Goal: Information Seeking & Learning: Learn about a topic

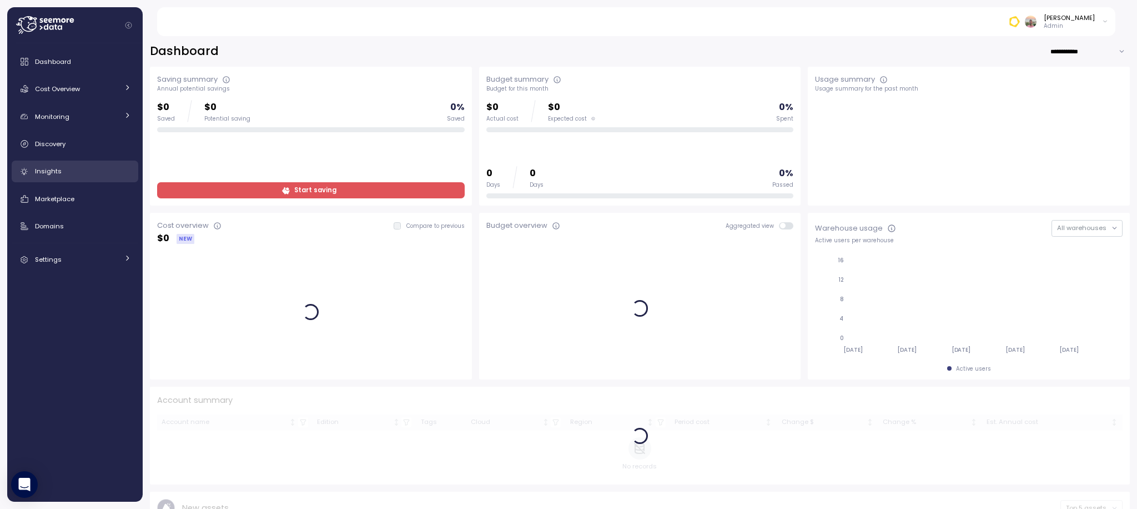
click at [54, 172] on span "Insights" at bounding box center [48, 171] width 27 height 9
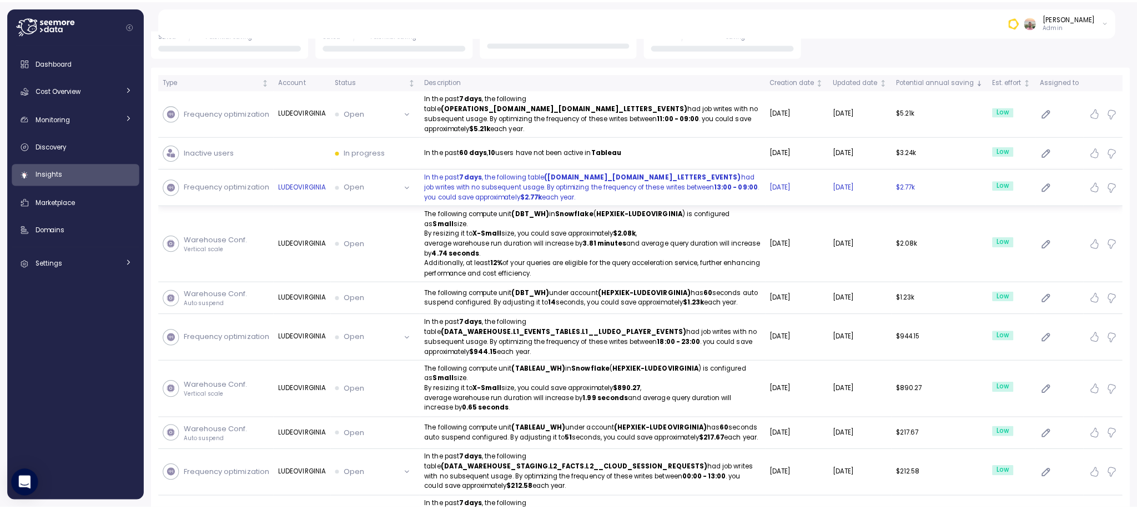
scroll to position [233, 0]
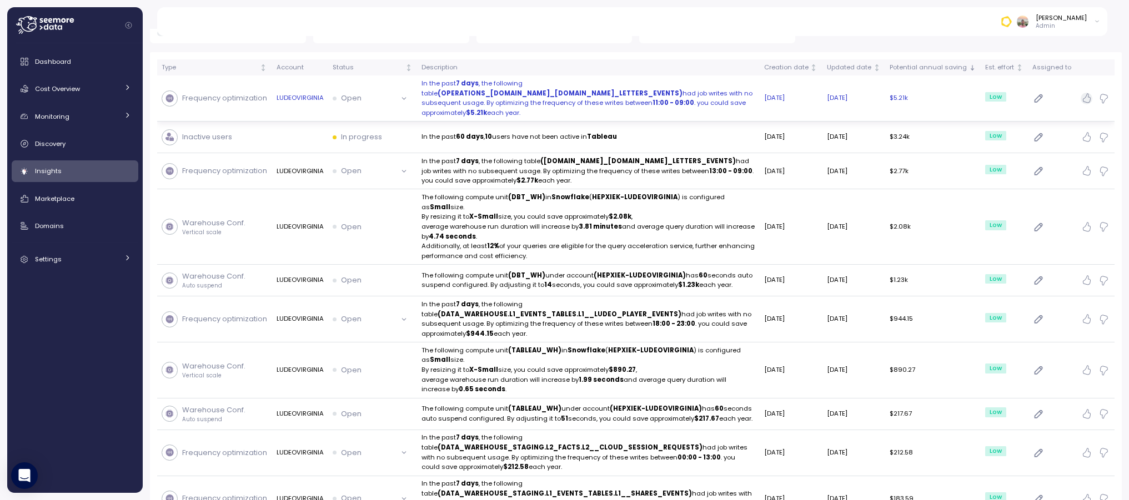
click at [1088, 93] on icon "button" at bounding box center [1086, 98] width 11 height 11
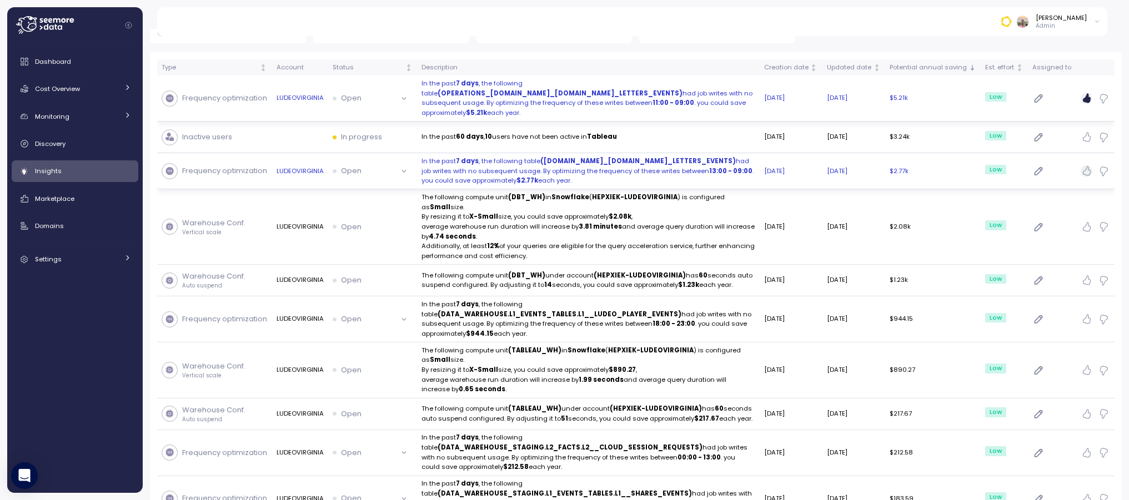
click at [1089, 165] on icon "button" at bounding box center [1086, 170] width 11 height 11
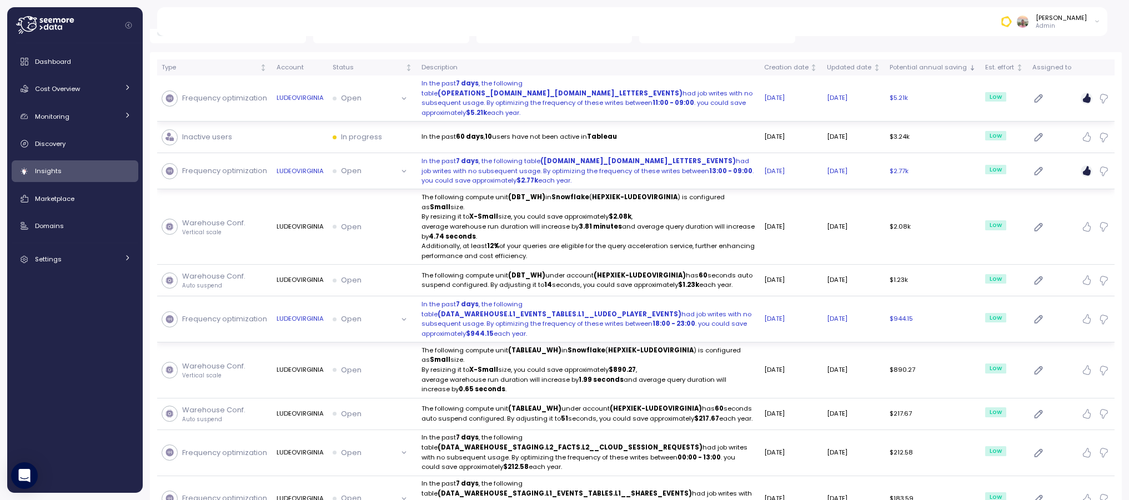
drag, startPoint x: 534, startPoint y: 315, endPoint x: 416, endPoint y: 284, distance: 121.7
click at [417, 296] on td "In the past 7 days , the following table (DATA_WAREHOUSE.L1_EVENTS_TABLES.L1__L…" at bounding box center [588, 319] width 343 height 46
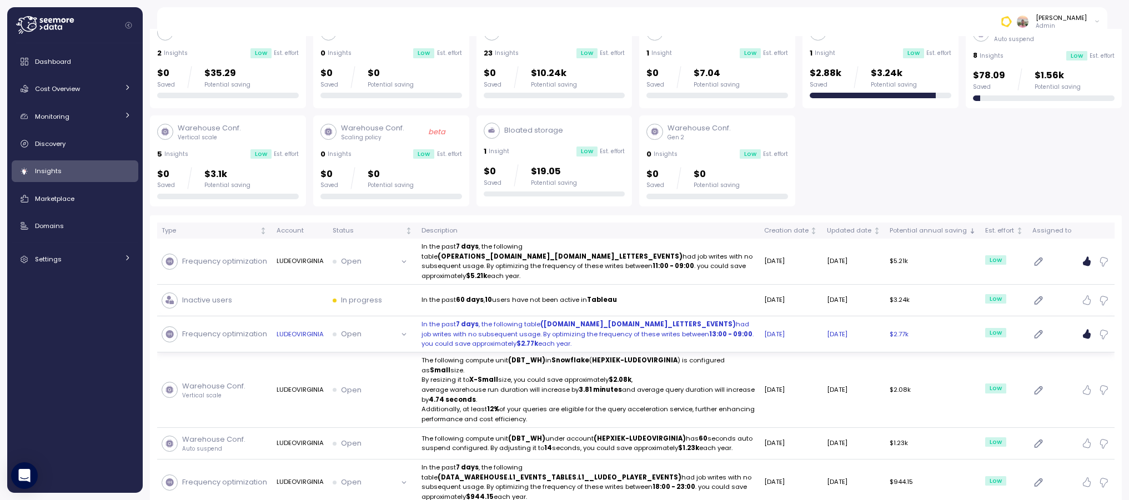
scroll to position [78, 0]
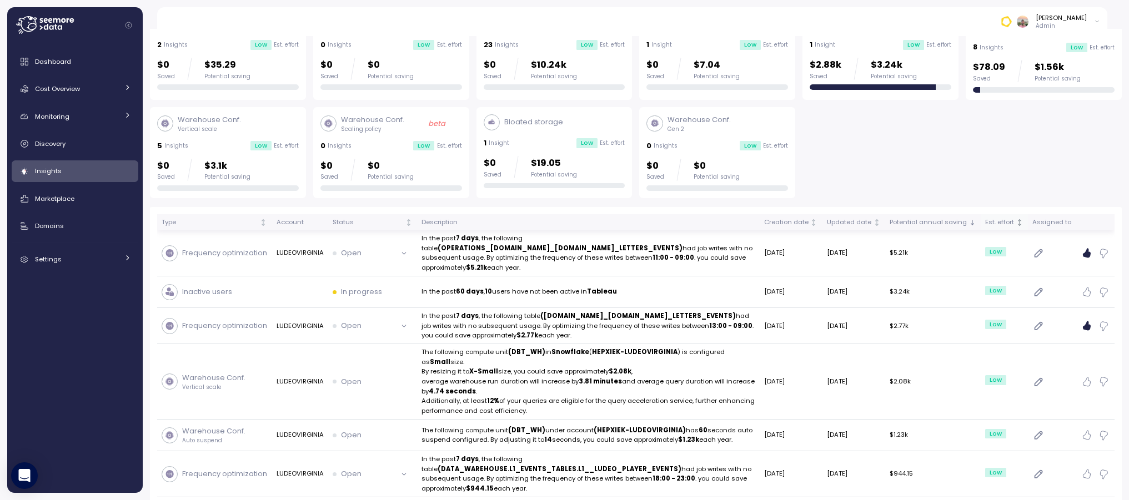
click at [1005, 219] on div "Est. effort" at bounding box center [999, 223] width 29 height 10
click at [1010, 223] on div "Est. effort" at bounding box center [999, 223] width 29 height 10
click at [1008, 223] on div "Est. effort" at bounding box center [999, 223] width 29 height 10
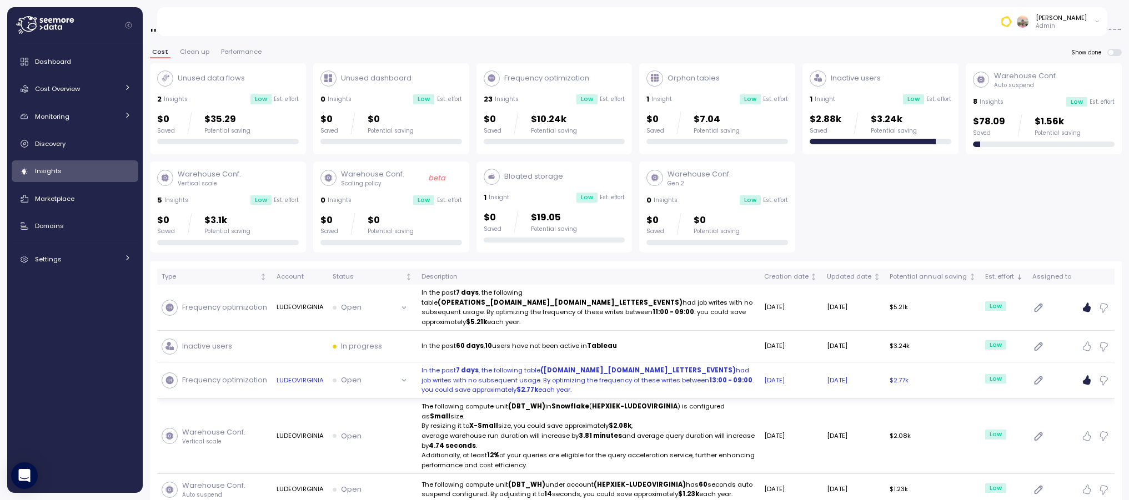
scroll to position [24, 0]
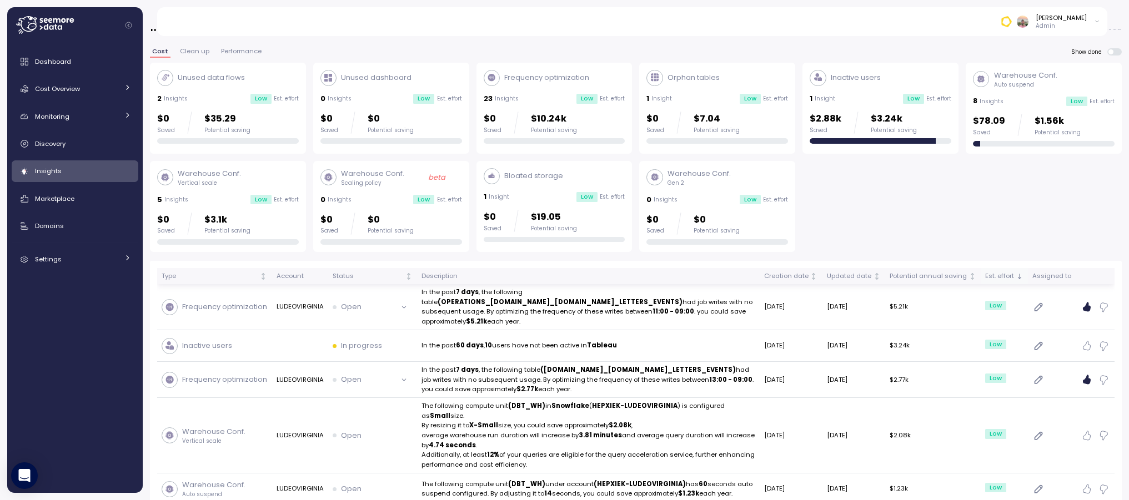
click at [1004, 280] on div "Est. effort" at bounding box center [999, 276] width 29 height 10
click at [1009, 278] on div "Est. effort" at bounding box center [999, 276] width 29 height 10
click at [348, 276] on div "Status" at bounding box center [368, 276] width 71 height 10
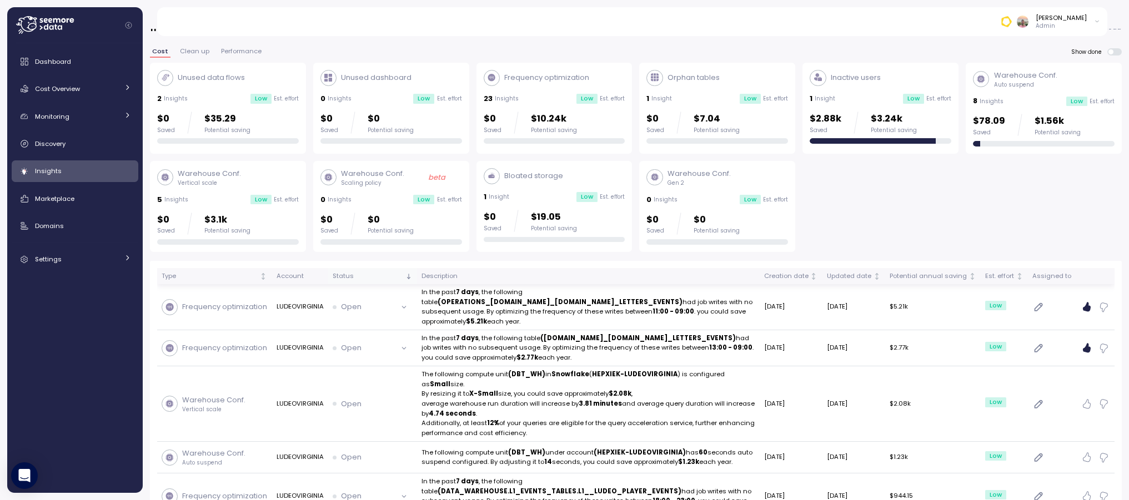
click at [369, 276] on div "Status" at bounding box center [368, 276] width 71 height 10
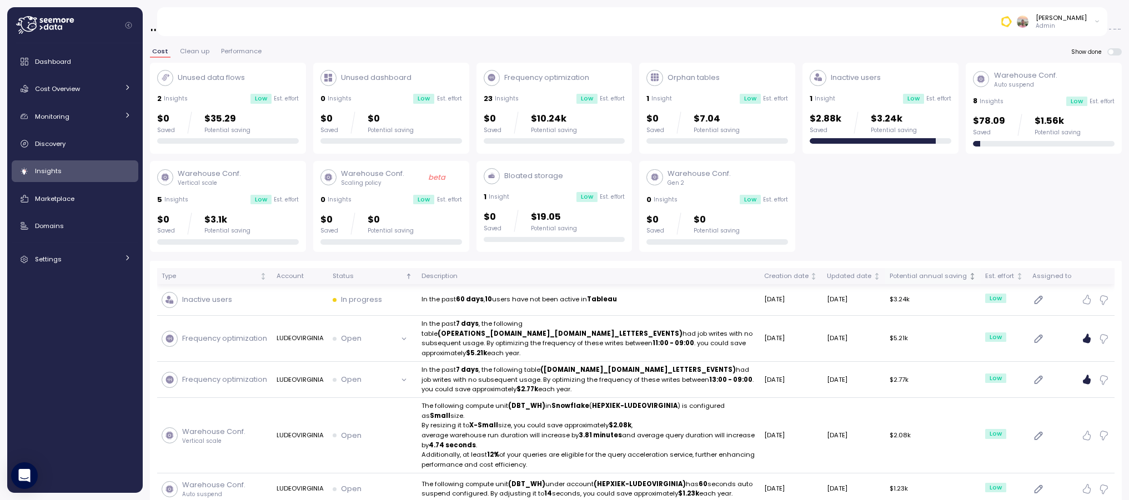
click at [935, 276] on div "Potential annual saving" at bounding box center [927, 276] width 77 height 10
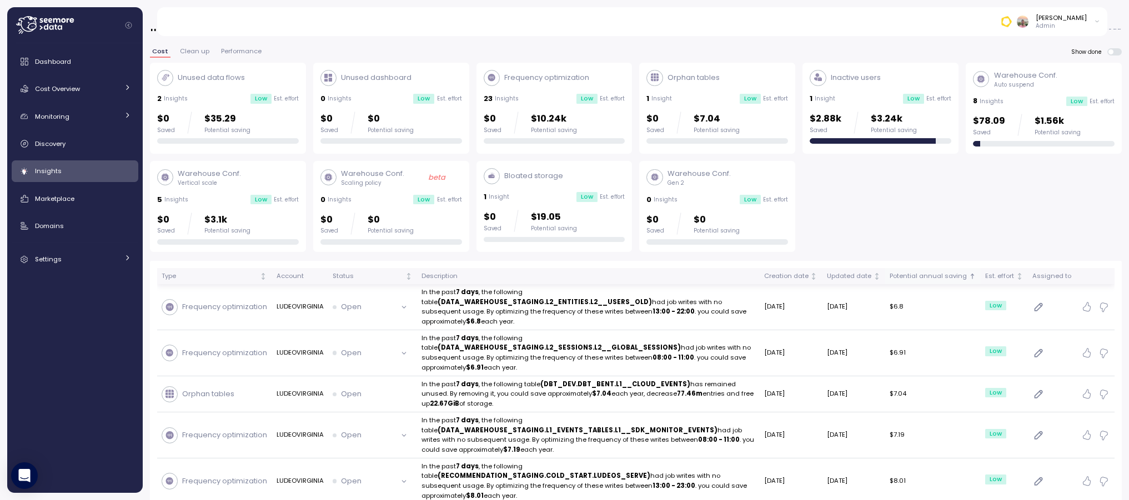
click at [916, 276] on div "Potential annual saving" at bounding box center [927, 276] width 77 height 10
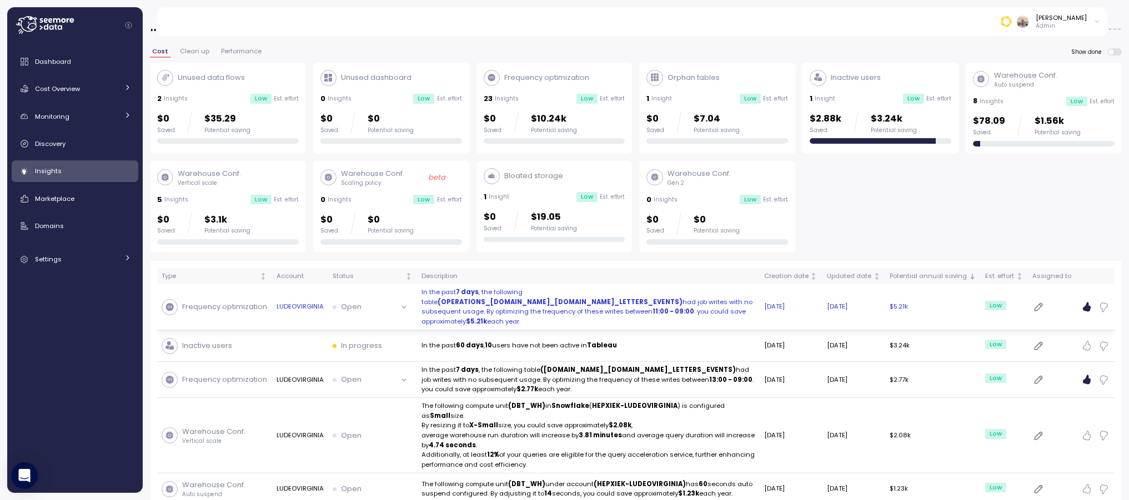
click at [341, 302] on p "Open" at bounding box center [351, 306] width 21 height 11
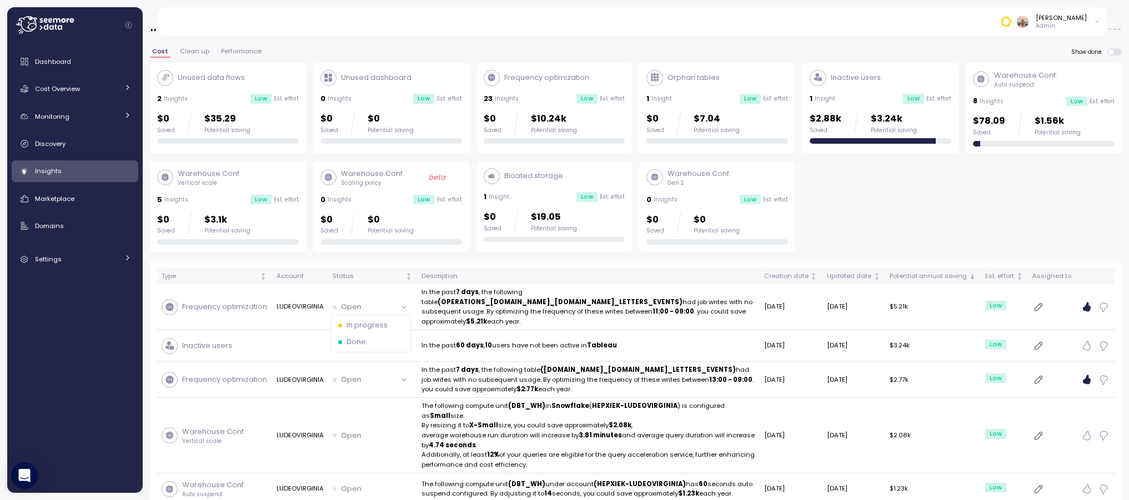
click at [375, 335] on div "Done" at bounding box center [370, 342] width 75 height 17
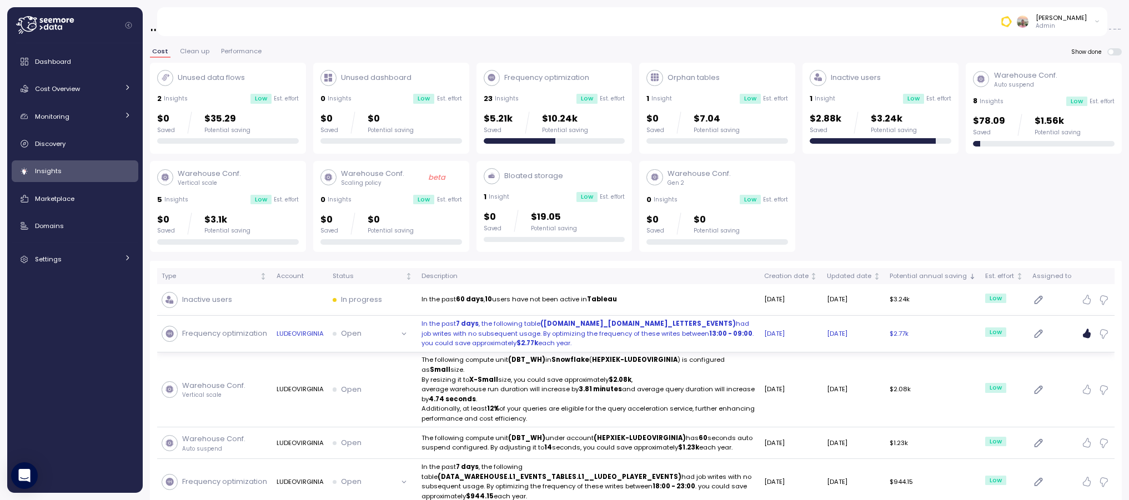
click at [394, 336] on div "Open" at bounding box center [365, 333] width 64 height 11
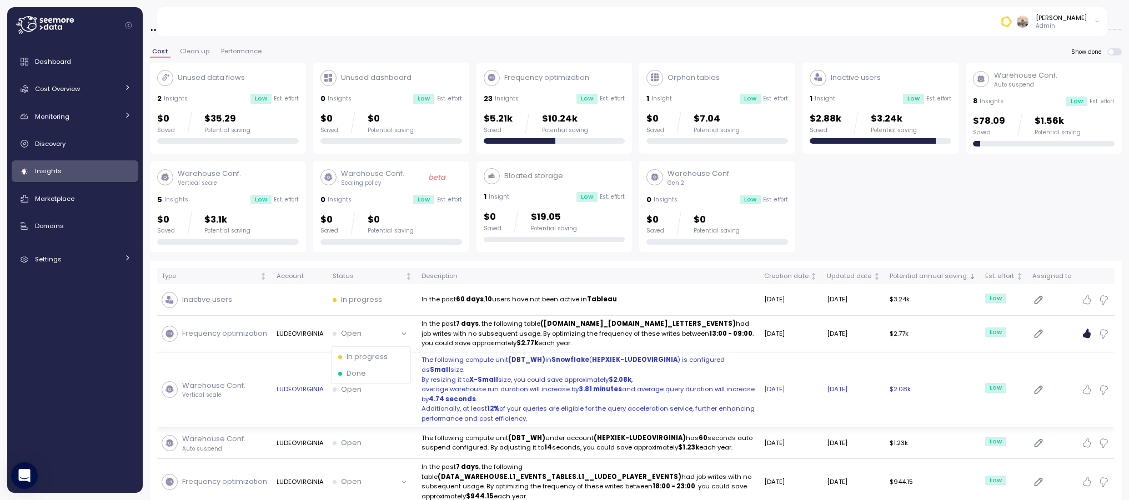
click at [360, 369] on p "Done" at bounding box center [355, 373] width 19 height 11
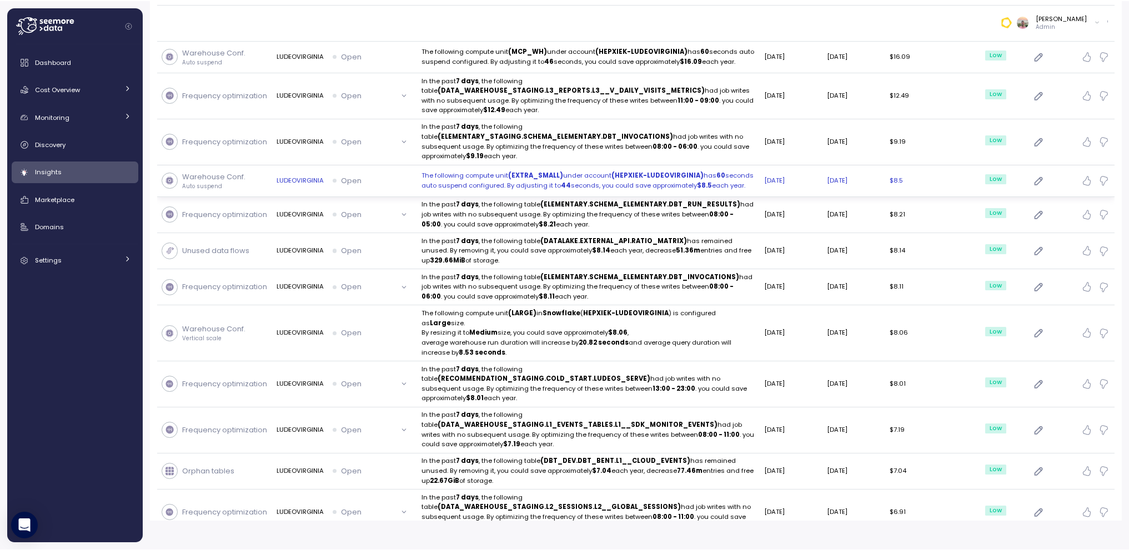
scroll to position [1248, 0]
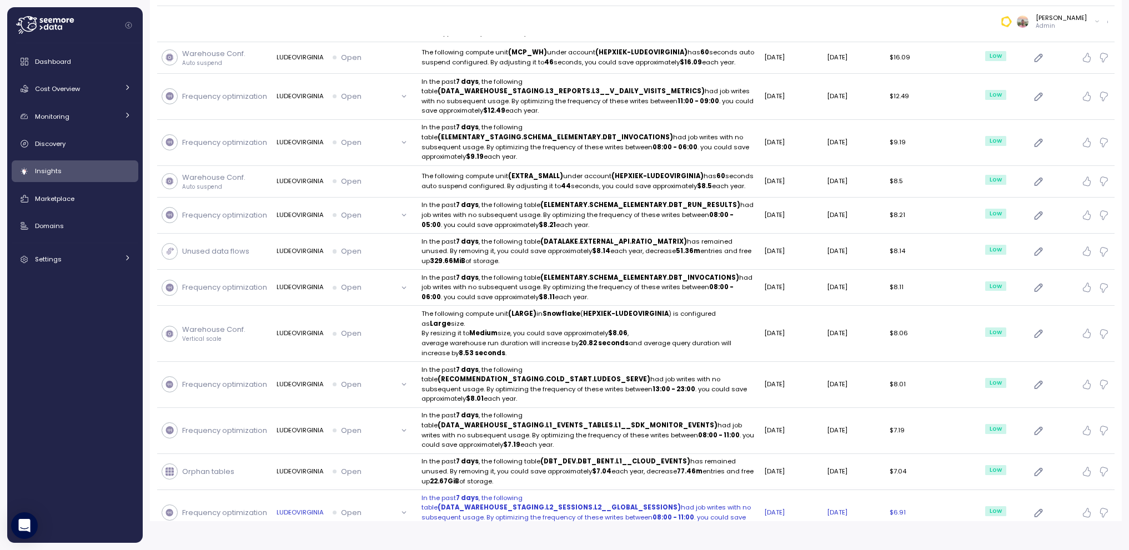
click at [345, 507] on p "Open" at bounding box center [351, 512] width 21 height 11
click at [358, 406] on p "Done" at bounding box center [355, 411] width 19 height 11
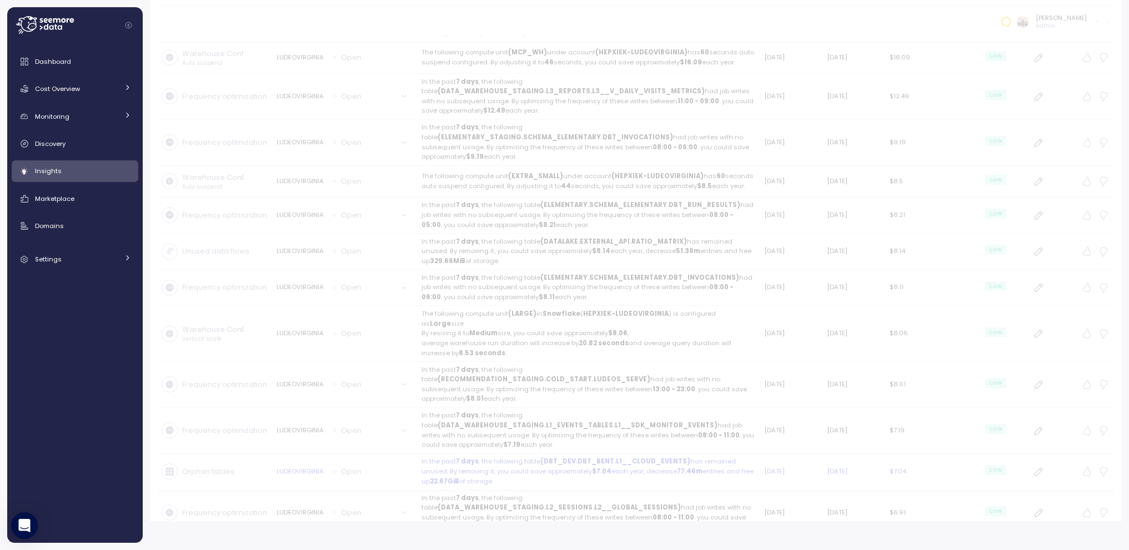
scroll to position [1202, 0]
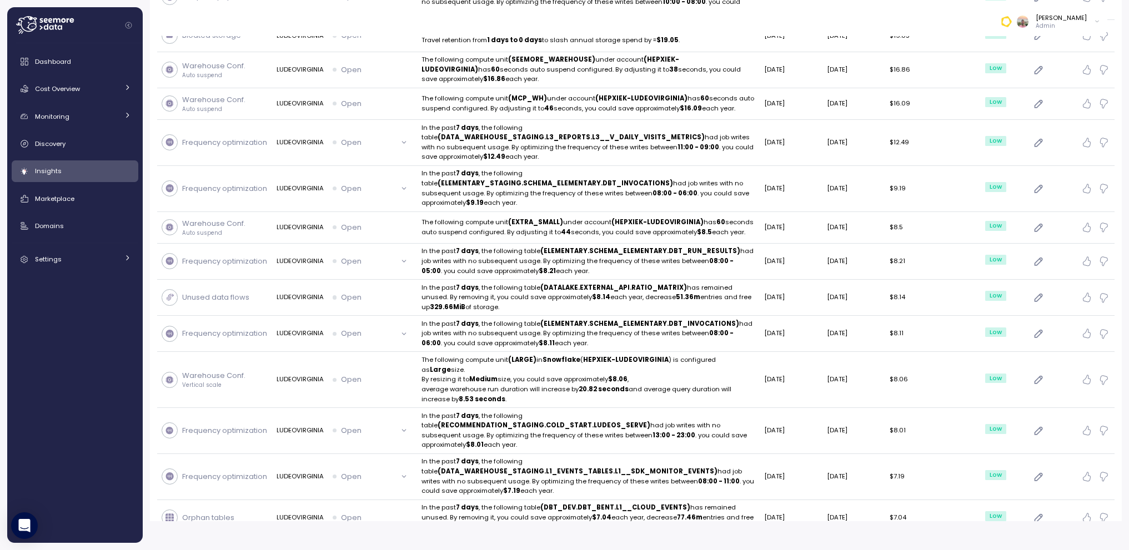
click at [343, 508] on p "Open" at bounding box center [351, 558] width 21 height 11
click at [364, 447] on p "Done" at bounding box center [355, 452] width 19 height 11
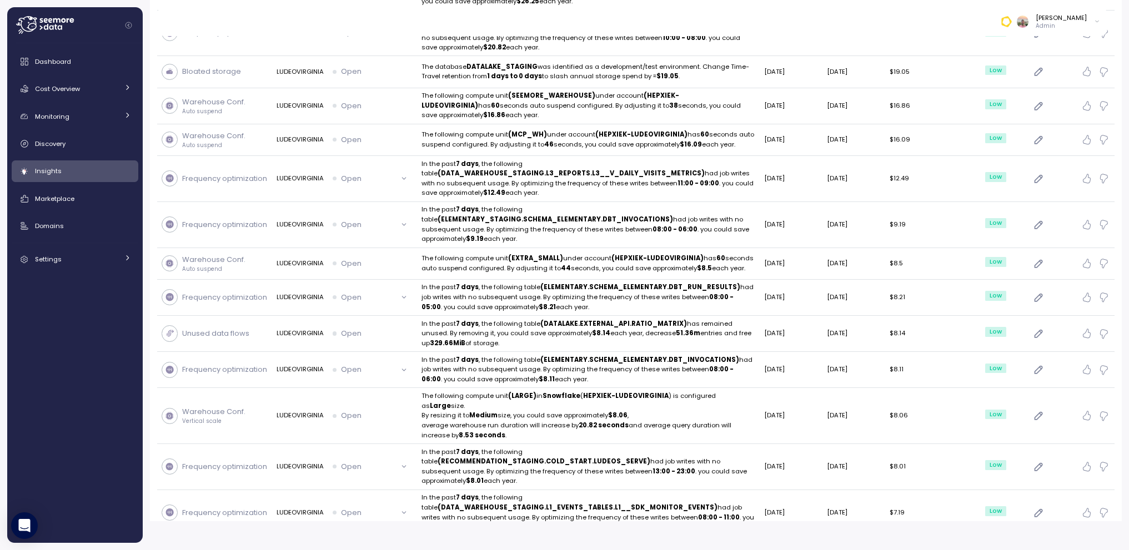
click at [348, 508] on p "Open" at bounding box center [351, 553] width 21 height 11
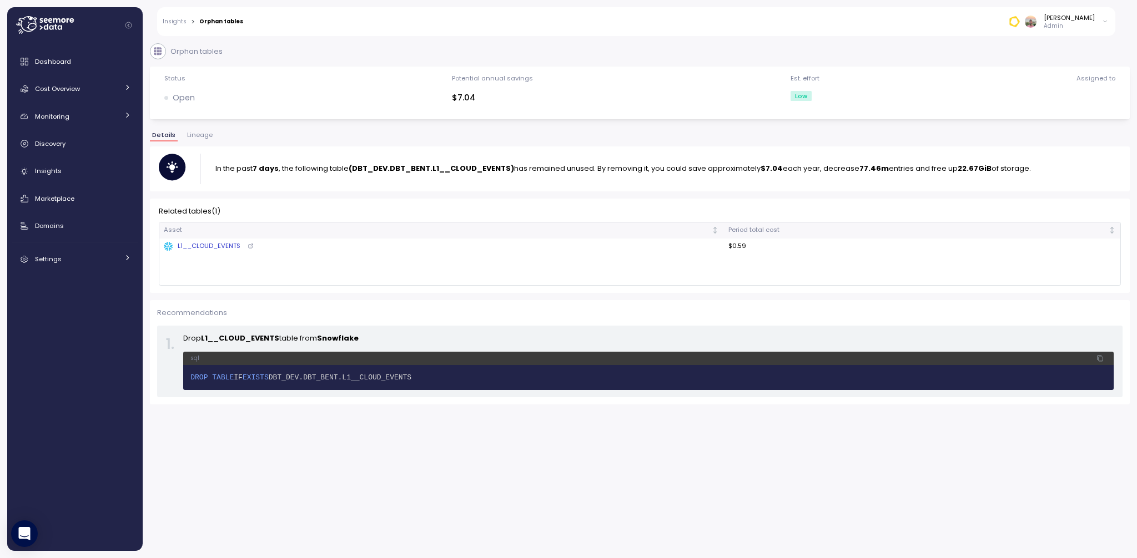
click at [397, 373] on span "1 DROP TABLE IF EXISTS DBT_DEV.DBT_BENT.L1__CLOUD_EVENTS" at bounding box center [648, 378] width 916 height 11
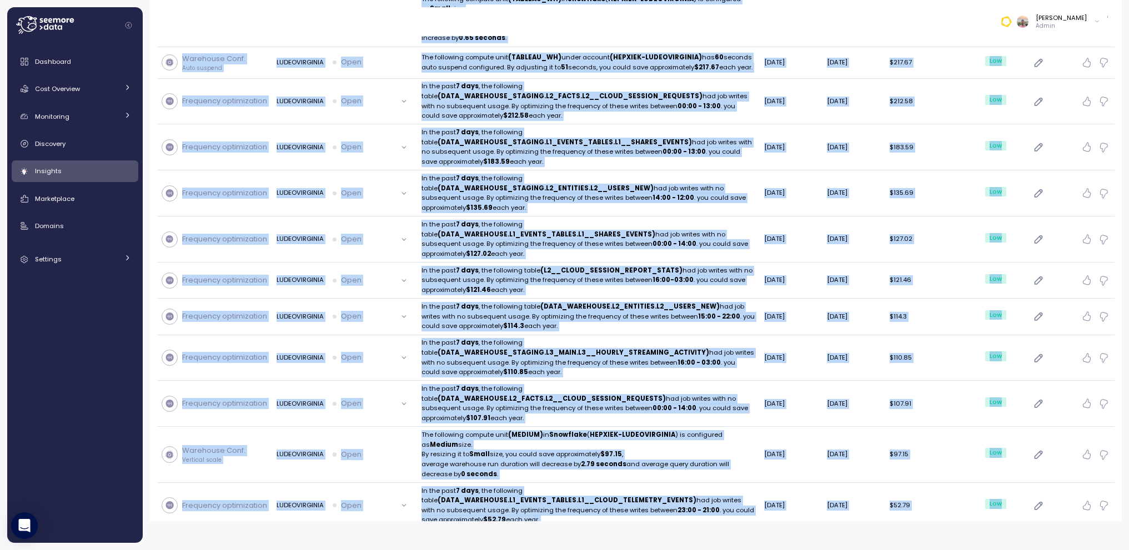
scroll to position [1166, 0]
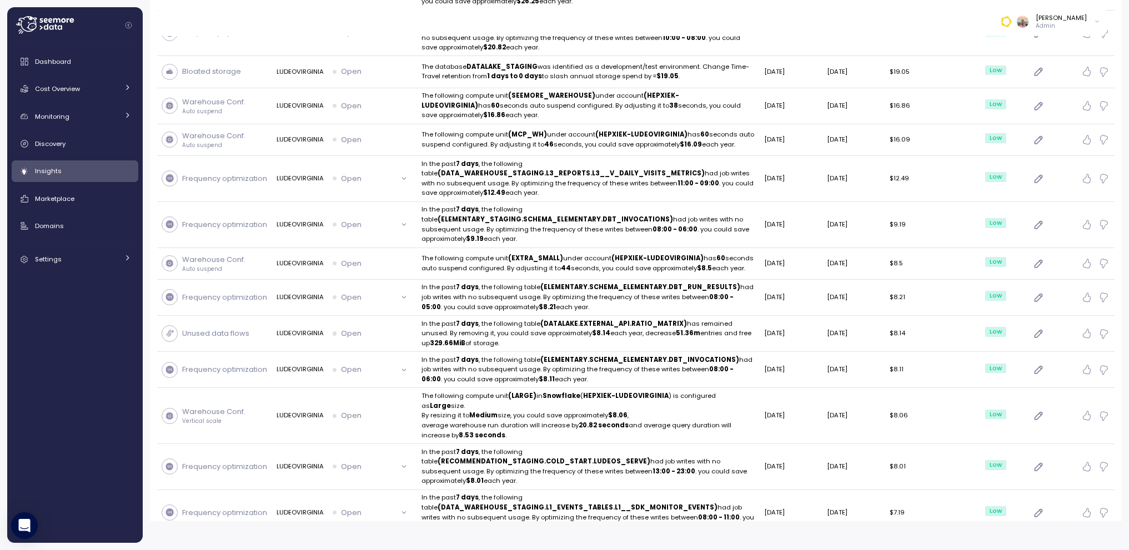
click at [294, 508] on td "LUDEOVIRGINIA" at bounding box center [299, 554] width 56 height 36
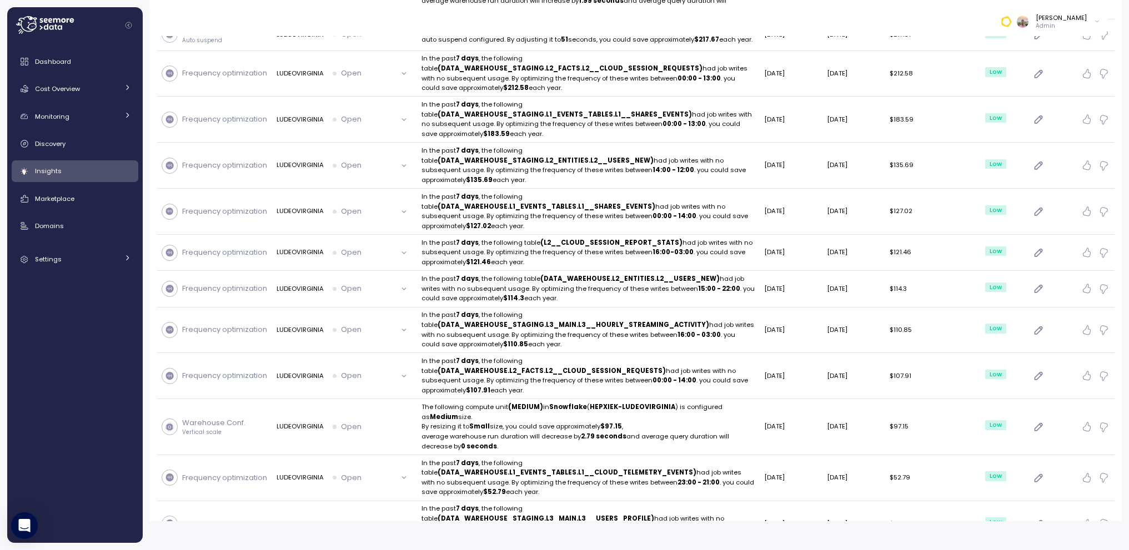
scroll to position [1166, 0]
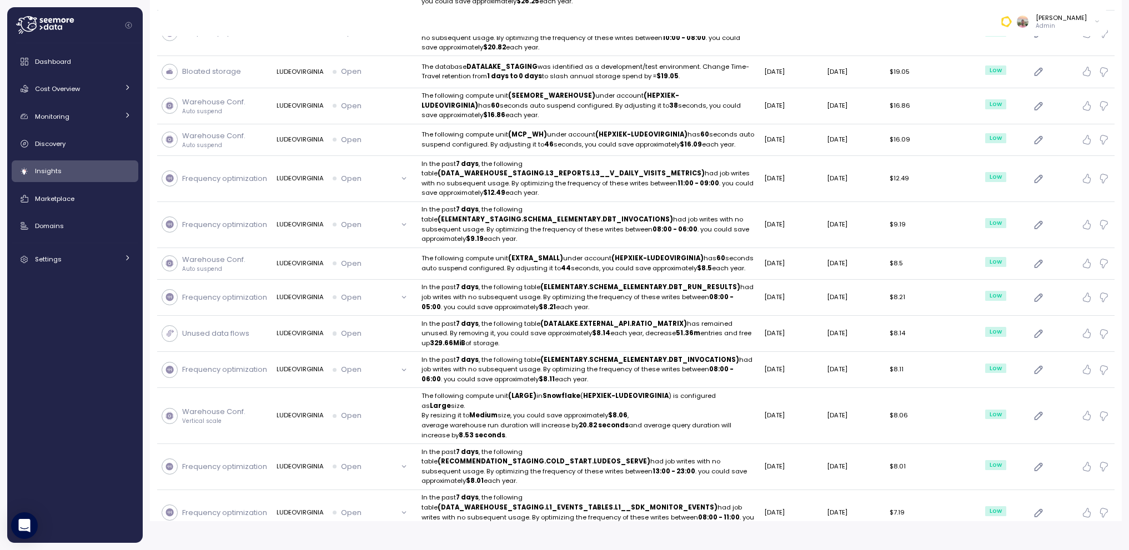
drag, startPoint x: 1055, startPoint y: 501, endPoint x: 1057, endPoint y: 491, distance: 10.8
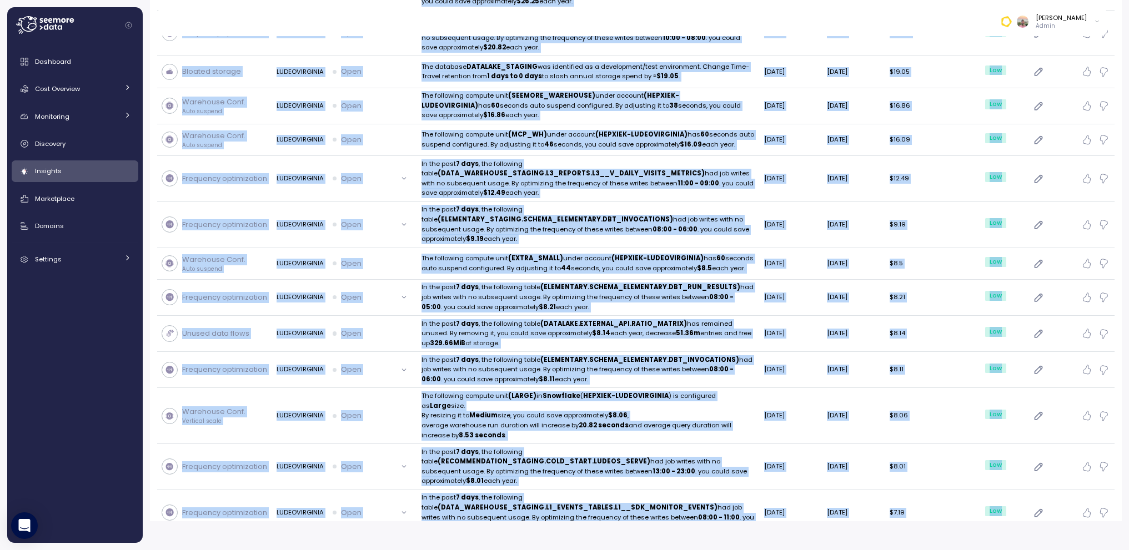
click at [1041, 508] on icon "button" at bounding box center [1039, 553] width 12 height 13
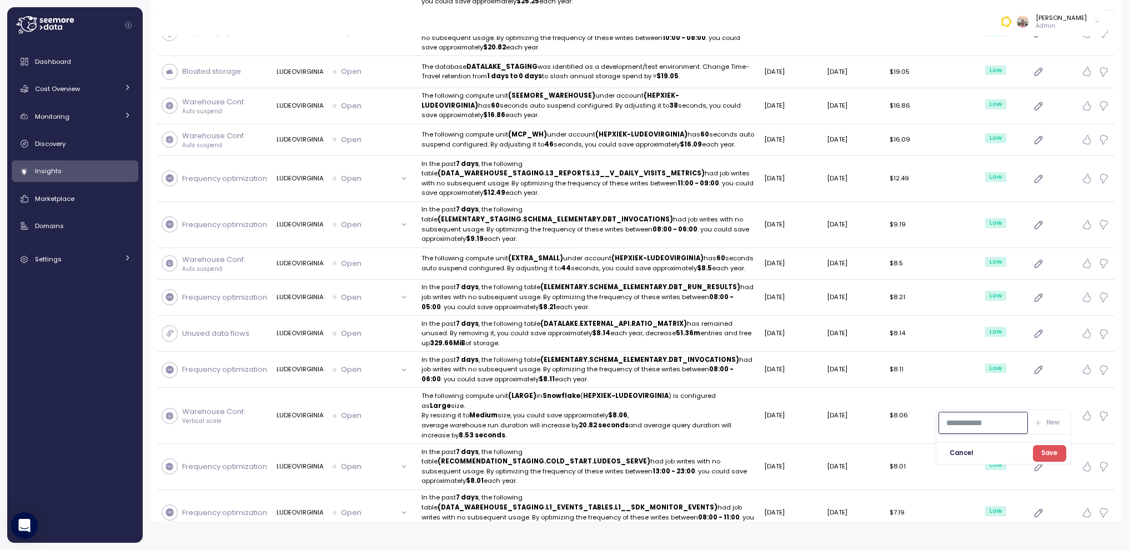
click at [970, 420] on input at bounding box center [983, 423] width 90 height 23
drag, startPoint x: 970, startPoint y: 445, endPoint x: 1006, endPoint y: 462, distance: 39.5
click at [970, 446] on span "Cancel" at bounding box center [960, 453] width 23 height 15
click at [1081, 508] on icon "button" at bounding box center [1086, 553] width 11 height 11
click at [345, 508] on p "Open" at bounding box center [351, 553] width 21 height 11
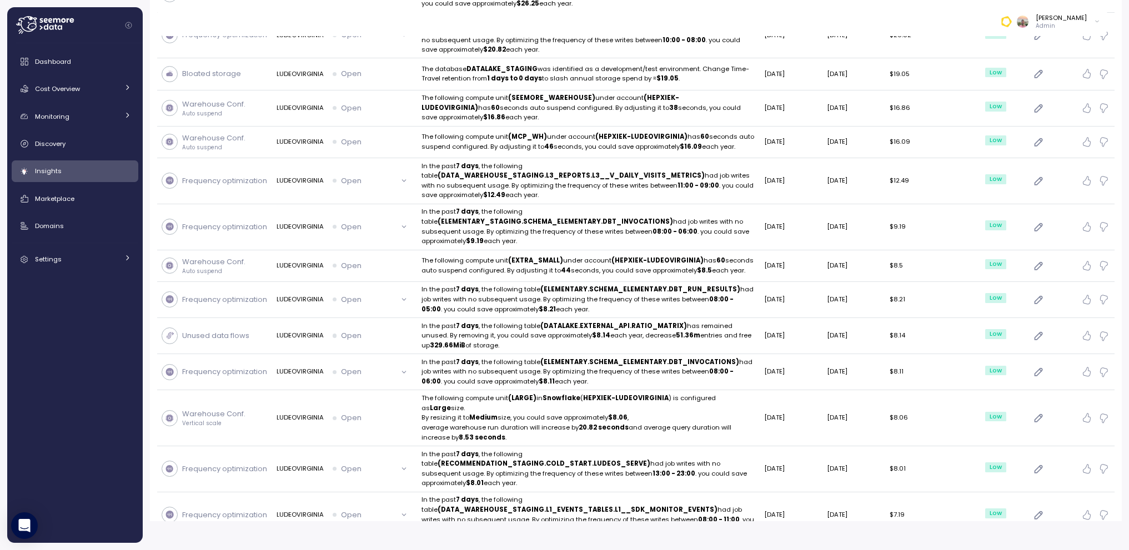
scroll to position [1166, 0]
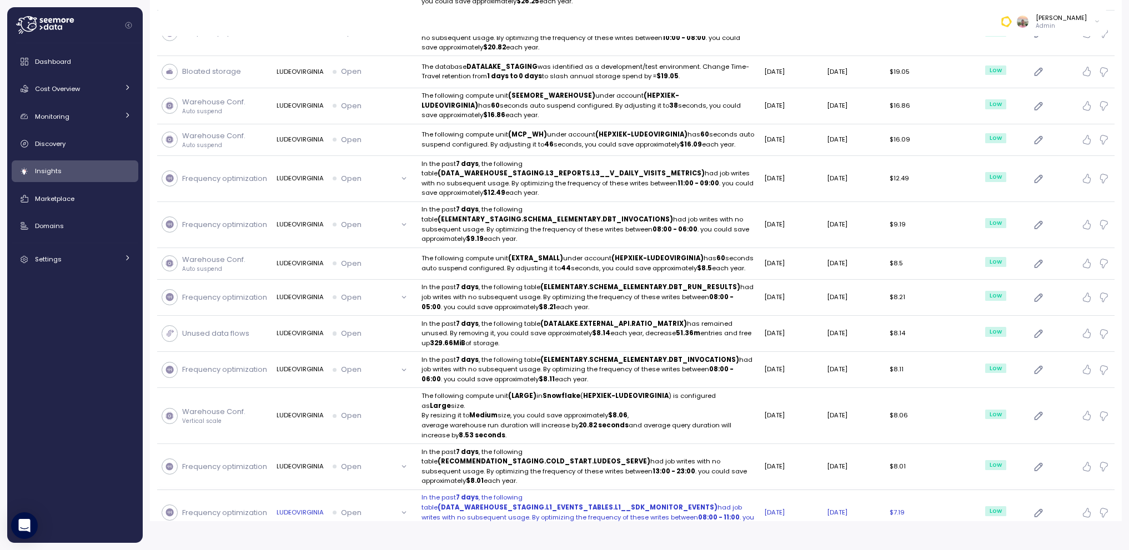
click at [348, 507] on p "Open" at bounding box center [351, 512] width 21 height 11
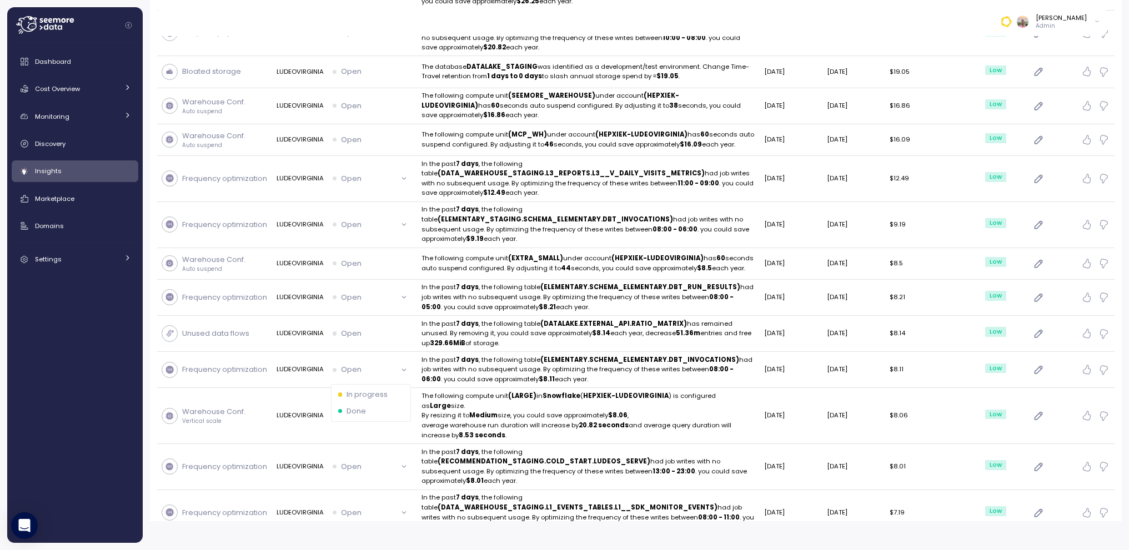
click at [366, 406] on div "Done" at bounding box center [371, 411] width 66 height 11
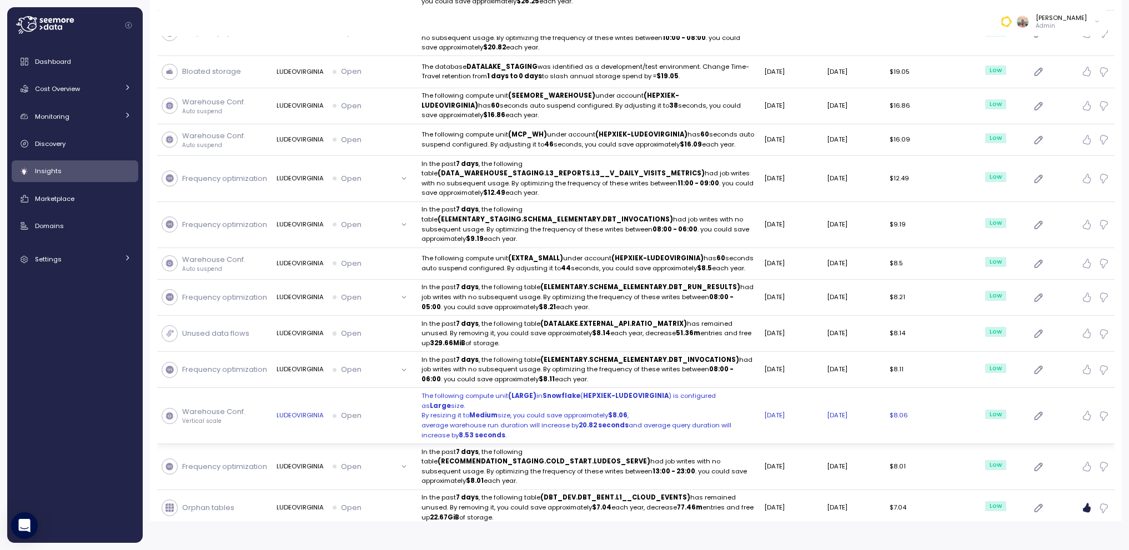
scroll to position [1120, 0]
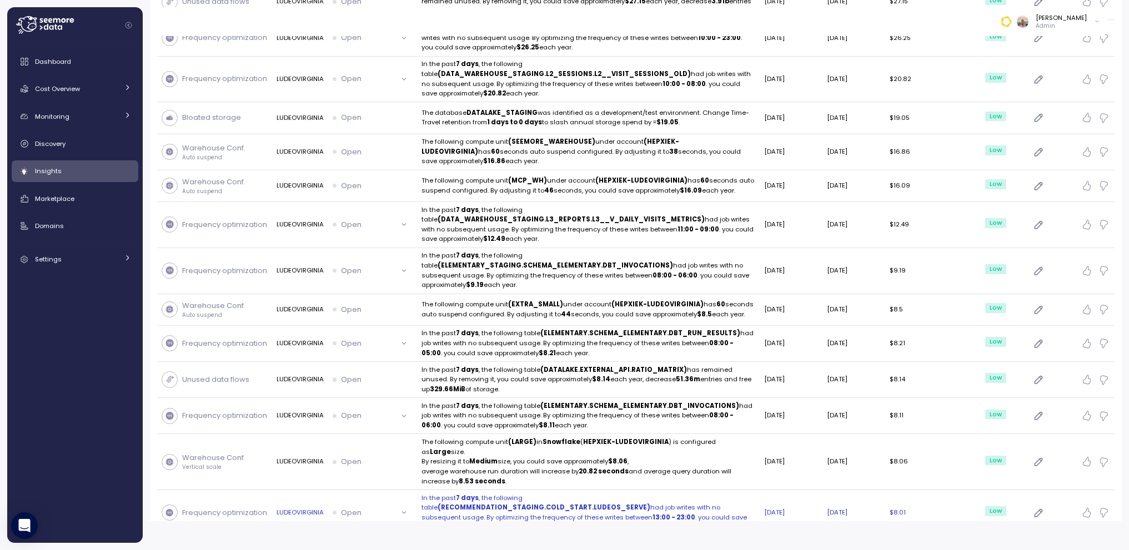
click at [380, 507] on div "Open" at bounding box center [365, 512] width 64 height 11
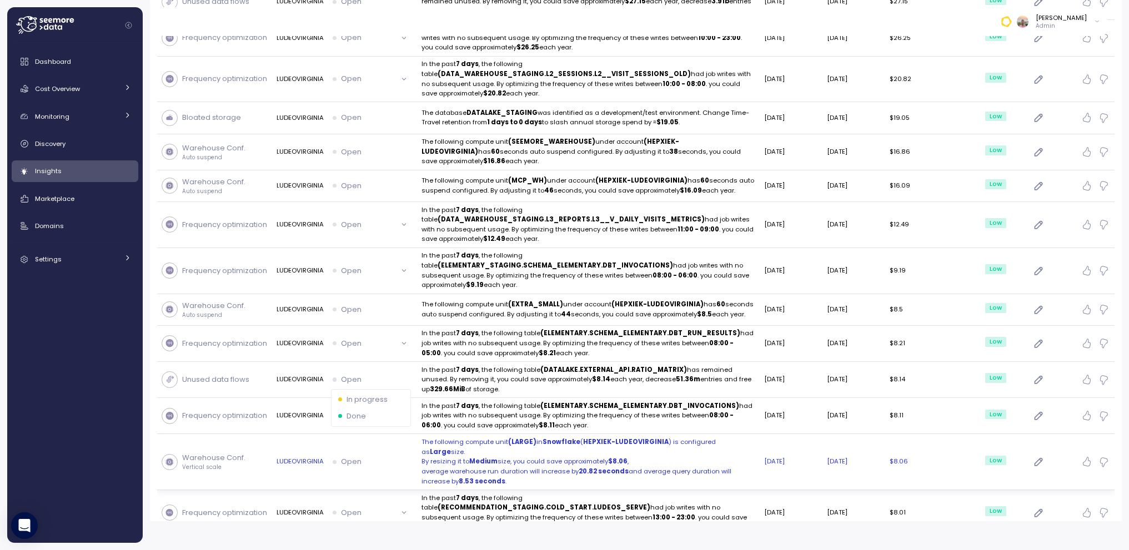
drag, startPoint x: 371, startPoint y: 410, endPoint x: 377, endPoint y: 412, distance: 5.8
click at [371, 411] on div "Done" at bounding box center [371, 416] width 66 height 11
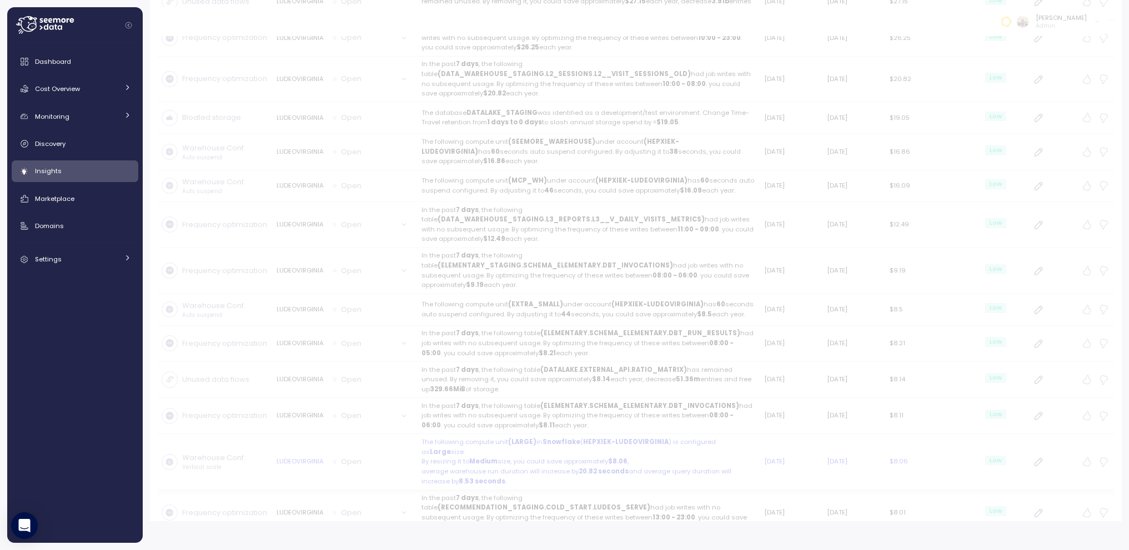
scroll to position [1084, 0]
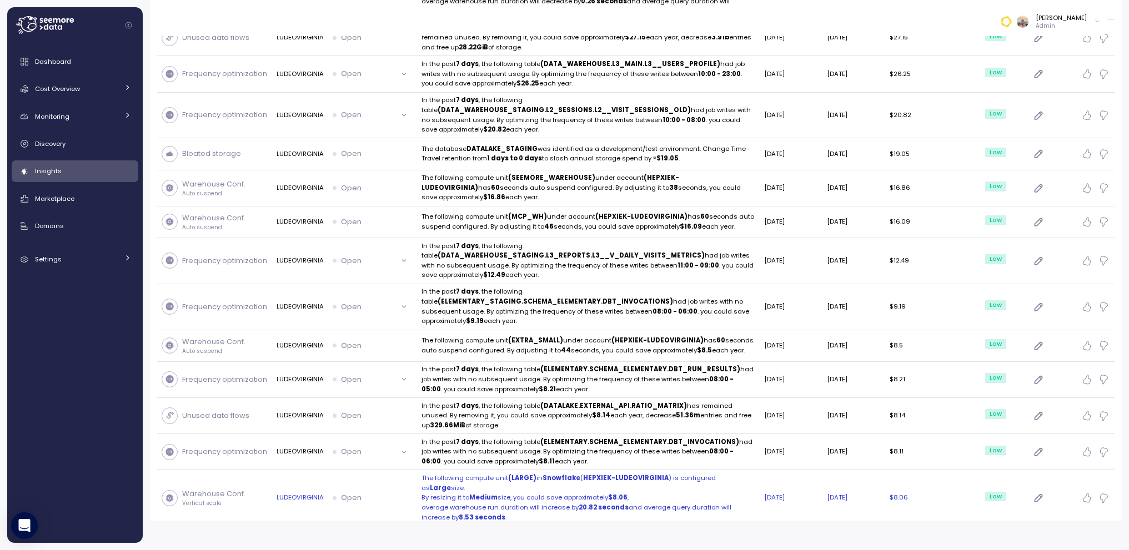
click at [386, 492] on div "Open" at bounding box center [373, 497] width 80 height 11
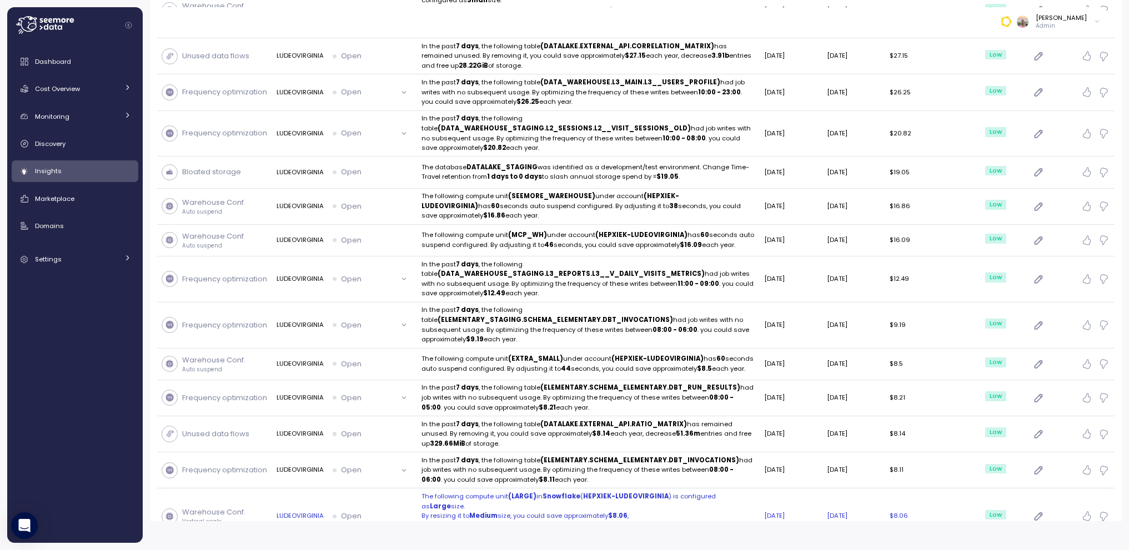
scroll to position [1084, 0]
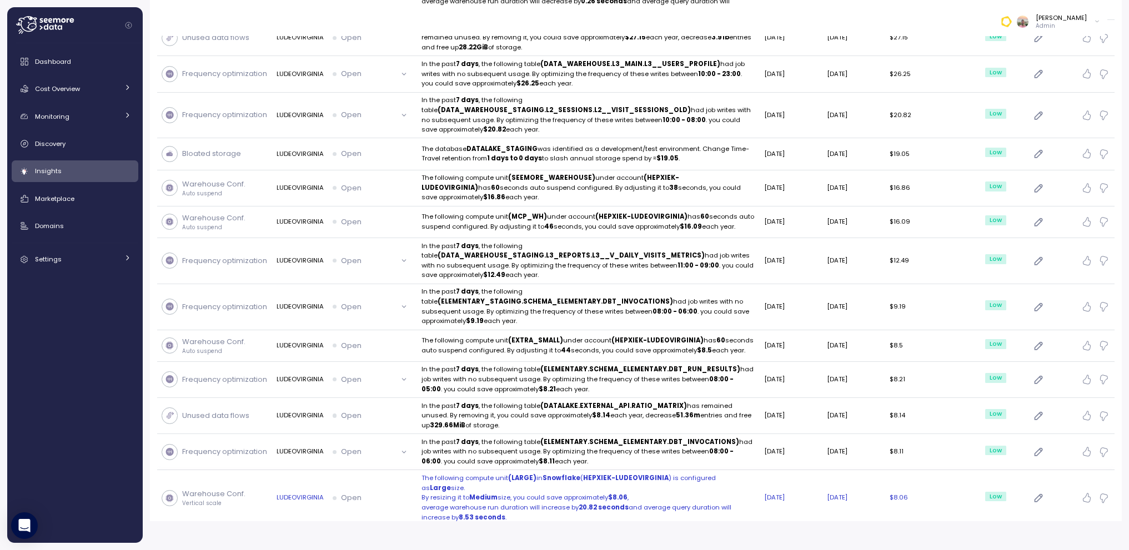
click at [343, 492] on p "Open" at bounding box center [351, 497] width 21 height 11
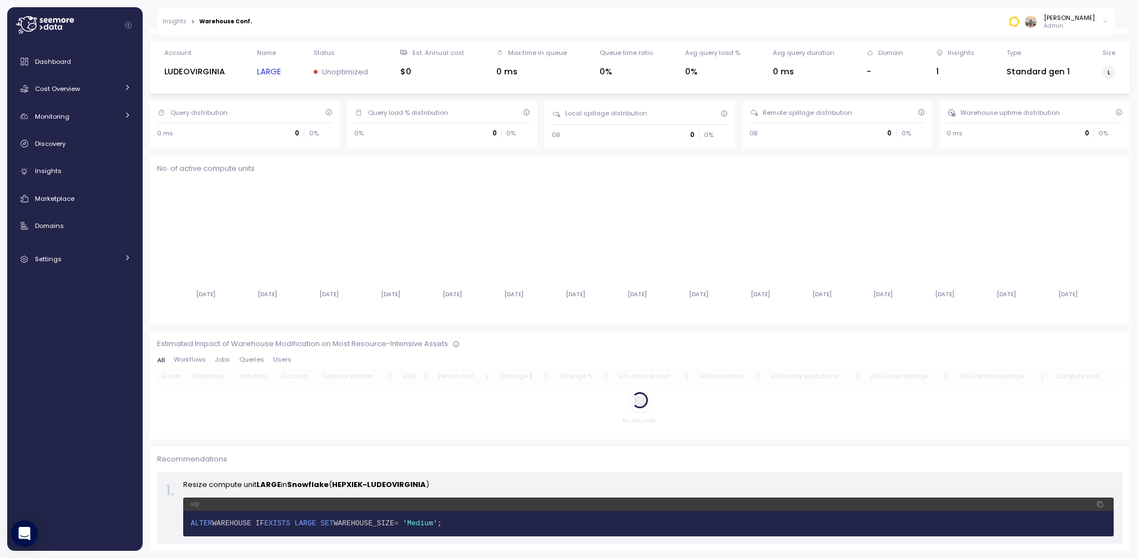
scroll to position [163, 0]
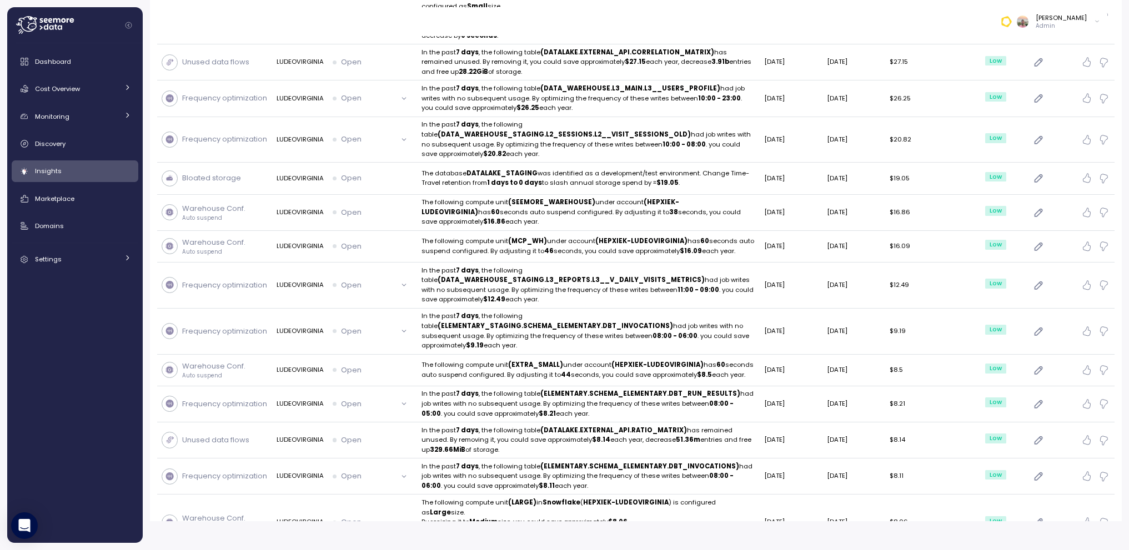
scroll to position [1084, 0]
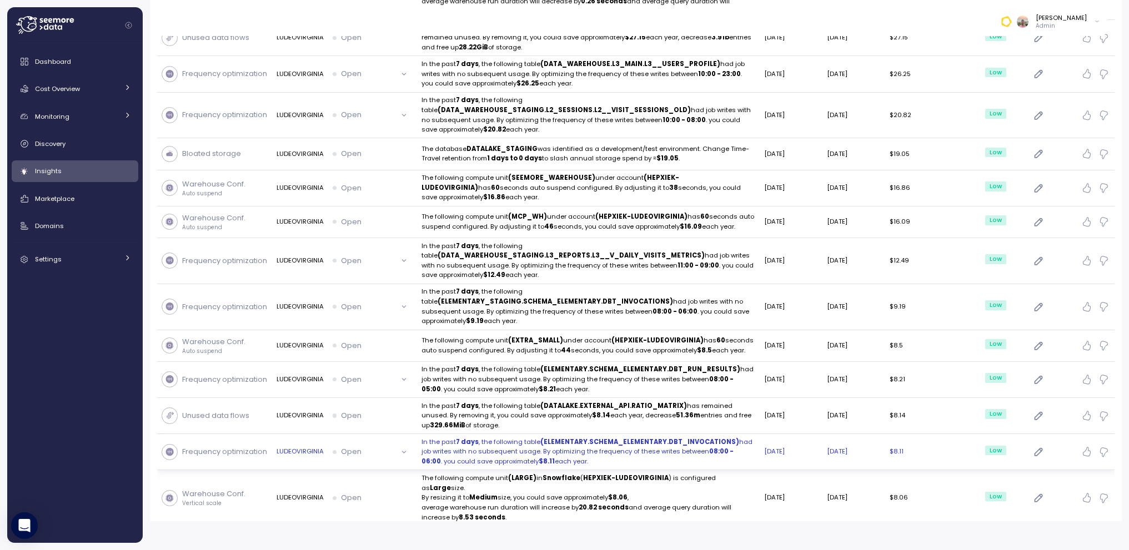
click at [398, 444] on button "Open" at bounding box center [373, 452] width 80 height 16
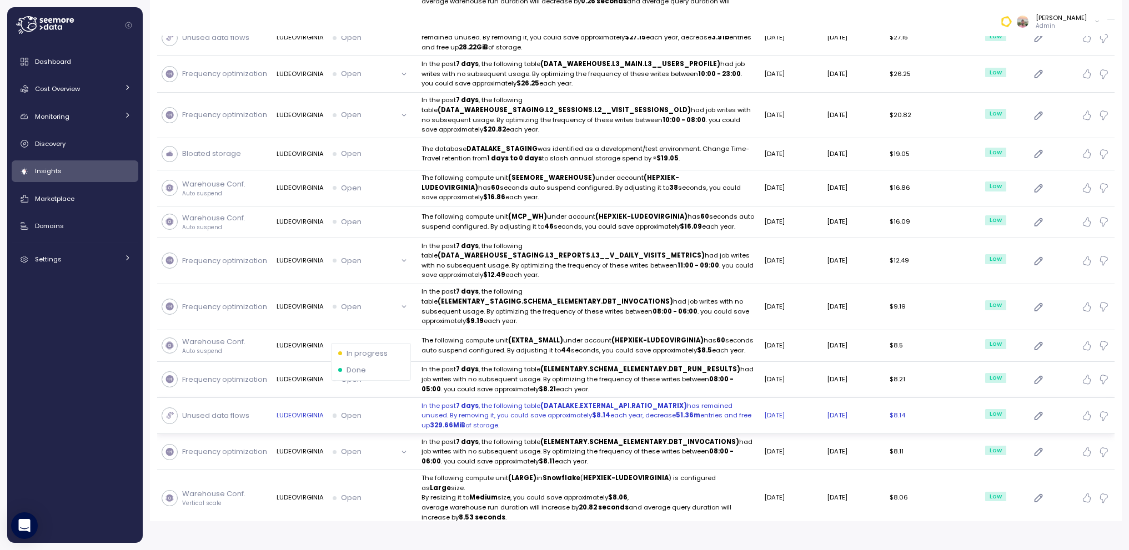
drag, startPoint x: 369, startPoint y: 357, endPoint x: 376, endPoint y: 358, distance: 7.3
click at [369, 365] on div "Done" at bounding box center [371, 370] width 66 height 11
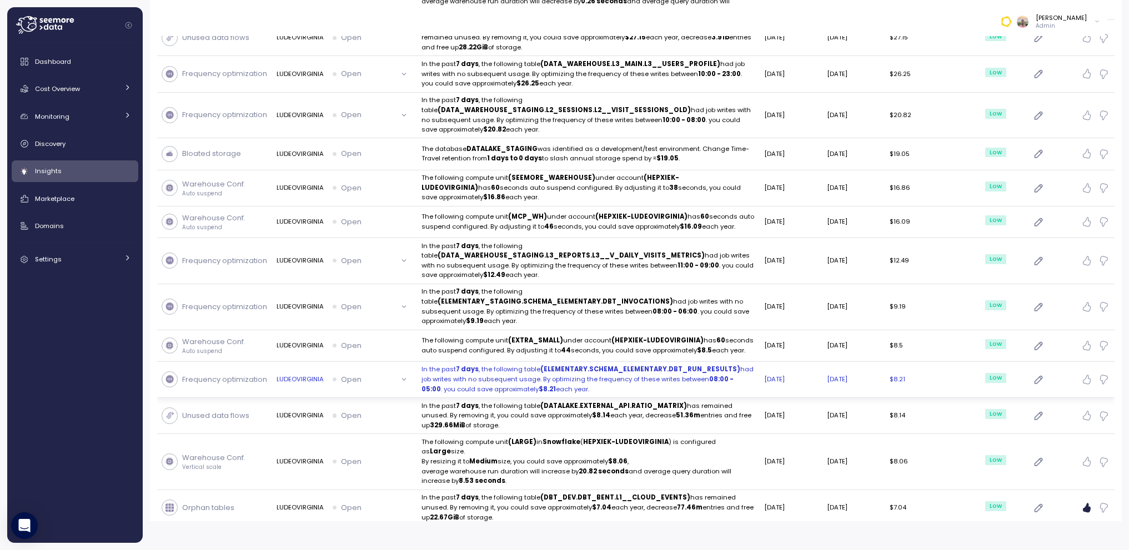
scroll to position [1048, 0]
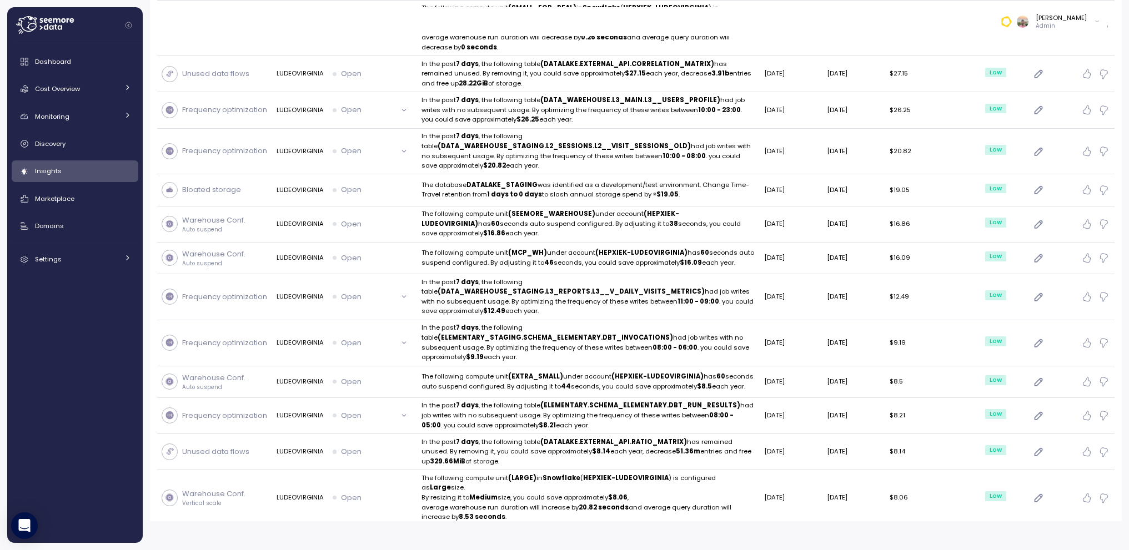
click at [472, 508] on div "Insights Filter Download Cost Clean up Performance Show done Unused data flows …" at bounding box center [636, 260] width 986 height 521
click at [397, 508] on div "Insights Filter Download Cost Clean up Performance Show done Unused data flows …" at bounding box center [636, 260] width 986 height 521
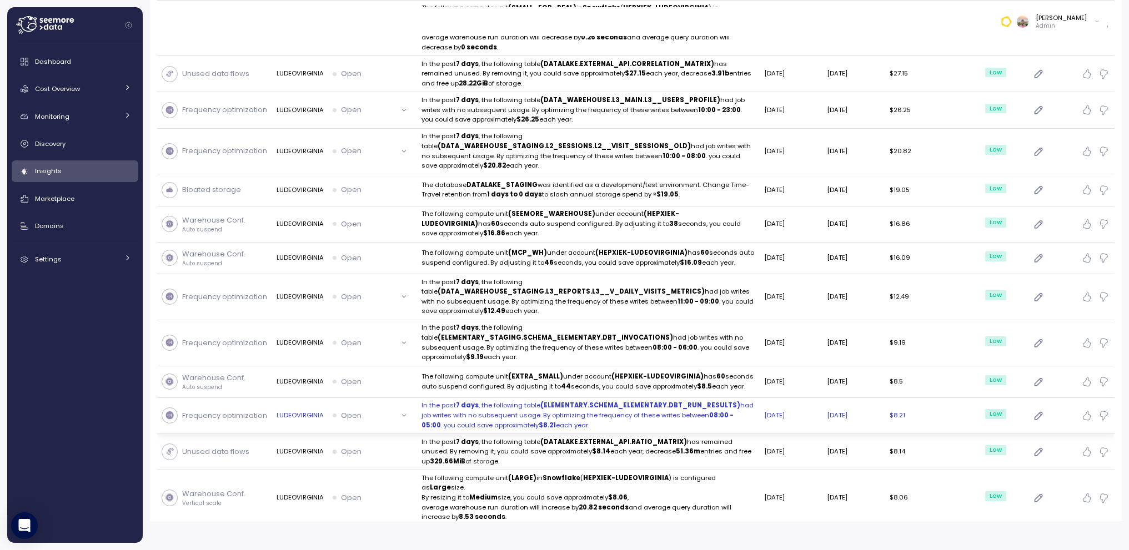
click at [406, 407] on button "Open" at bounding box center [373, 415] width 80 height 16
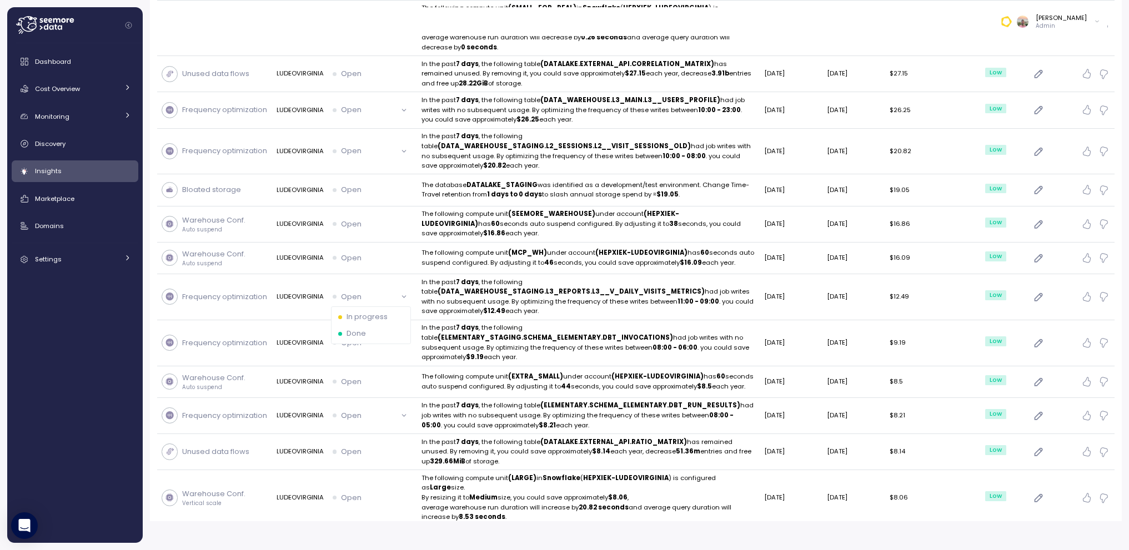
click at [359, 328] on p "Done" at bounding box center [355, 333] width 19 height 11
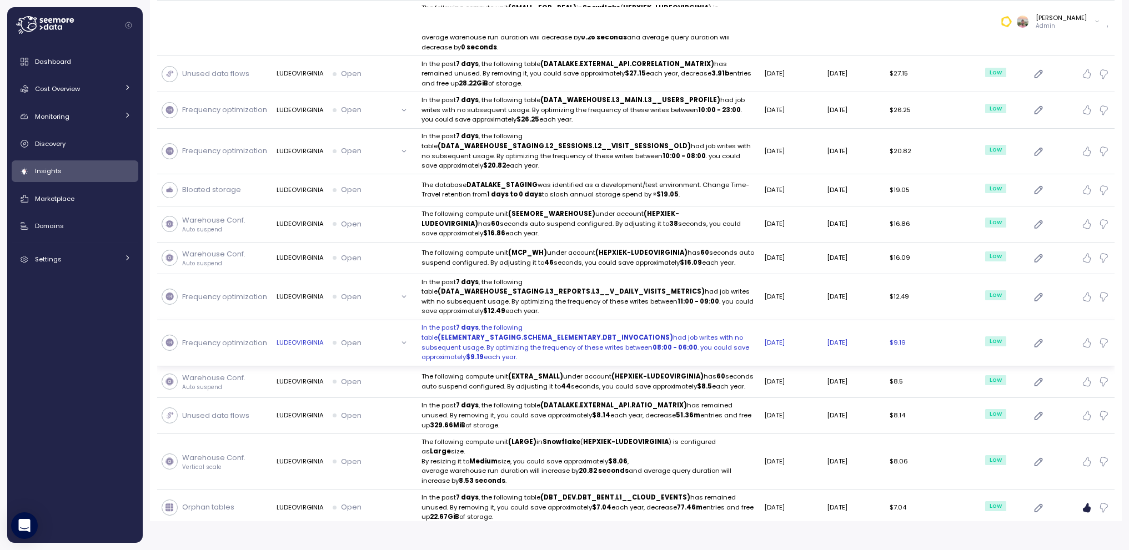
scroll to position [1011, 0]
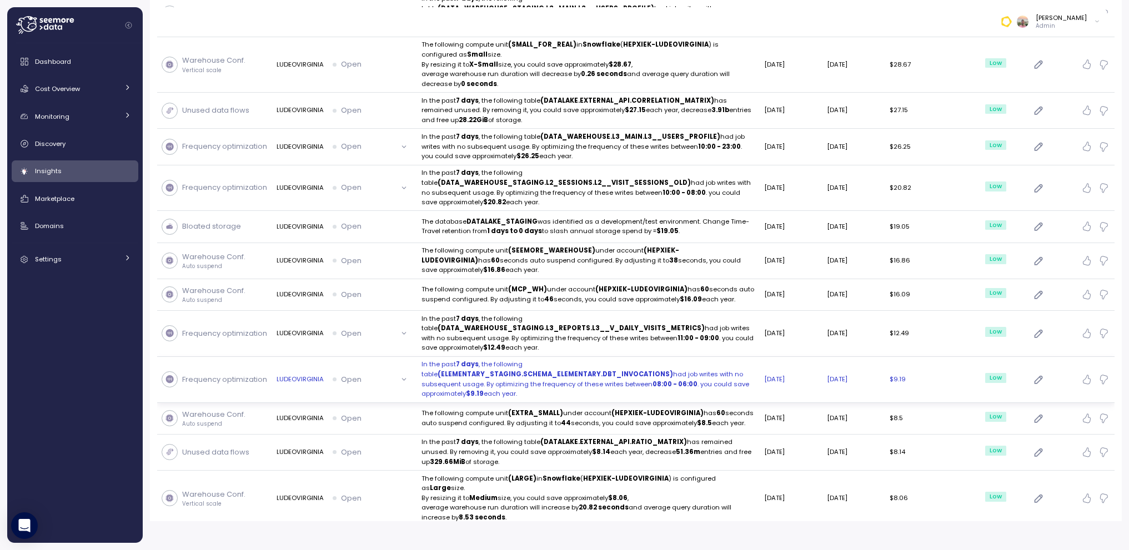
click at [404, 371] on button "Open" at bounding box center [373, 379] width 80 height 16
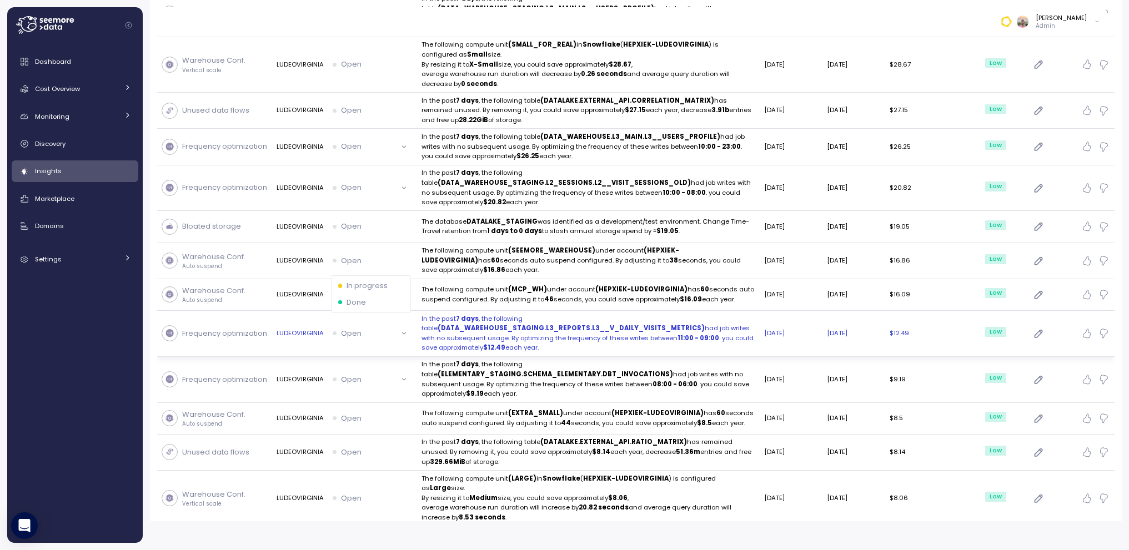
click at [361, 297] on p "Done" at bounding box center [355, 302] width 19 height 11
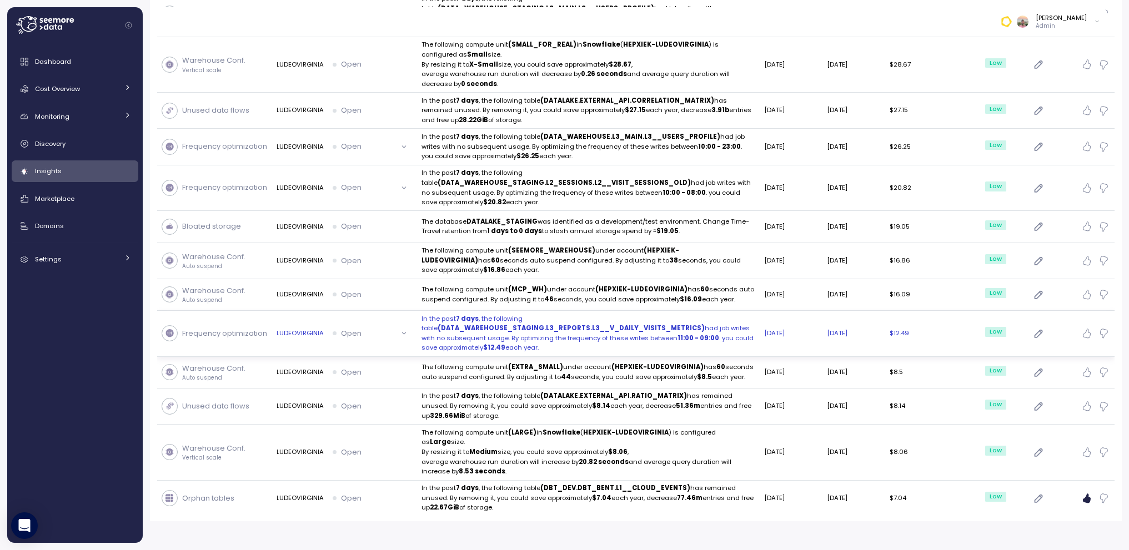
scroll to position [975, 0]
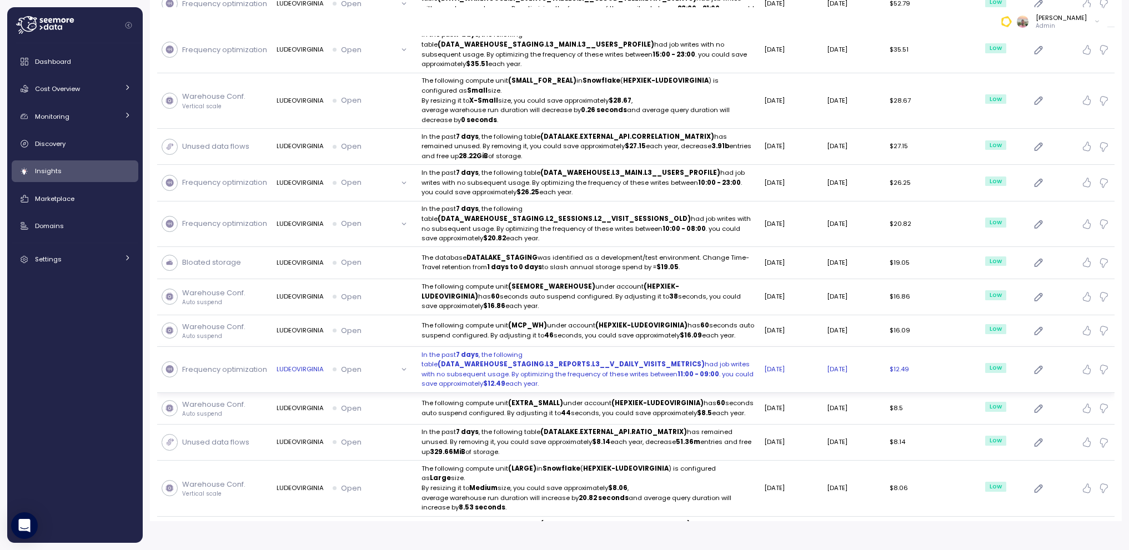
click at [402, 361] on button "Open" at bounding box center [373, 369] width 80 height 16
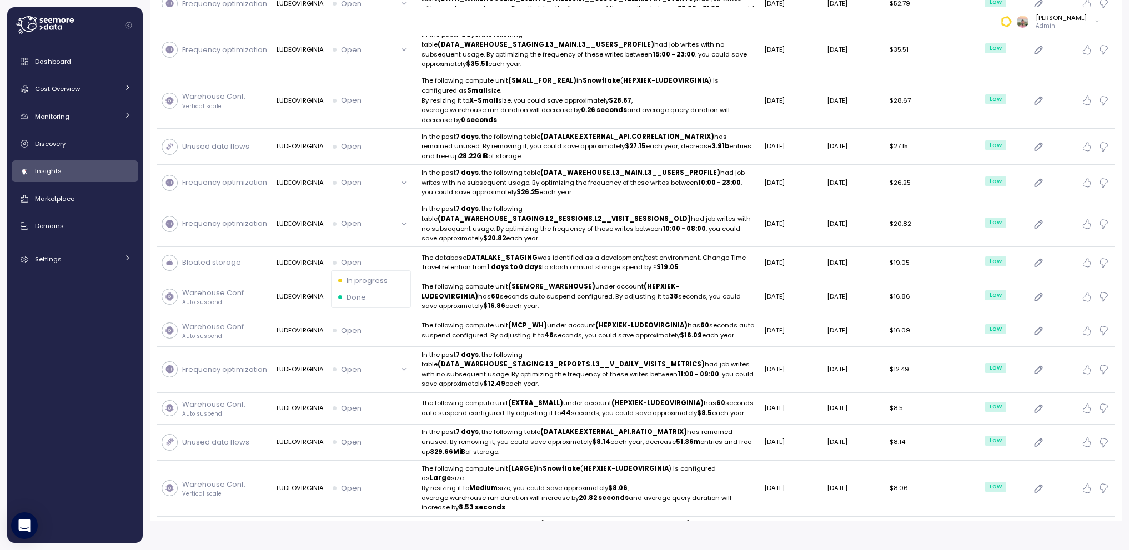
click at [365, 292] on div "Done" at bounding box center [371, 297] width 66 height 11
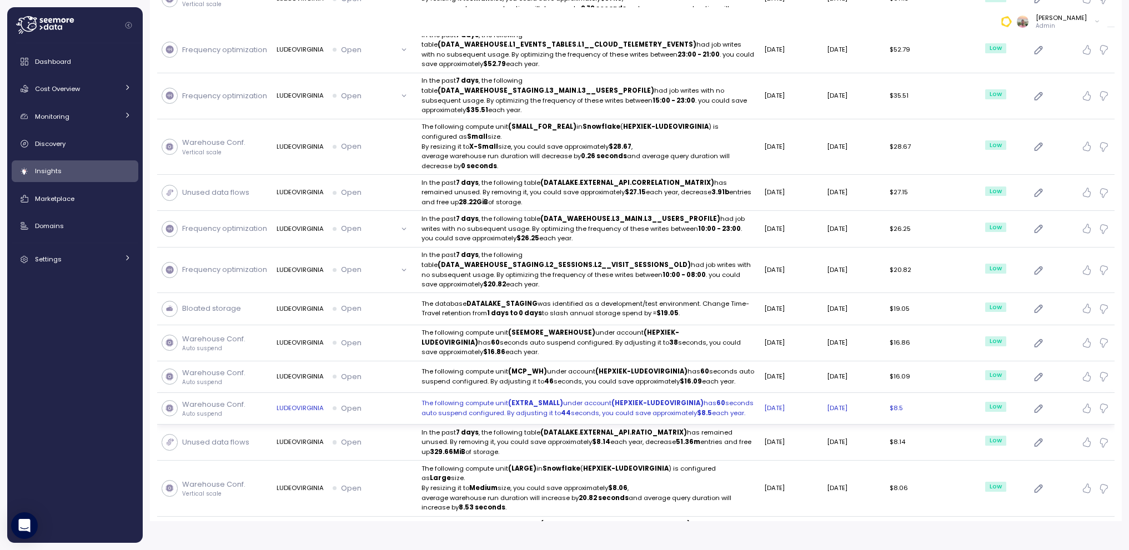
scroll to position [910, 0]
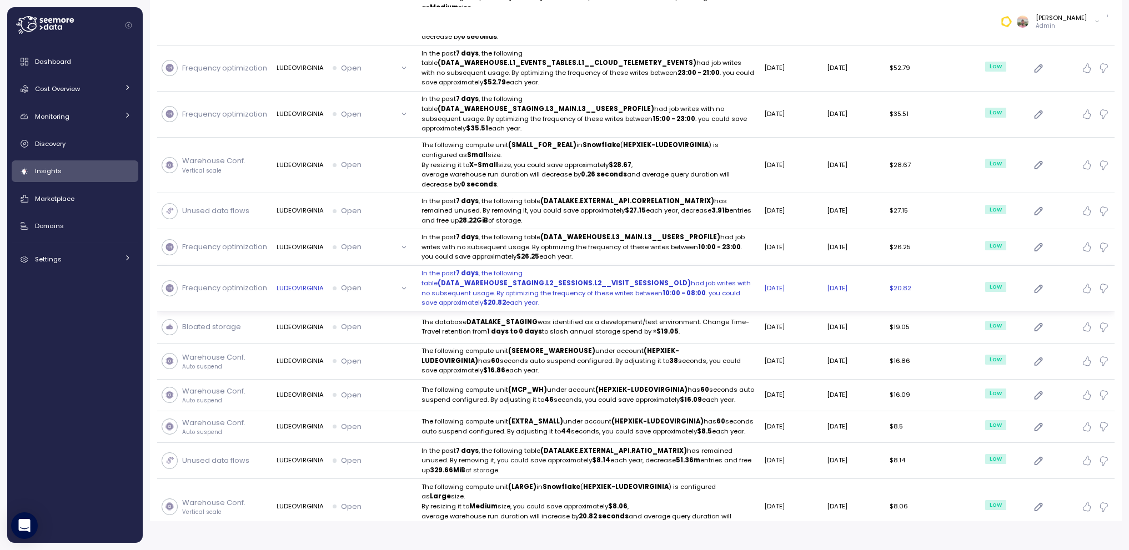
click at [395, 283] on div "Open" at bounding box center [365, 288] width 64 height 11
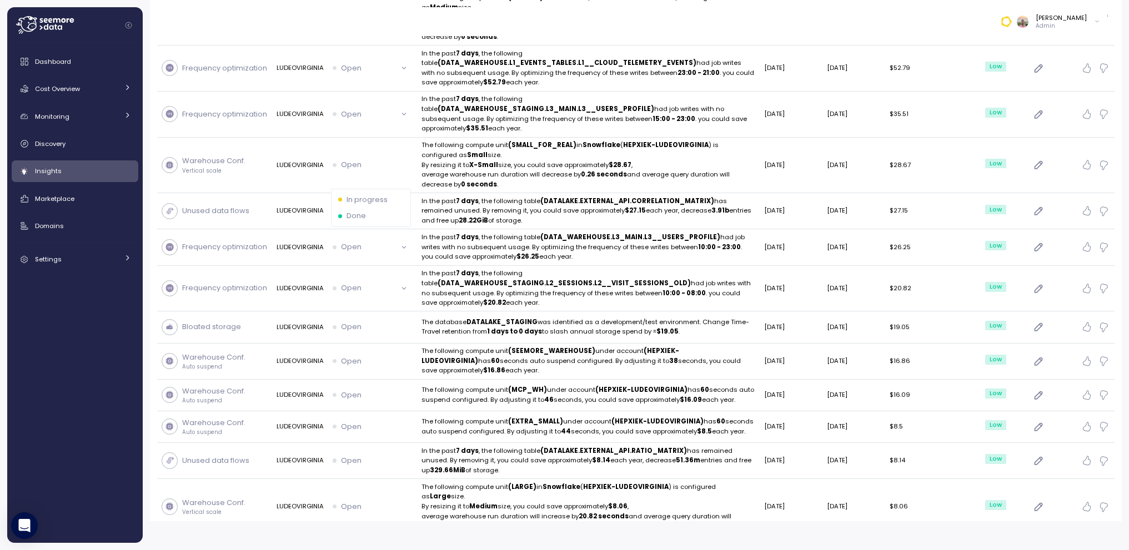
click at [361, 210] on p "Done" at bounding box center [355, 215] width 19 height 11
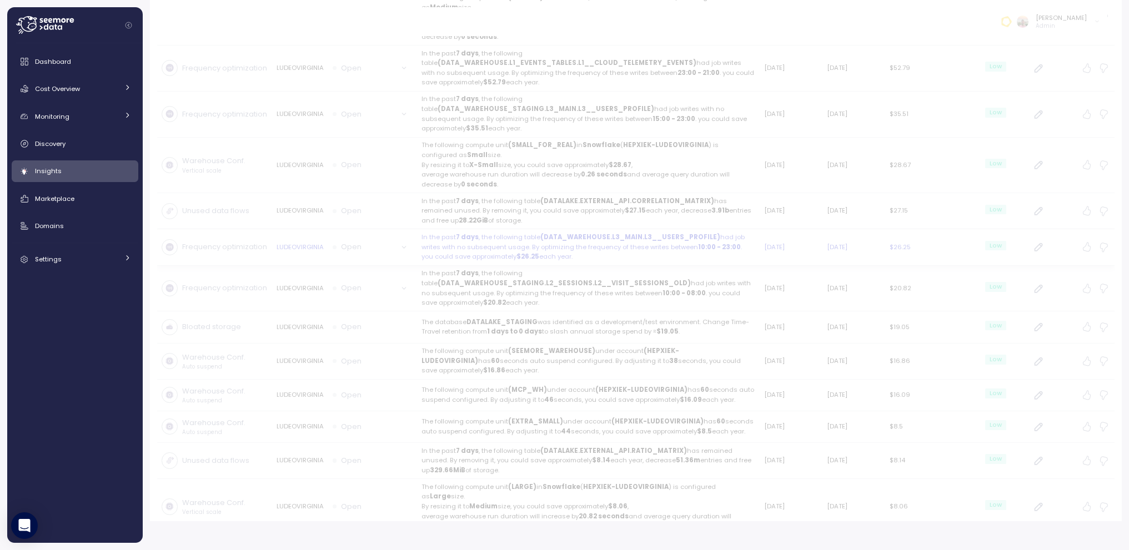
scroll to position [883, 0]
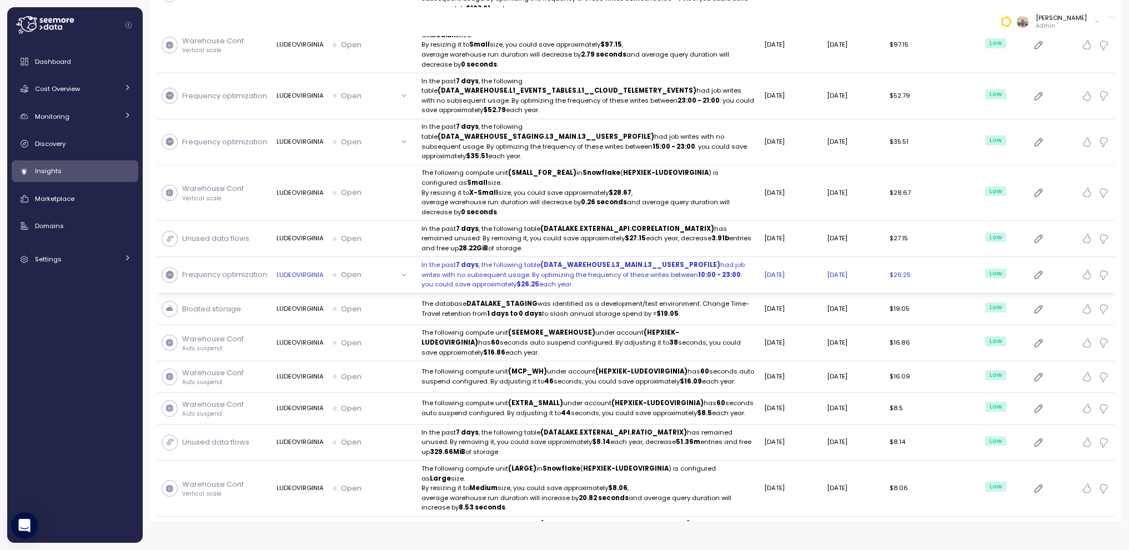
click at [406, 267] on button "Open" at bounding box center [373, 275] width 80 height 16
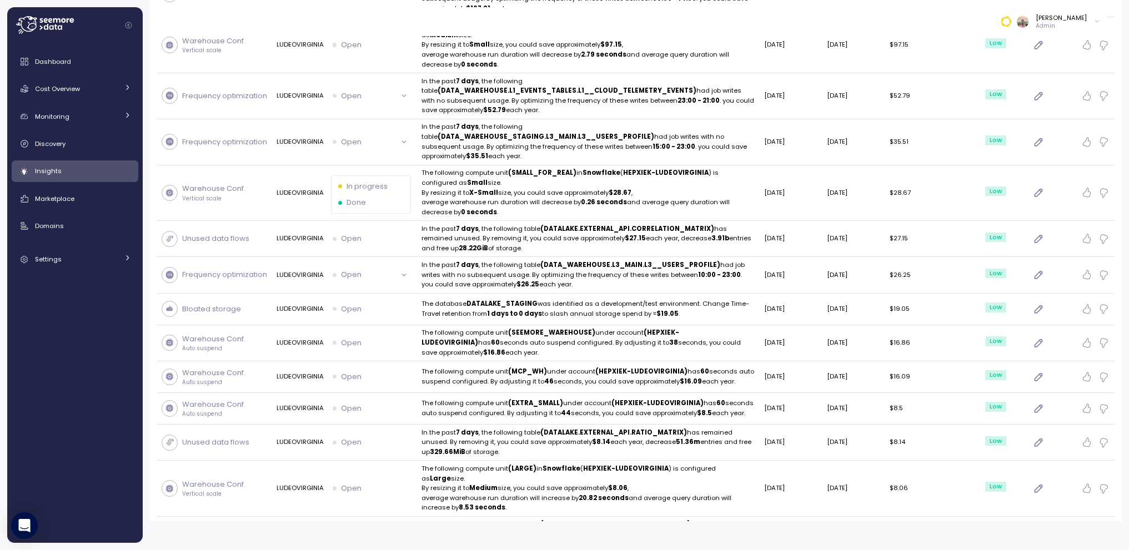
click at [369, 197] on div "Done" at bounding box center [371, 202] width 66 height 11
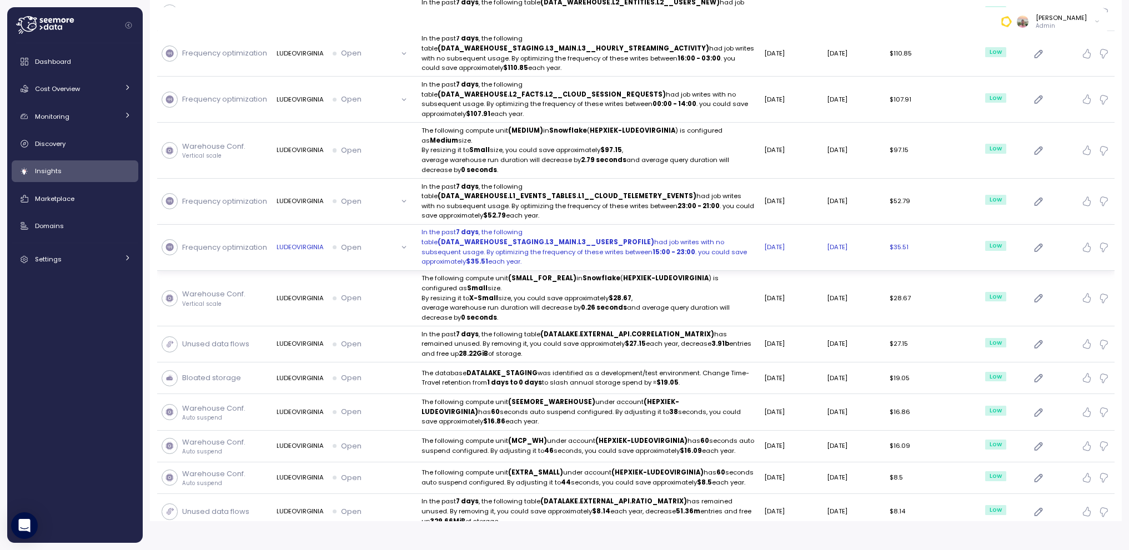
scroll to position [739, 0]
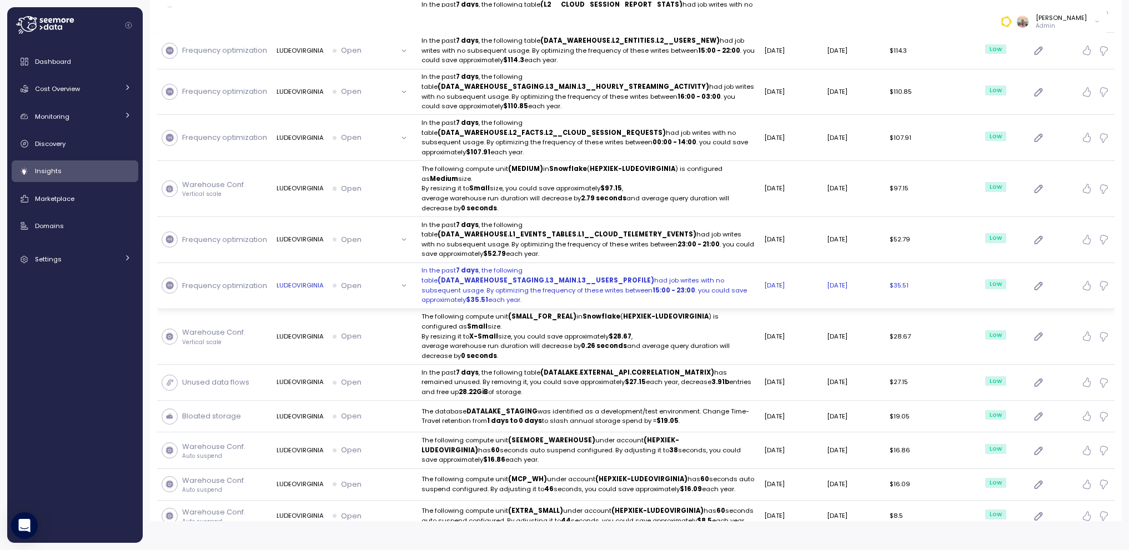
click at [396, 278] on button "Open" at bounding box center [373, 286] width 80 height 16
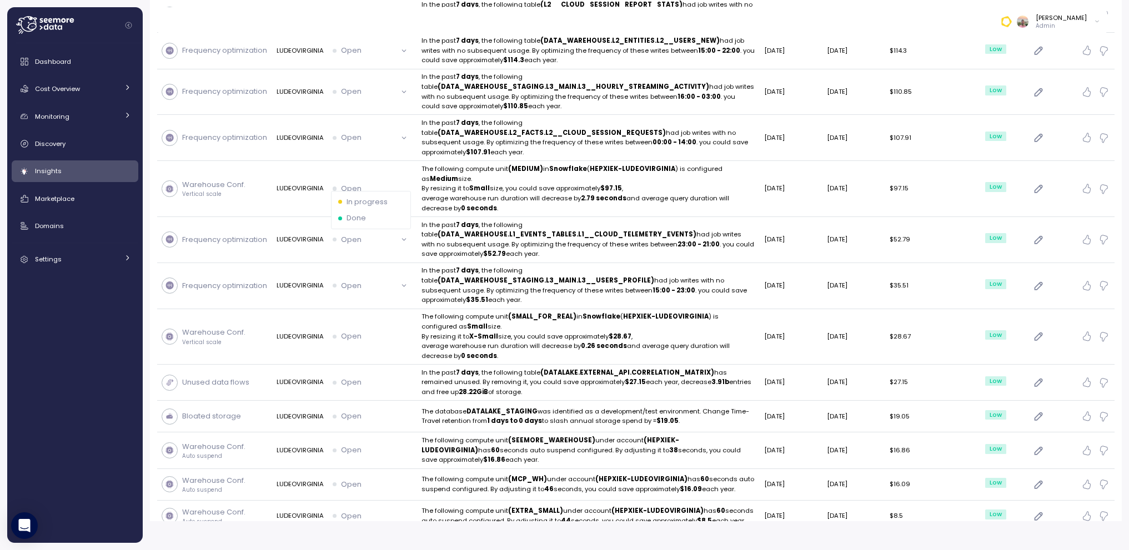
click at [361, 213] on p "Done" at bounding box center [355, 218] width 19 height 11
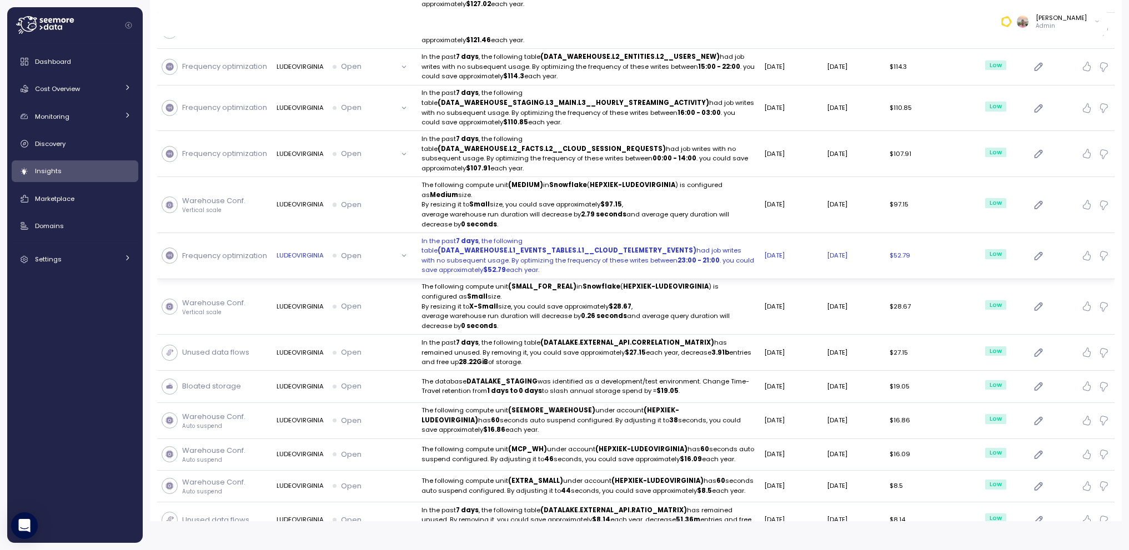
scroll to position [714, 0]
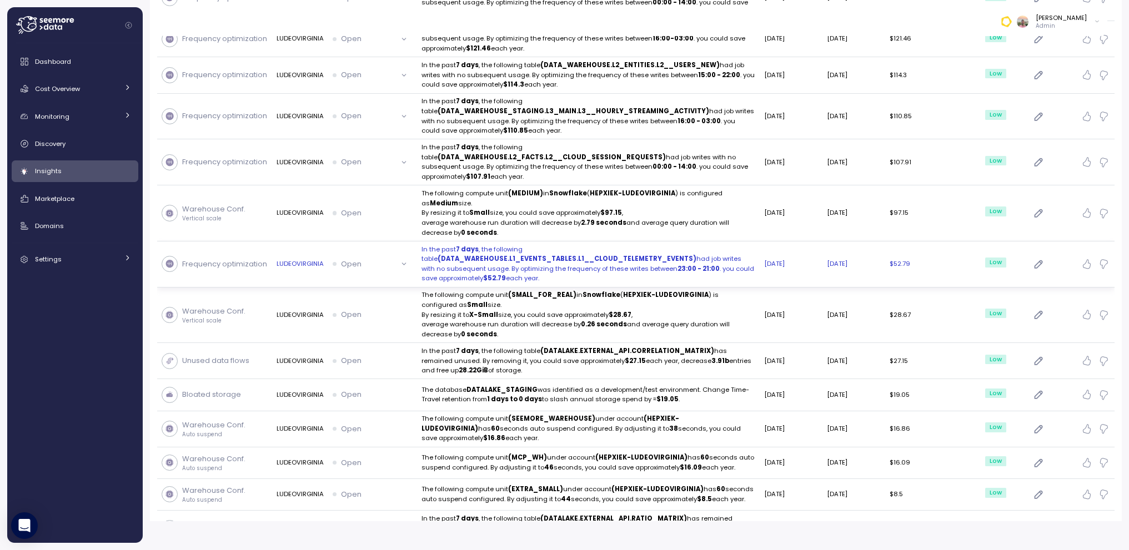
click at [395, 256] on button "Open" at bounding box center [373, 264] width 80 height 16
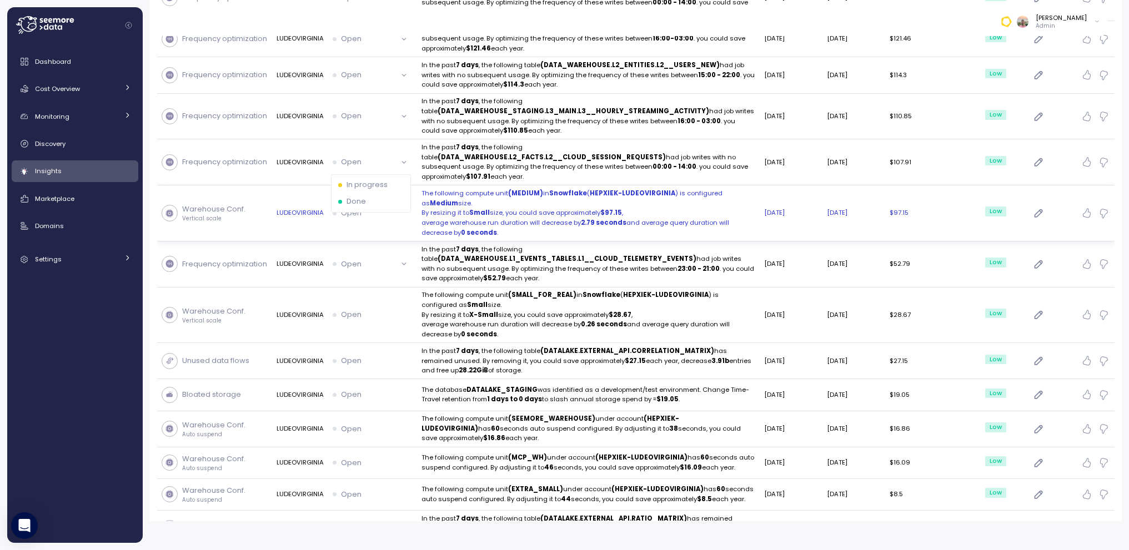
click at [365, 196] on div "Done" at bounding box center [371, 201] width 66 height 11
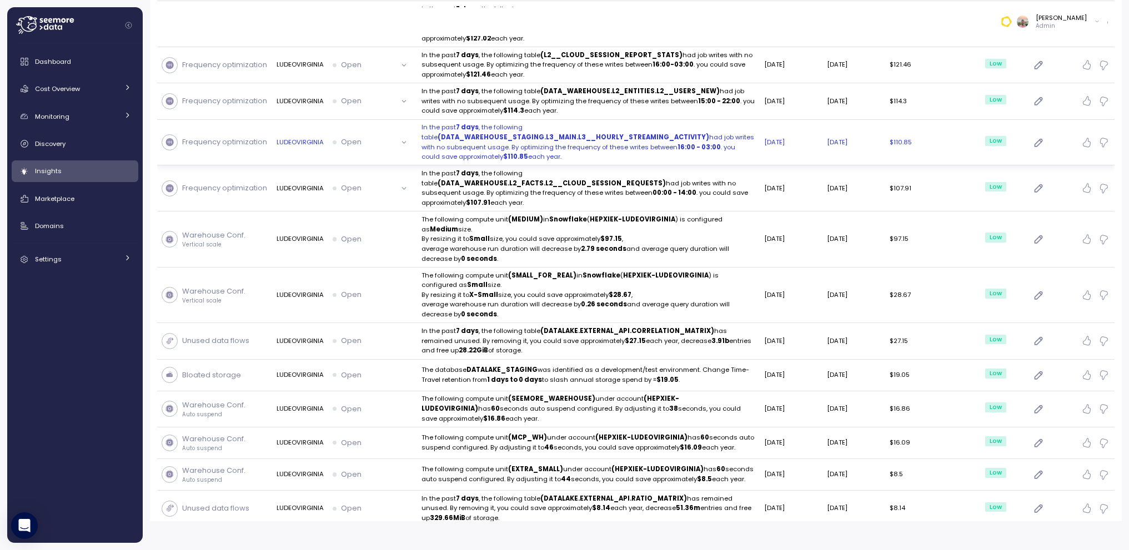
scroll to position [617, 0]
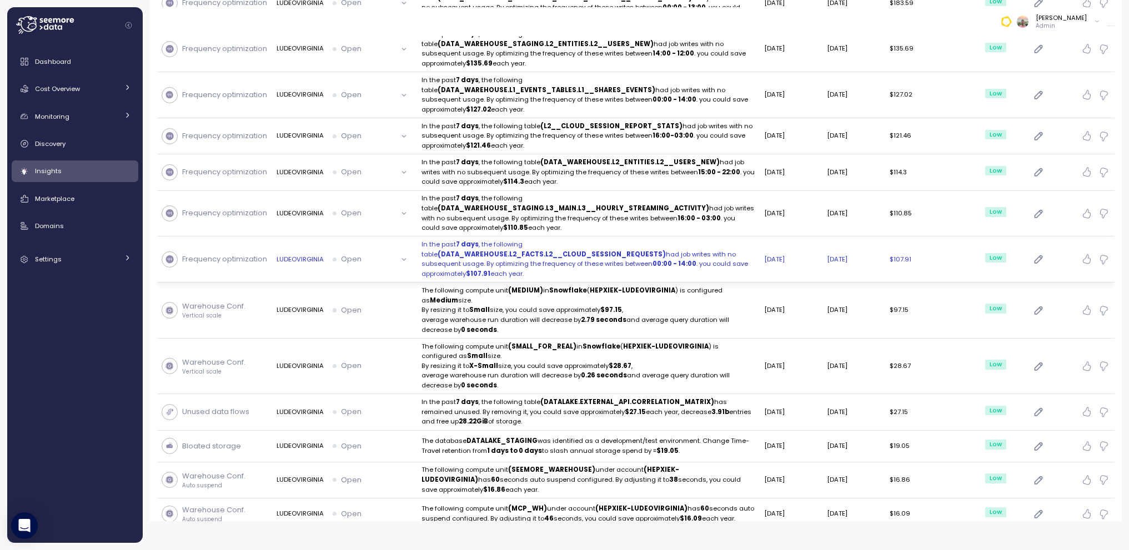
click at [396, 251] on button "Open" at bounding box center [373, 259] width 80 height 16
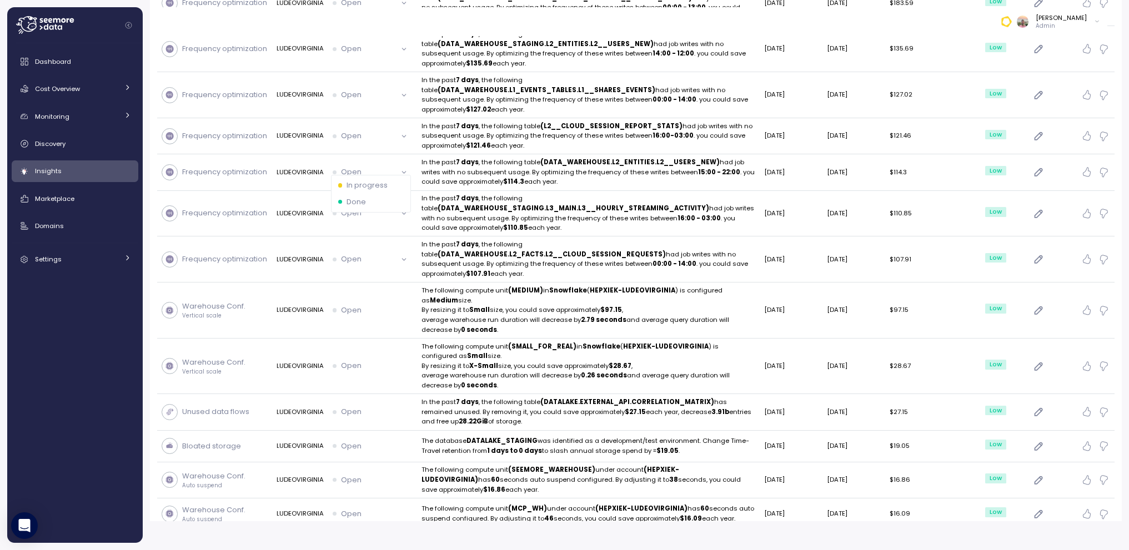
click at [368, 197] on div "Done" at bounding box center [371, 202] width 66 height 11
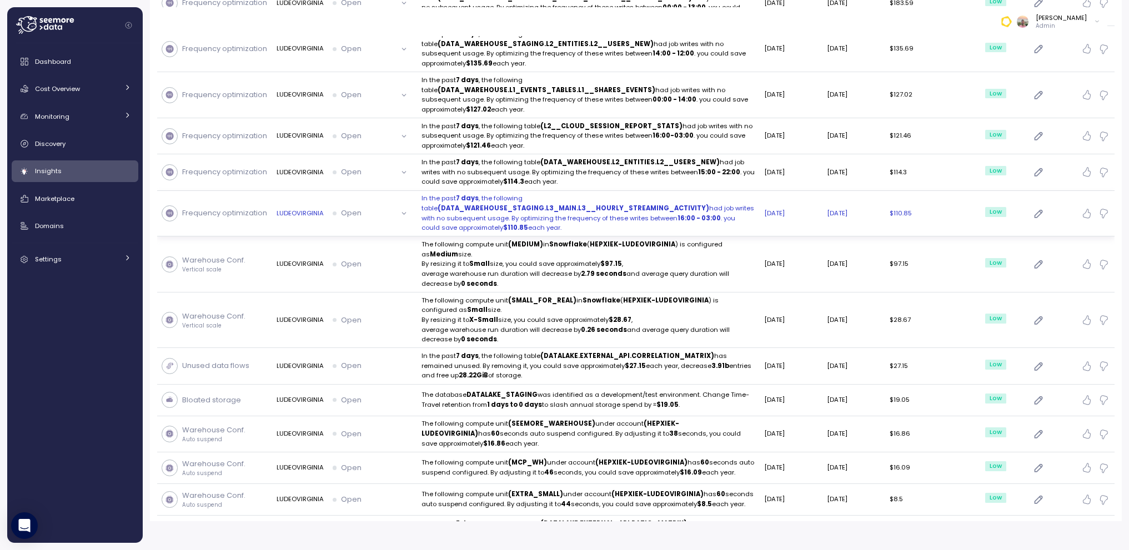
click at [409, 205] on button "Open" at bounding box center [373, 213] width 80 height 16
click at [358, 155] on p "Done" at bounding box center [355, 160] width 19 height 11
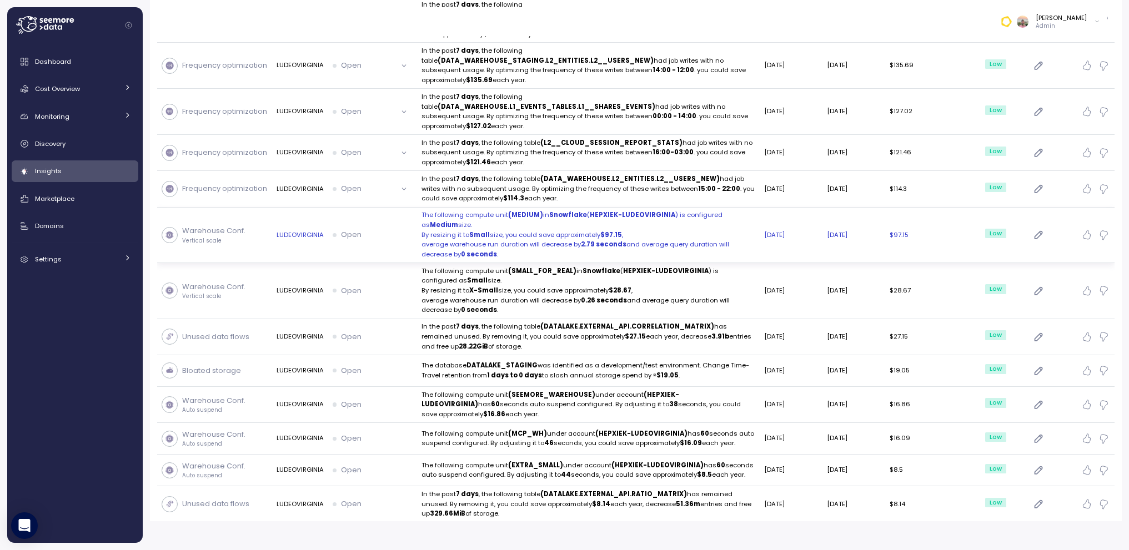
scroll to position [593, 0]
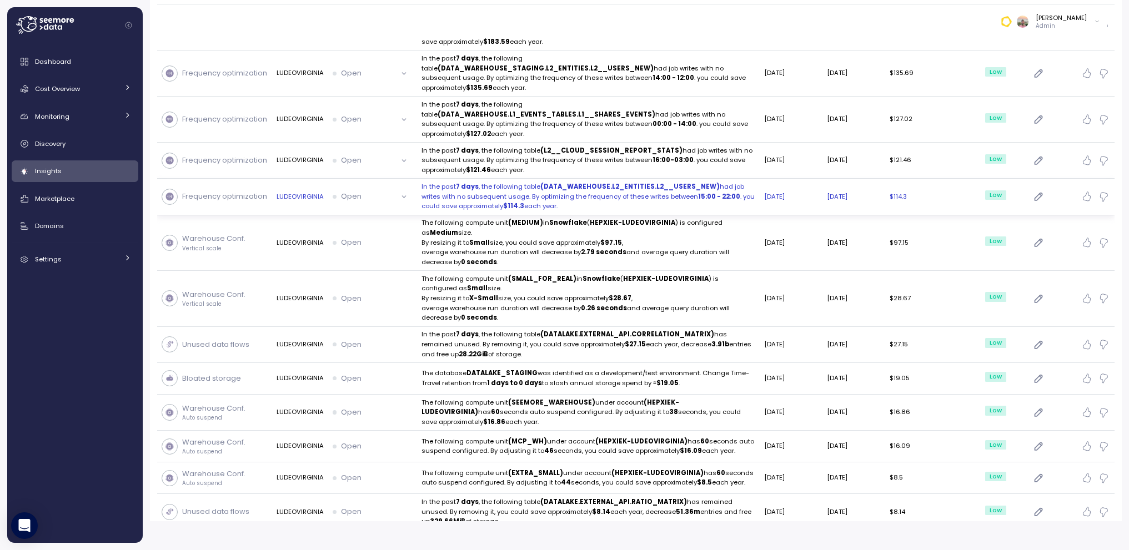
click at [404, 189] on button "Open" at bounding box center [373, 197] width 80 height 16
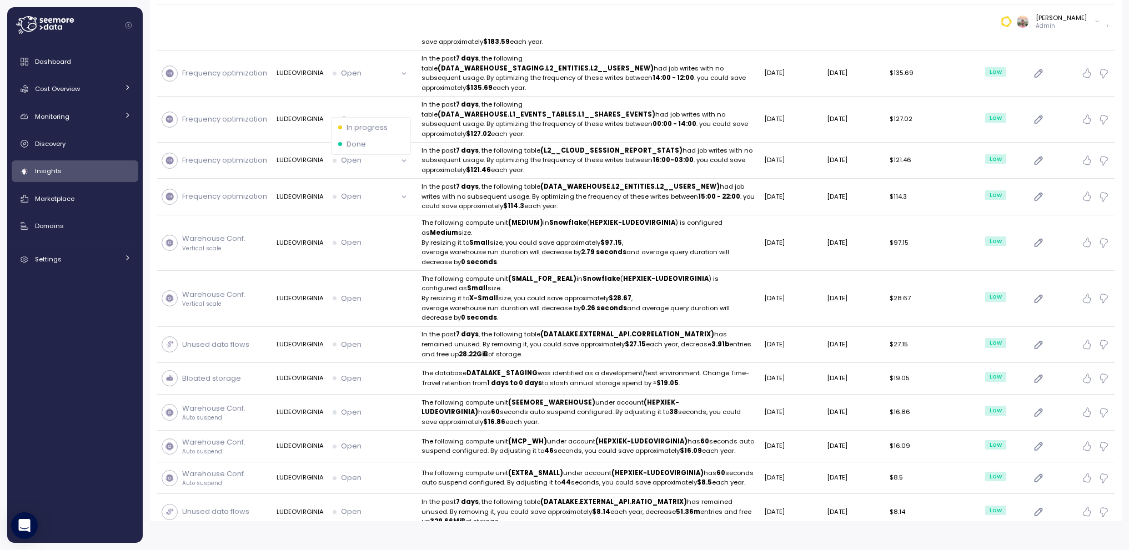
click at [363, 141] on p "Done" at bounding box center [355, 144] width 19 height 11
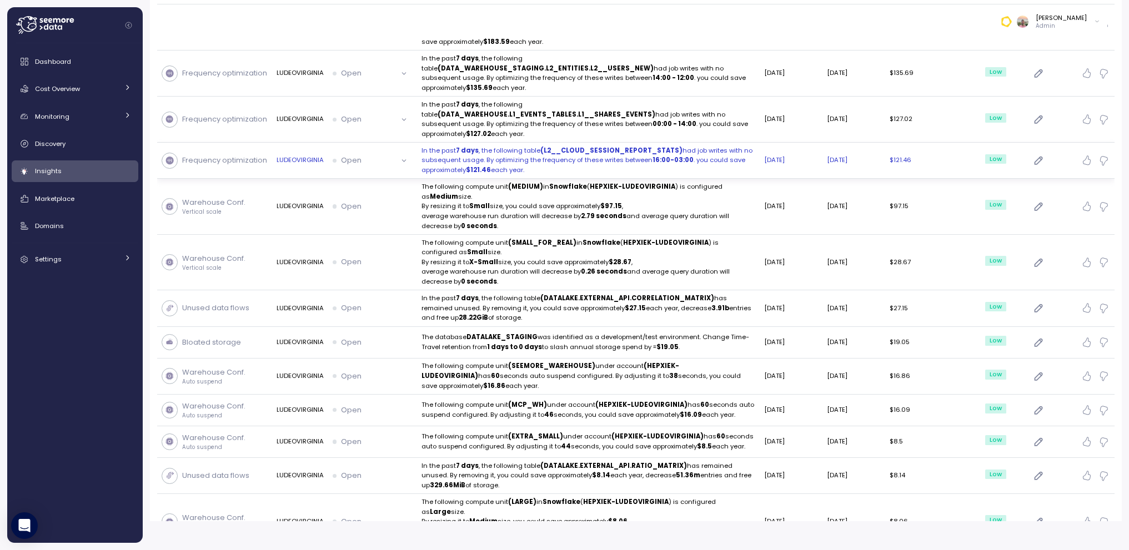
click at [406, 153] on button "Open" at bounding box center [373, 161] width 80 height 16
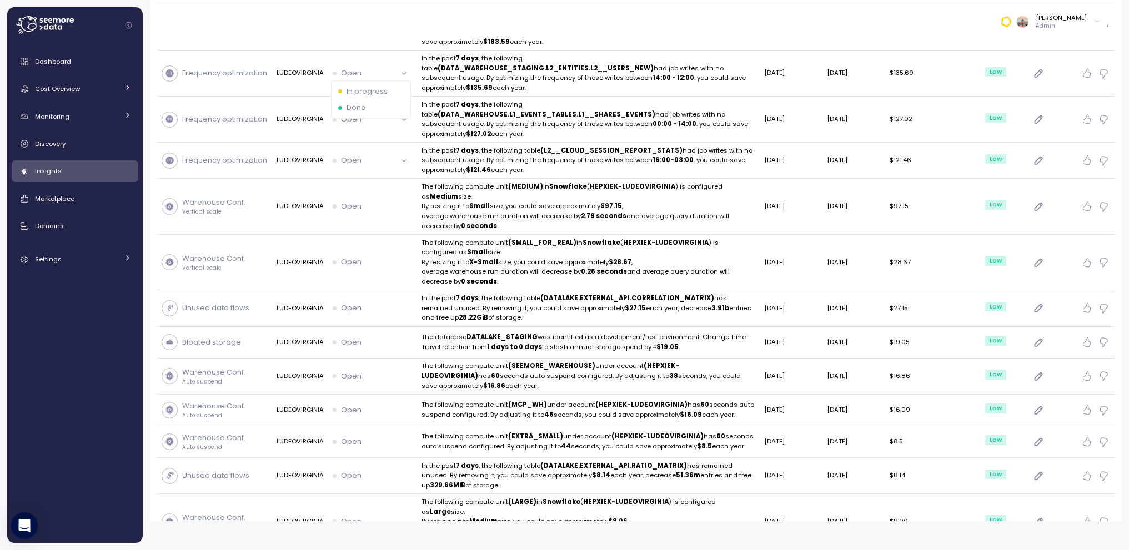
click at [366, 103] on div "Done" at bounding box center [371, 107] width 66 height 11
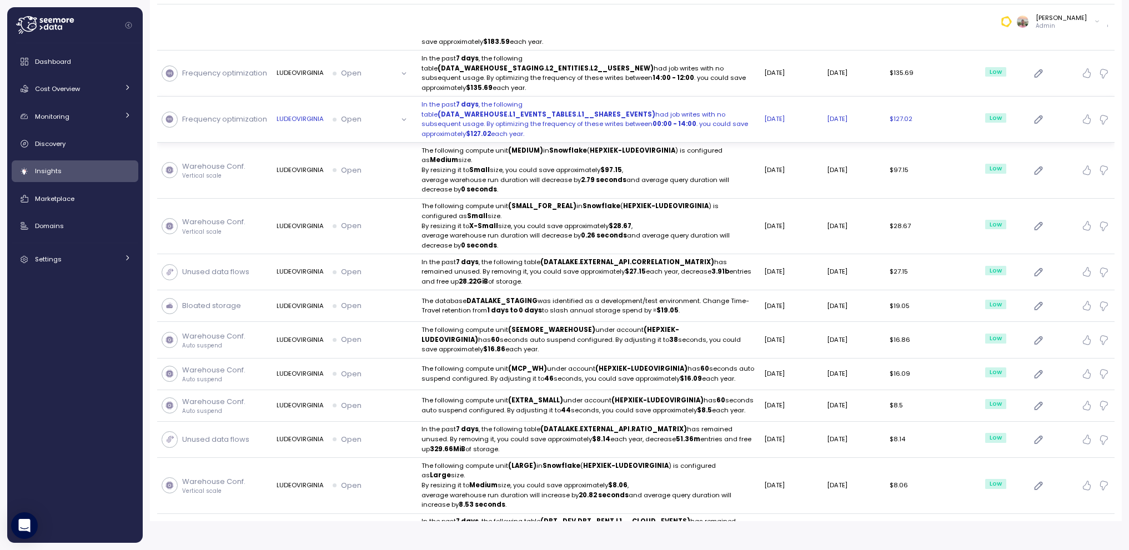
click at [402, 112] on button "Open" at bounding box center [373, 120] width 80 height 16
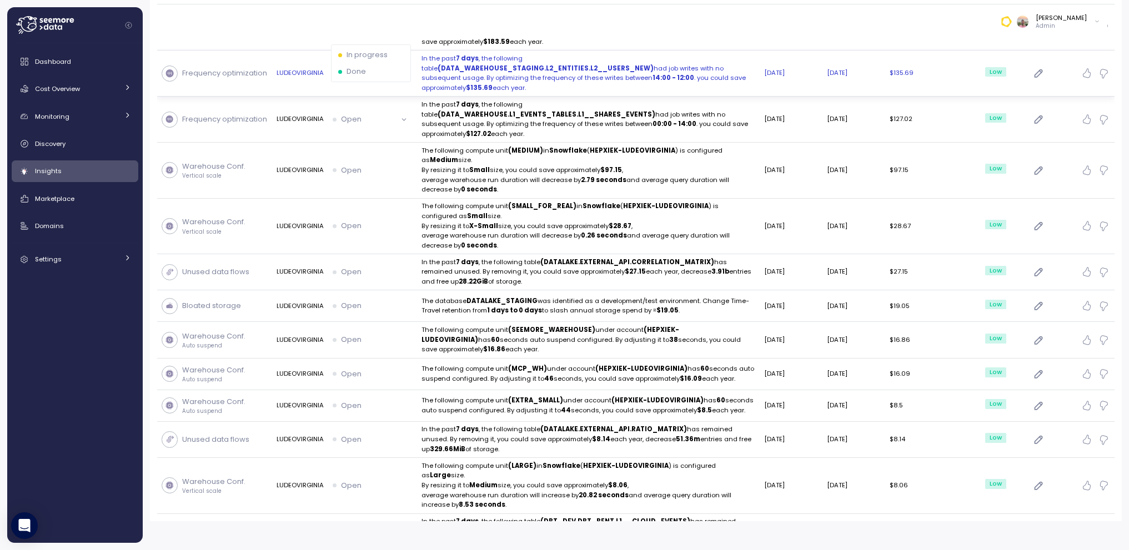
click at [376, 66] on div "Done" at bounding box center [371, 71] width 66 height 11
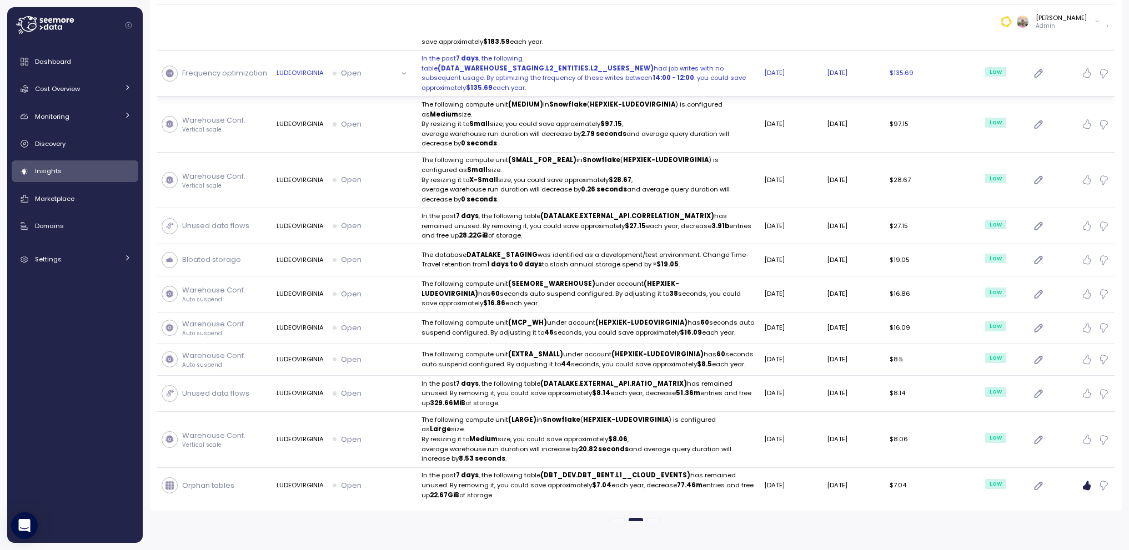
scroll to position [573, 0]
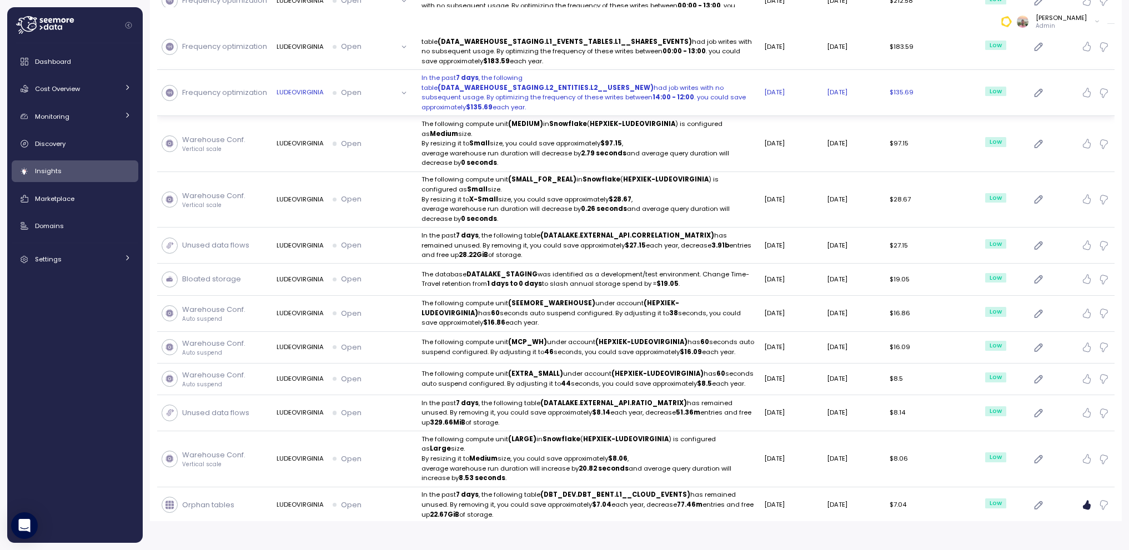
click at [403, 85] on button "Open" at bounding box center [373, 93] width 80 height 16
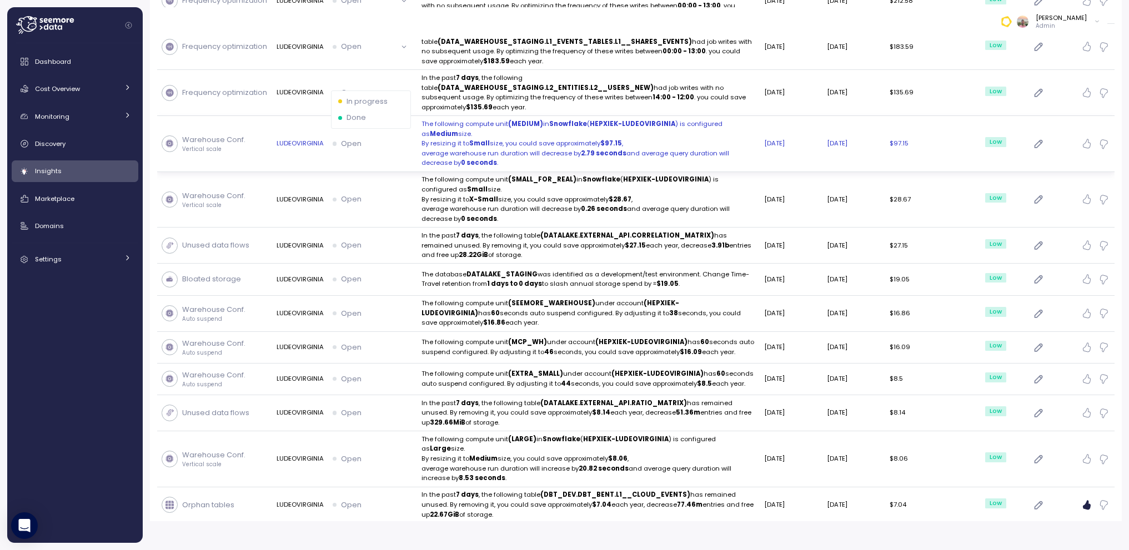
click at [383, 112] on div "Done" at bounding box center [371, 117] width 66 height 11
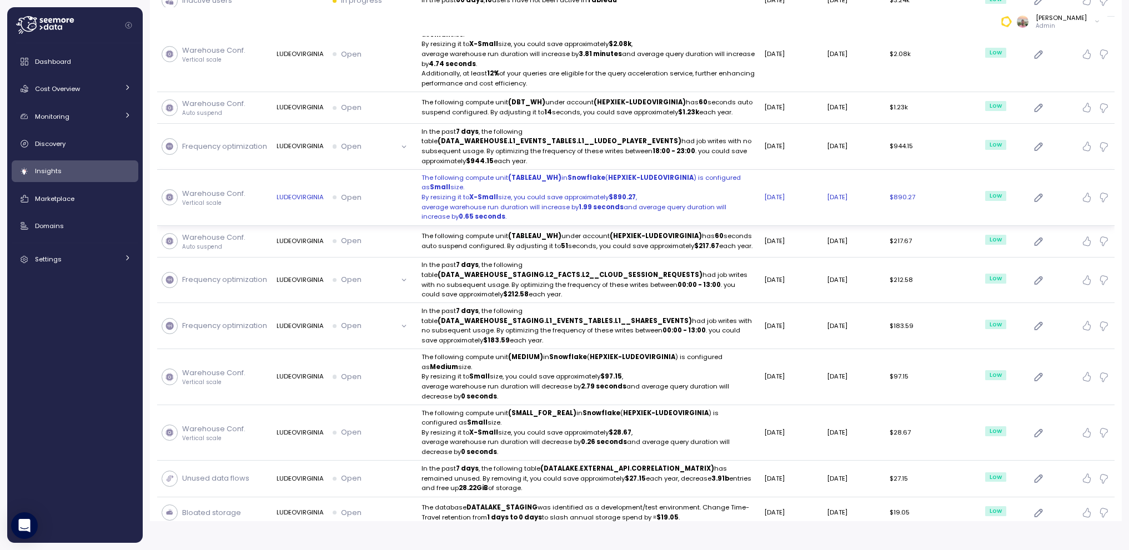
scroll to position [272, 0]
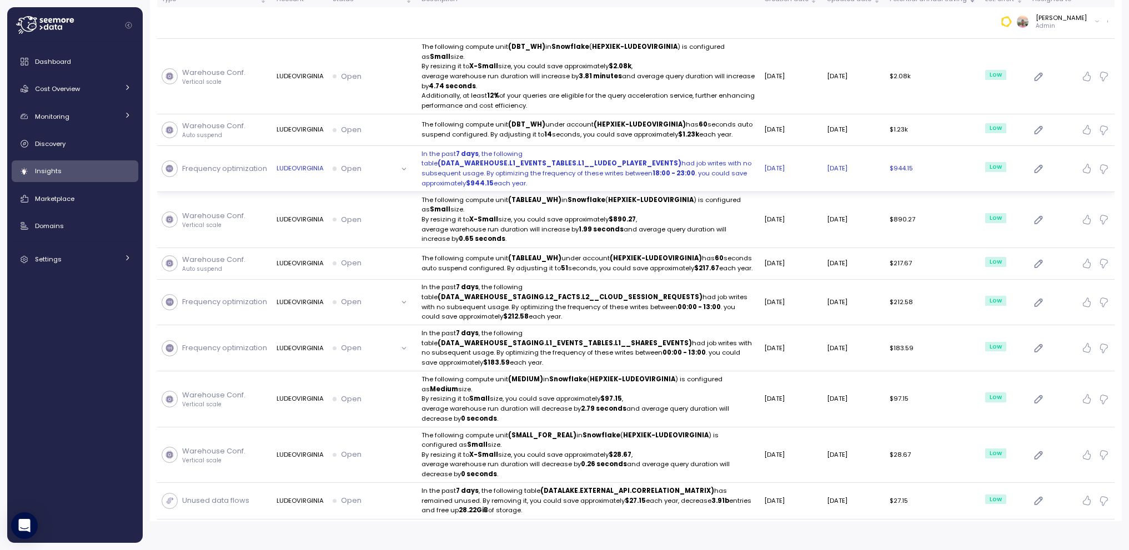
click at [405, 160] on button "Open" at bounding box center [373, 168] width 80 height 16
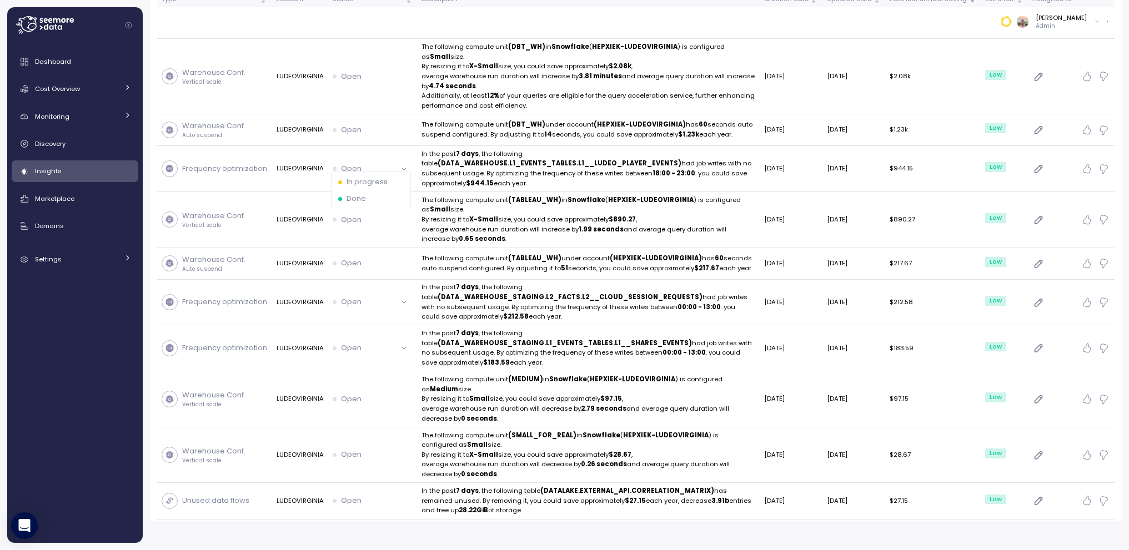
click at [366, 193] on div "Done" at bounding box center [371, 198] width 66 height 11
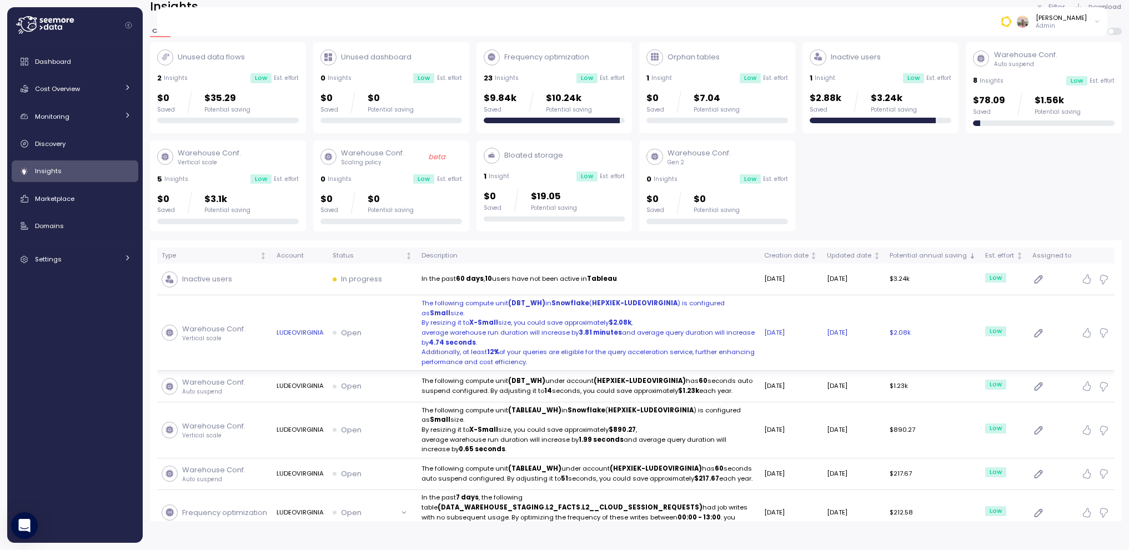
scroll to position [0, 0]
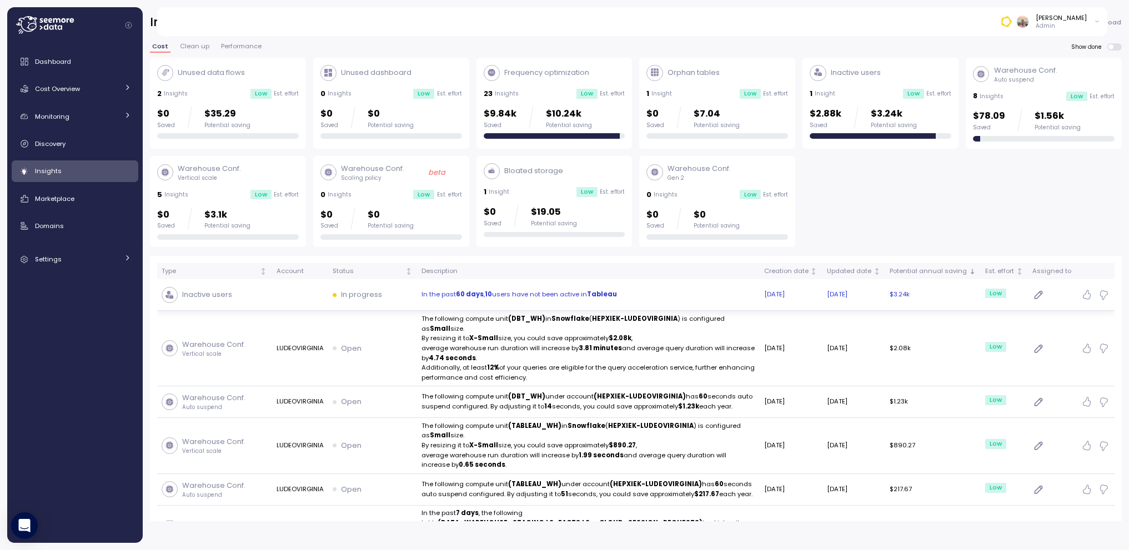
click at [374, 290] on p "In progress" at bounding box center [361, 294] width 41 height 11
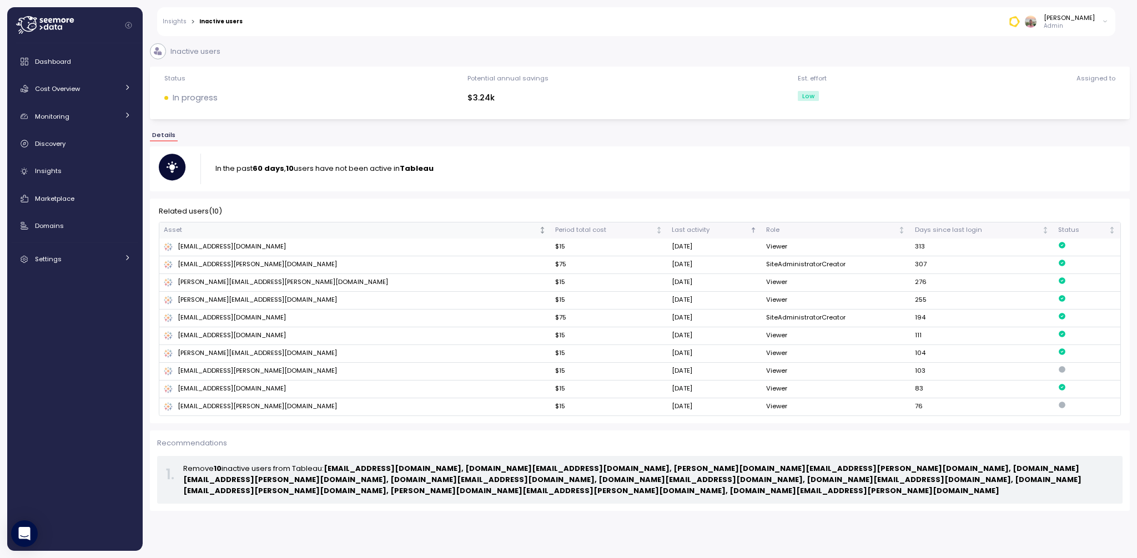
click at [323, 225] on th "Asset" at bounding box center [354, 231] width 391 height 16
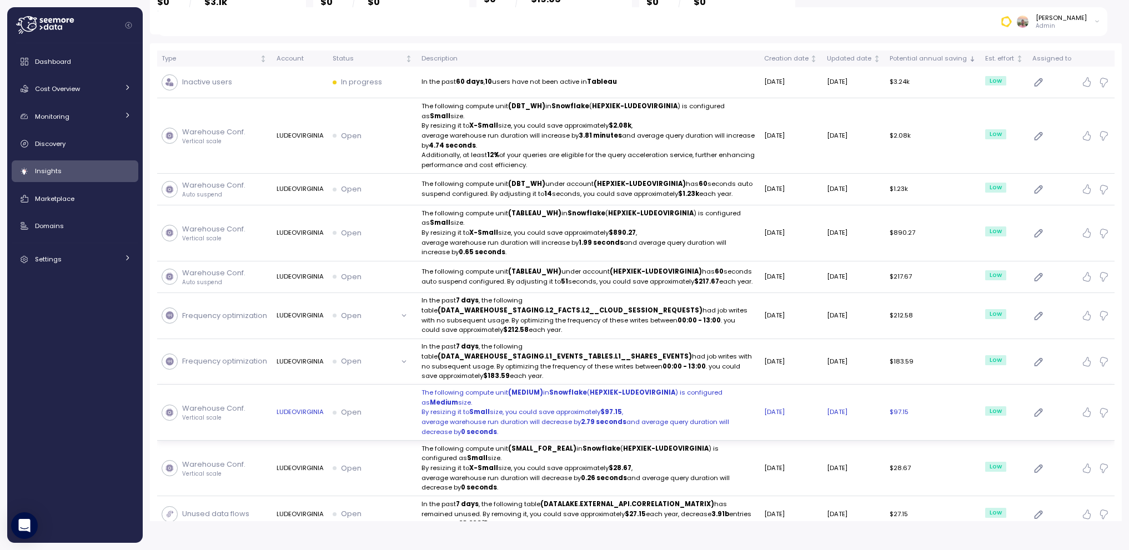
scroll to position [214, 0]
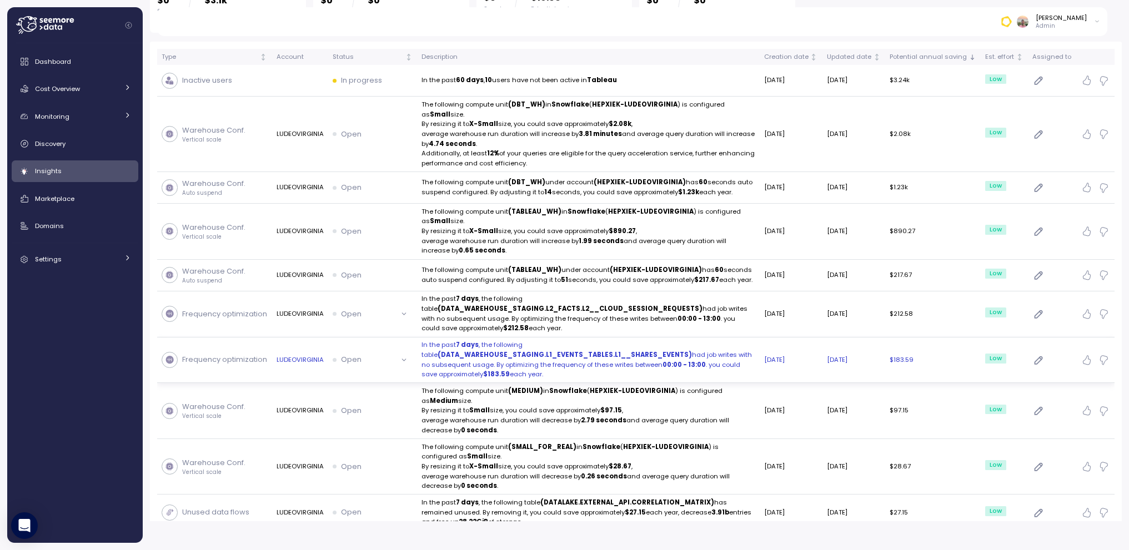
click at [405, 352] on button "Open" at bounding box center [373, 360] width 80 height 16
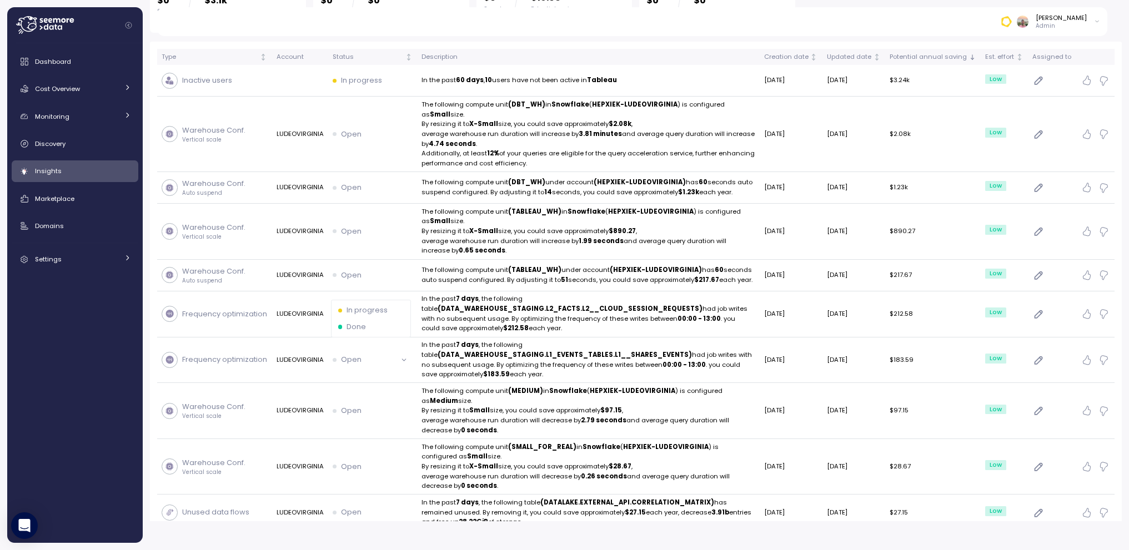
click at [375, 322] on div "Done" at bounding box center [371, 326] width 66 height 11
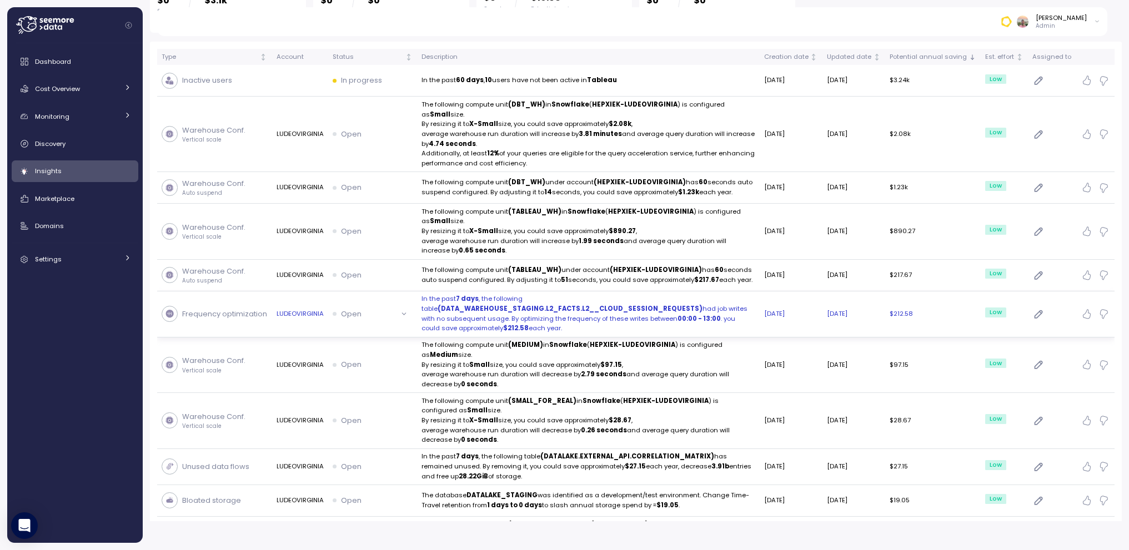
click at [402, 306] on button "Open" at bounding box center [373, 314] width 80 height 16
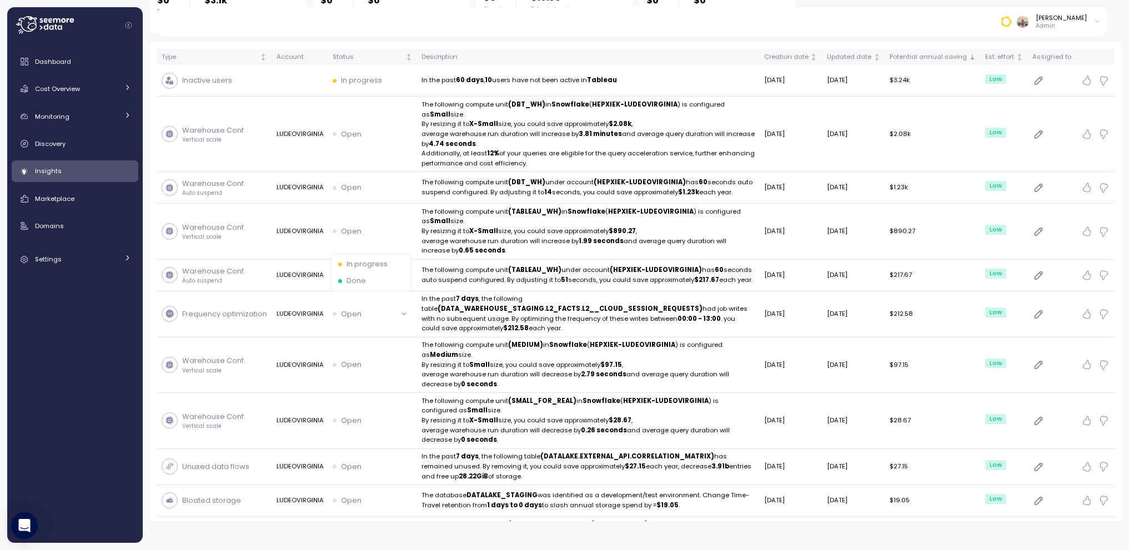
click at [360, 275] on p "Done" at bounding box center [355, 280] width 19 height 11
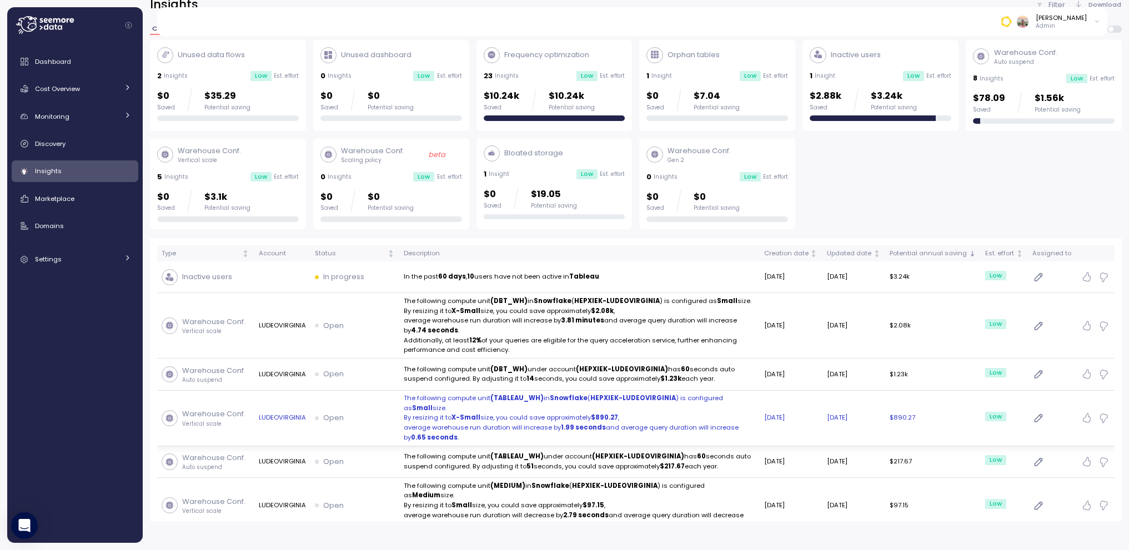
scroll to position [0, 0]
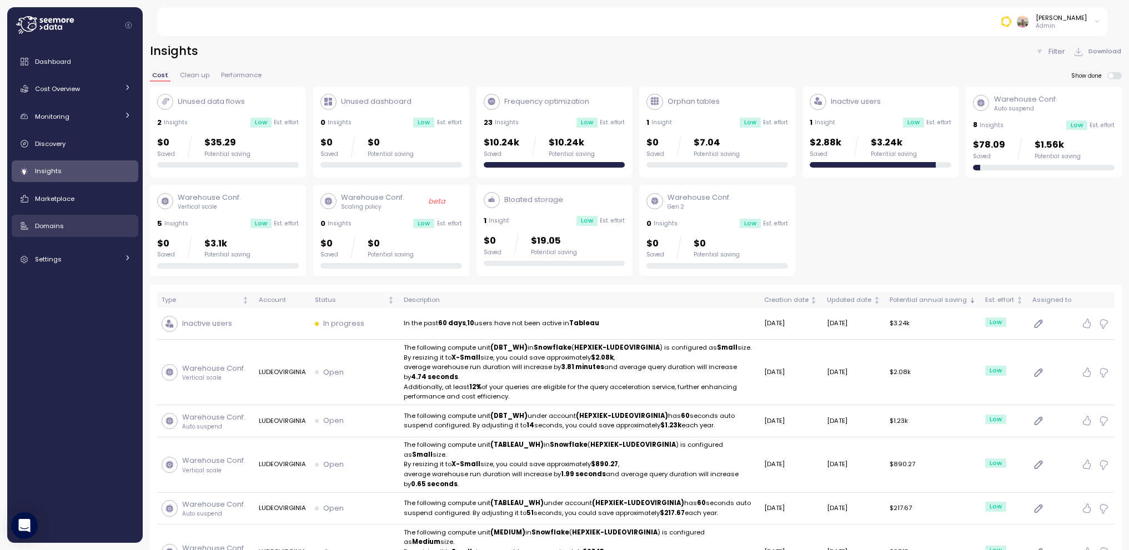
click at [77, 216] on link "Domains" at bounding box center [75, 226] width 127 height 22
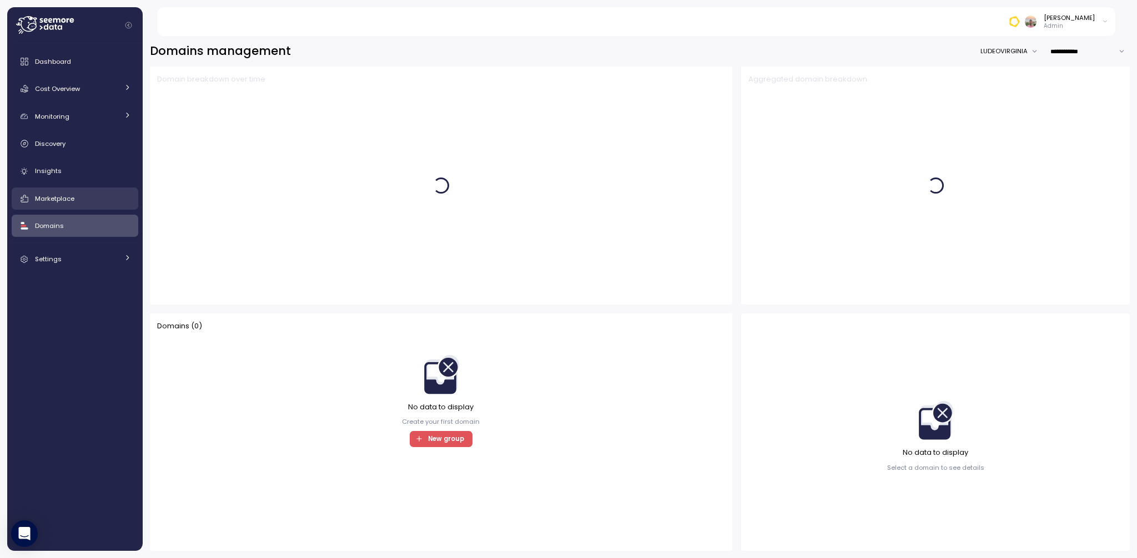
click at [64, 194] on span "Marketplace" at bounding box center [54, 198] width 39 height 9
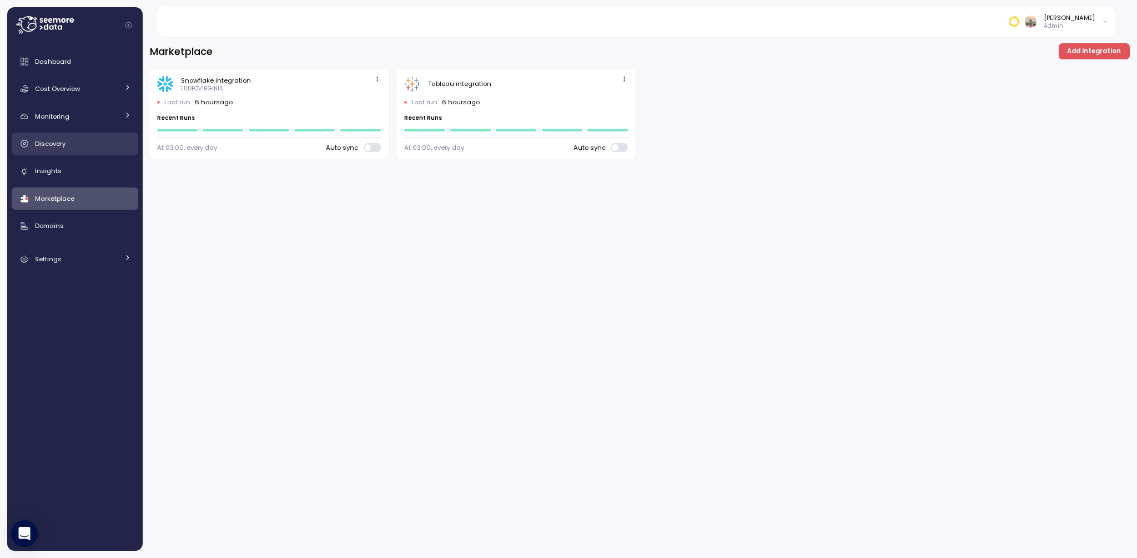
click at [66, 130] on div "Dashboard Cost Overview Compute Workloads Storage Cloud Services Clustering col…" at bounding box center [75, 161] width 127 height 220
click at [64, 123] on link "Monitoring" at bounding box center [75, 116] width 127 height 22
click at [79, 137] on div "Budget" at bounding box center [90, 142] width 82 height 11
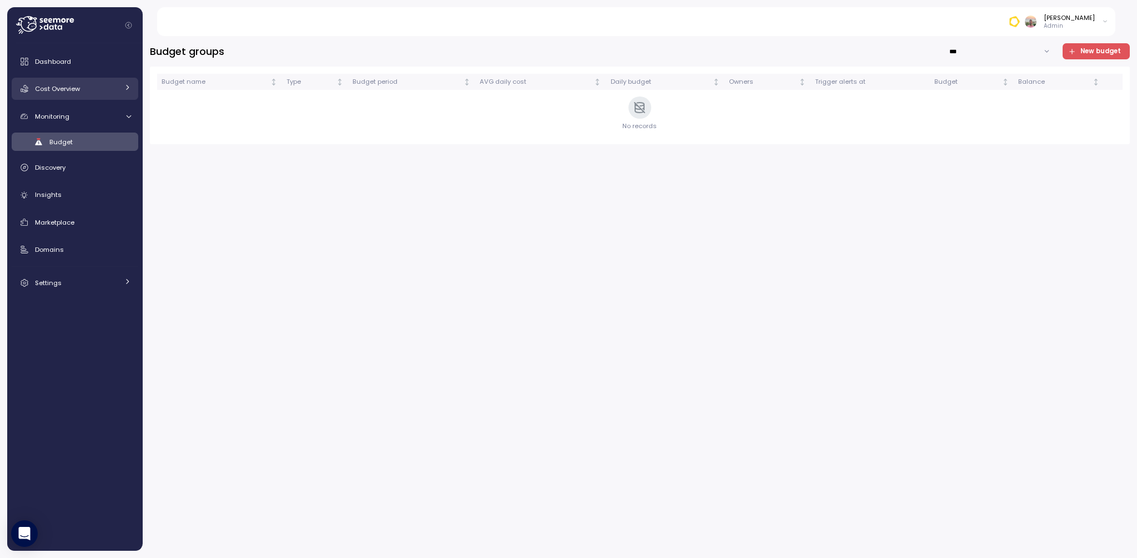
click at [57, 95] on link "Cost Overview" at bounding box center [75, 89] width 127 height 22
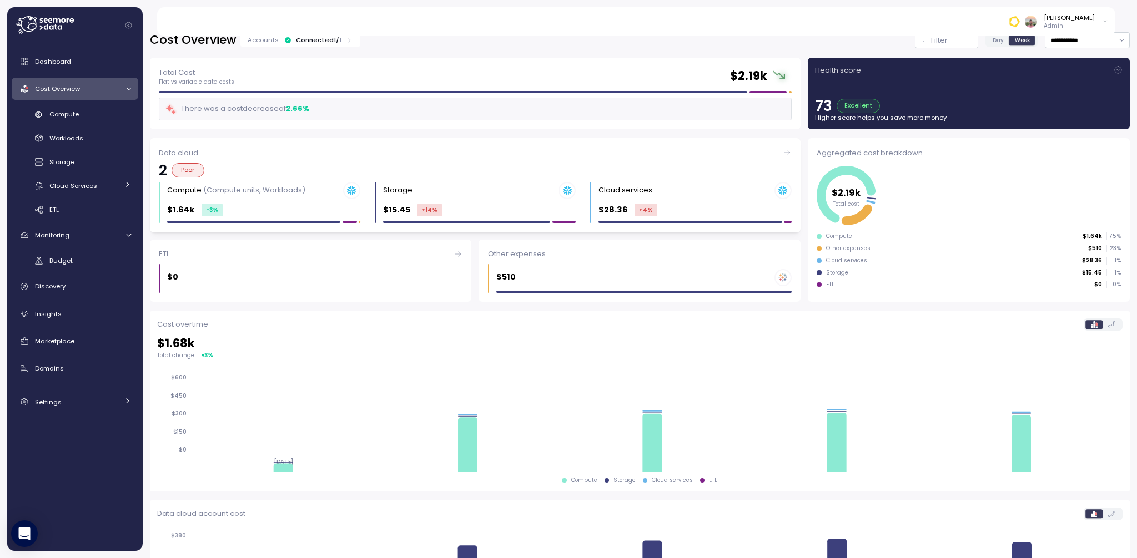
scroll to position [3, 0]
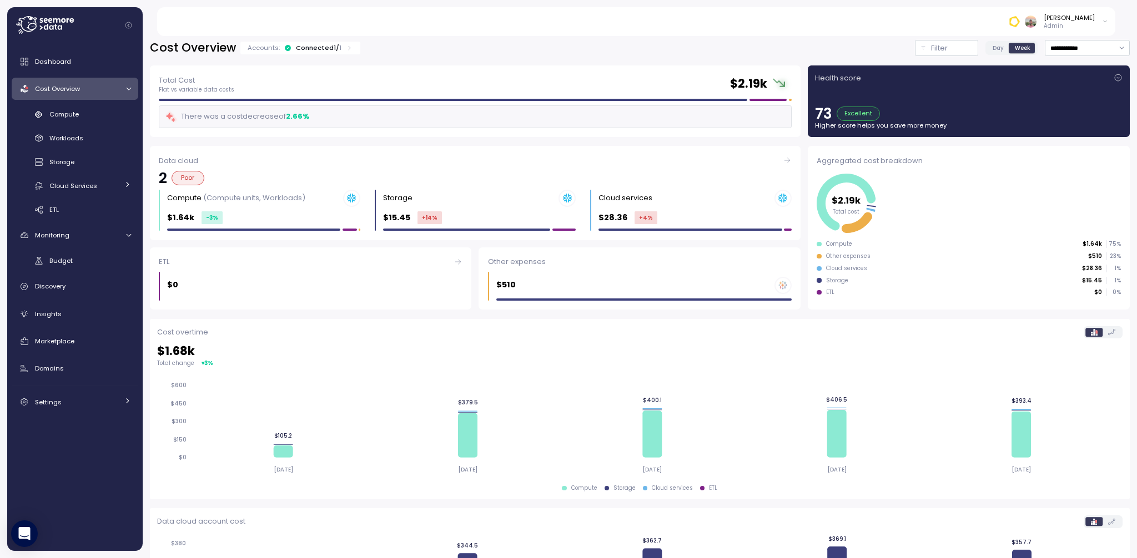
click at [762, 292] on div "$510" at bounding box center [643, 285] width 295 height 17
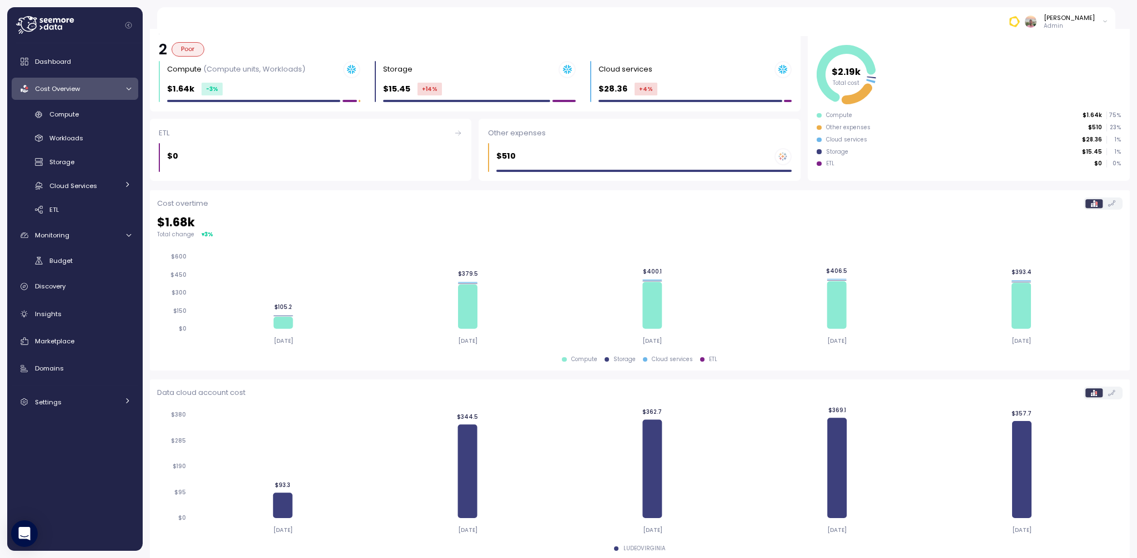
scroll to position [141, 0]
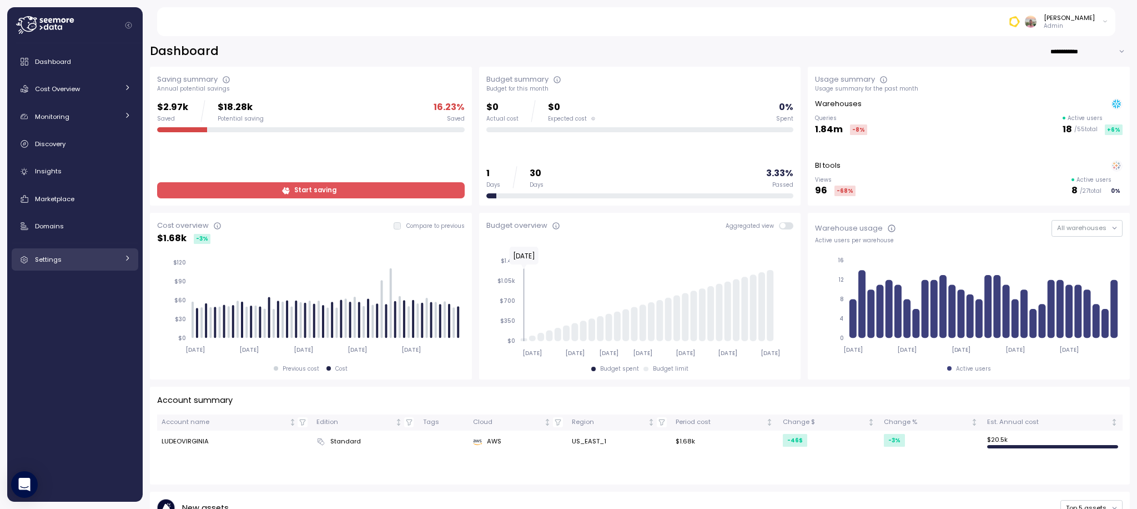
click at [85, 263] on div "Settings" at bounding box center [76, 259] width 83 height 11
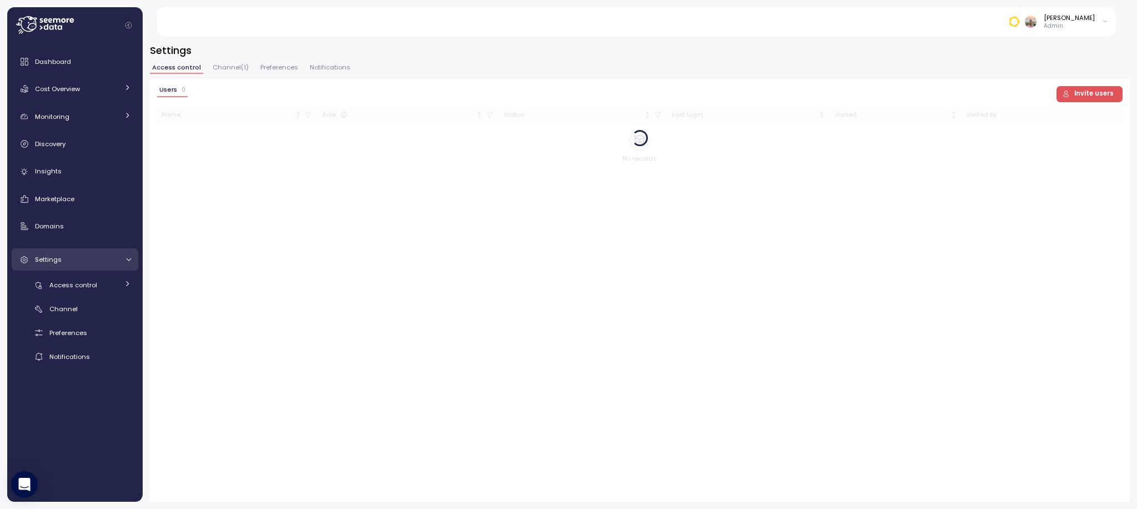
click at [83, 260] on div "Settings" at bounding box center [76, 259] width 83 height 11
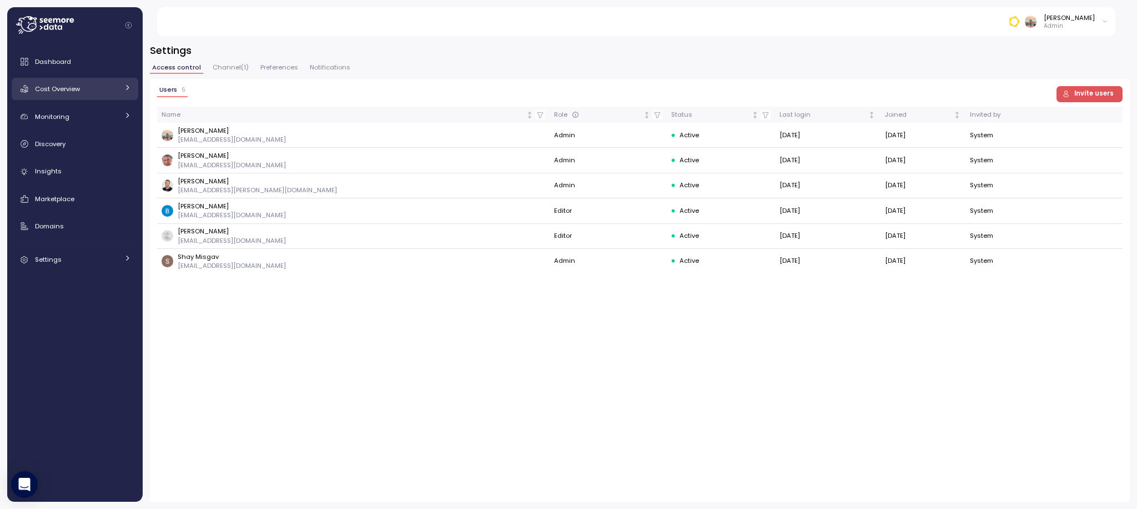
click at [82, 92] on div "Cost Overview" at bounding box center [76, 88] width 83 height 11
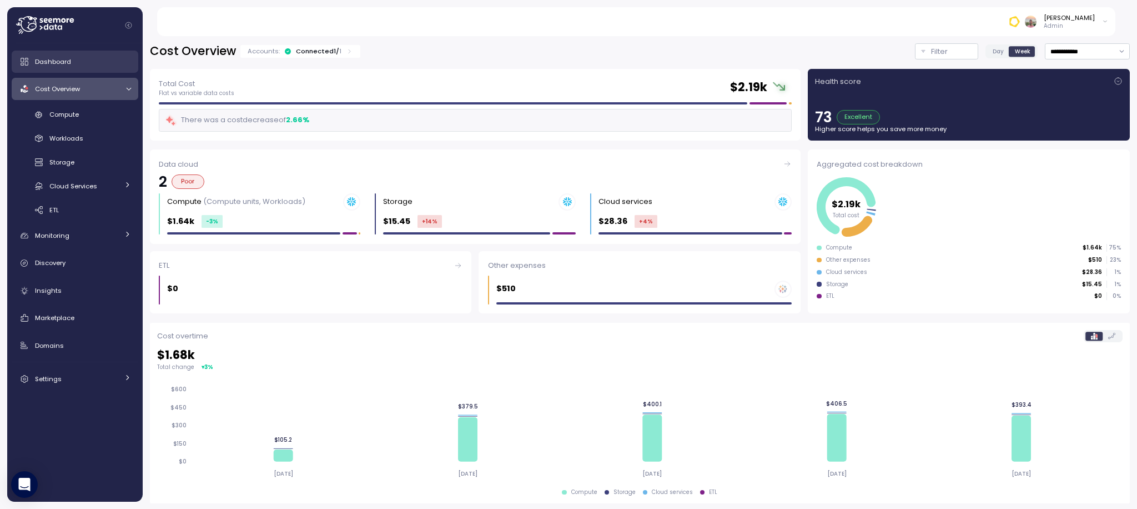
click at [67, 59] on span "Dashboard" at bounding box center [53, 61] width 36 height 9
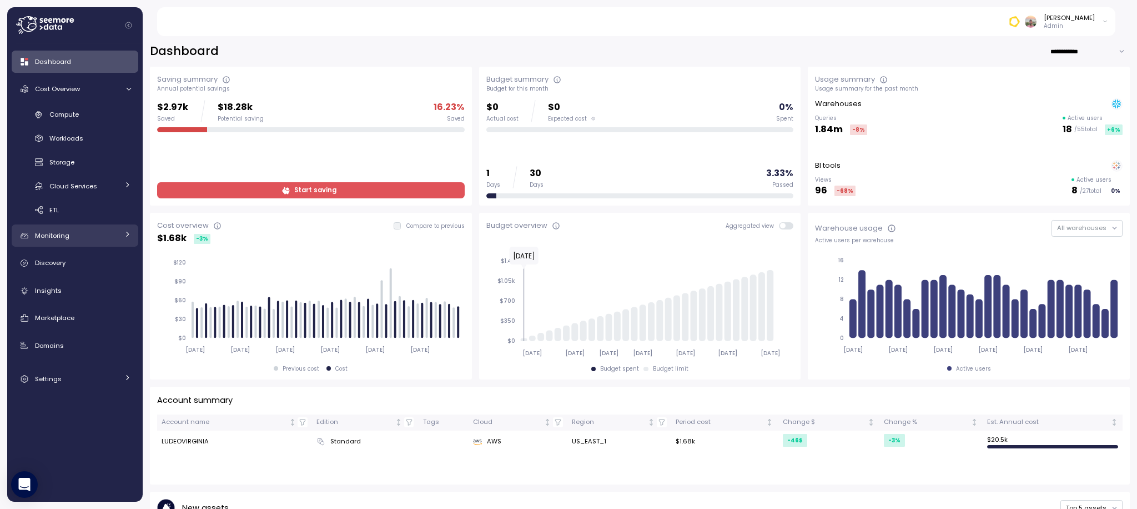
click at [85, 231] on div "Monitoring" at bounding box center [76, 235] width 83 height 11
click at [85, 232] on div "Monitoring" at bounding box center [76, 235] width 83 height 11
click at [71, 157] on div "Storage" at bounding box center [90, 162] width 82 height 11
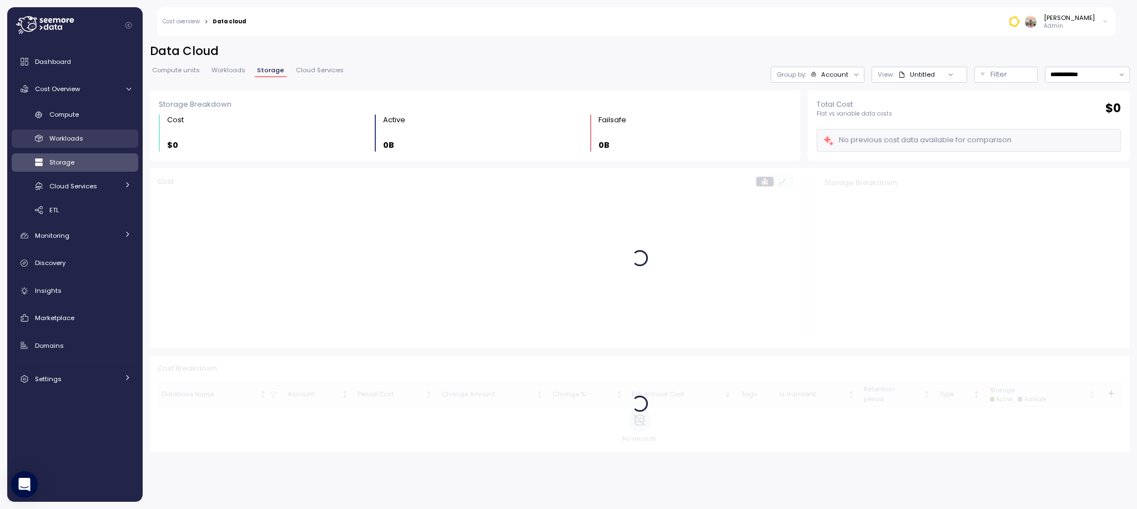
click at [82, 134] on span "Workloads" at bounding box center [66, 138] width 34 height 9
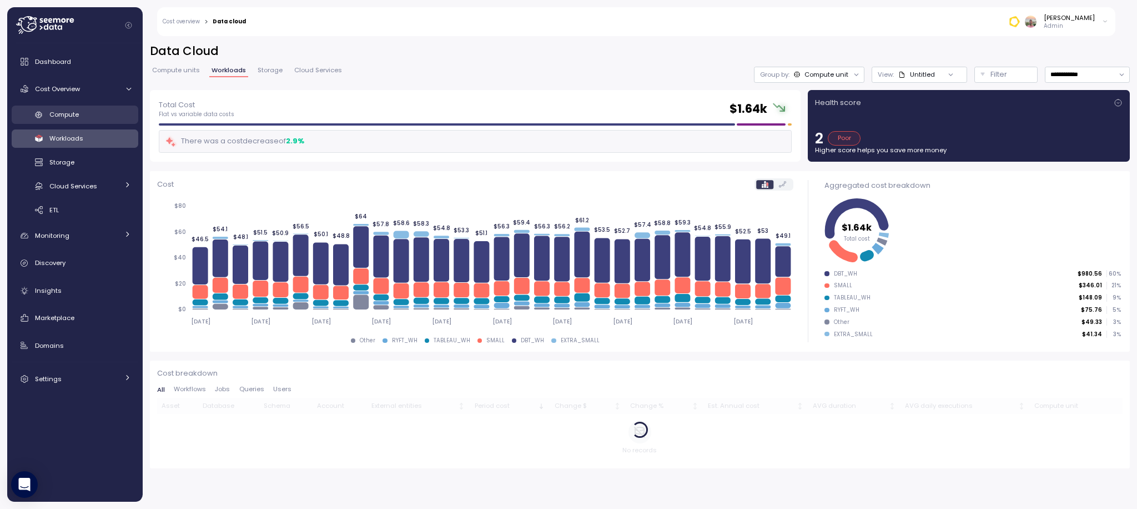
click at [82, 107] on link "Compute" at bounding box center [75, 114] width 127 height 18
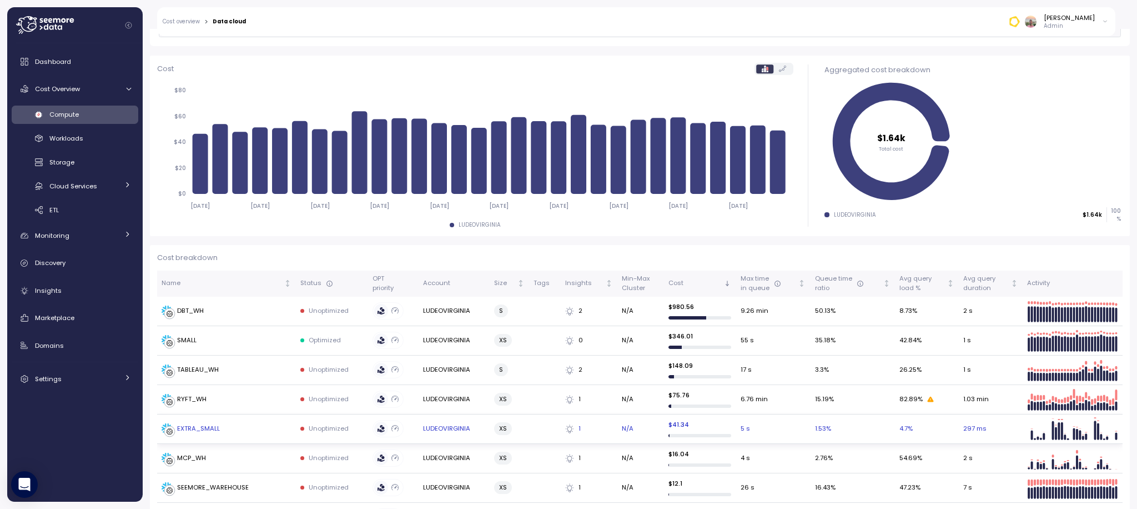
scroll to position [129, 0]
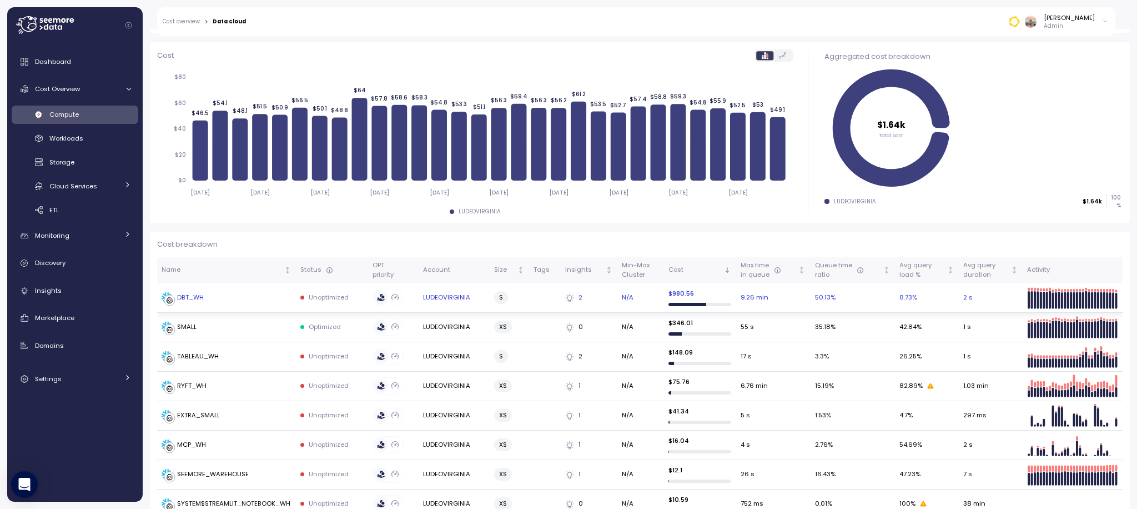
click at [324, 299] on p "Unoptimized" at bounding box center [329, 297] width 40 height 9
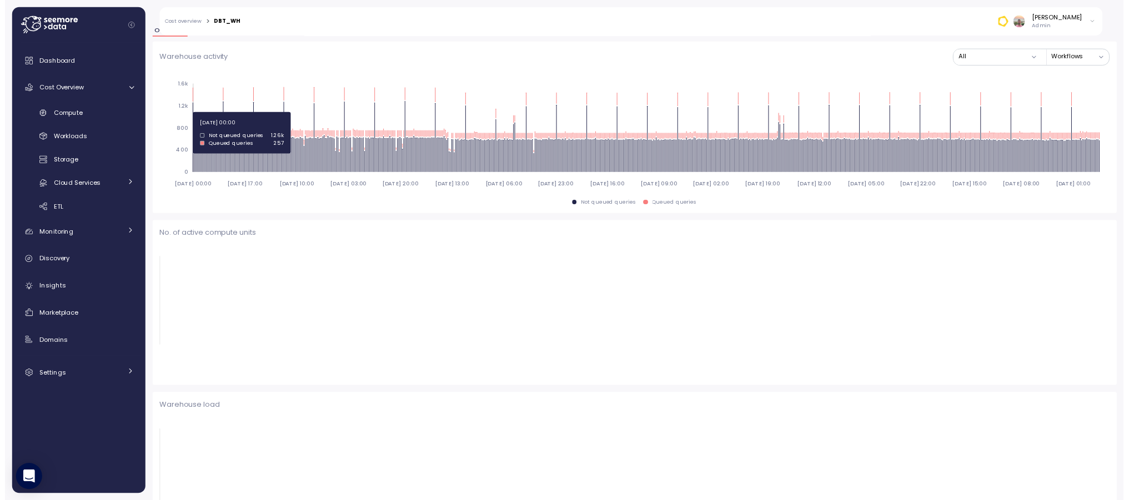
scroll to position [130, 0]
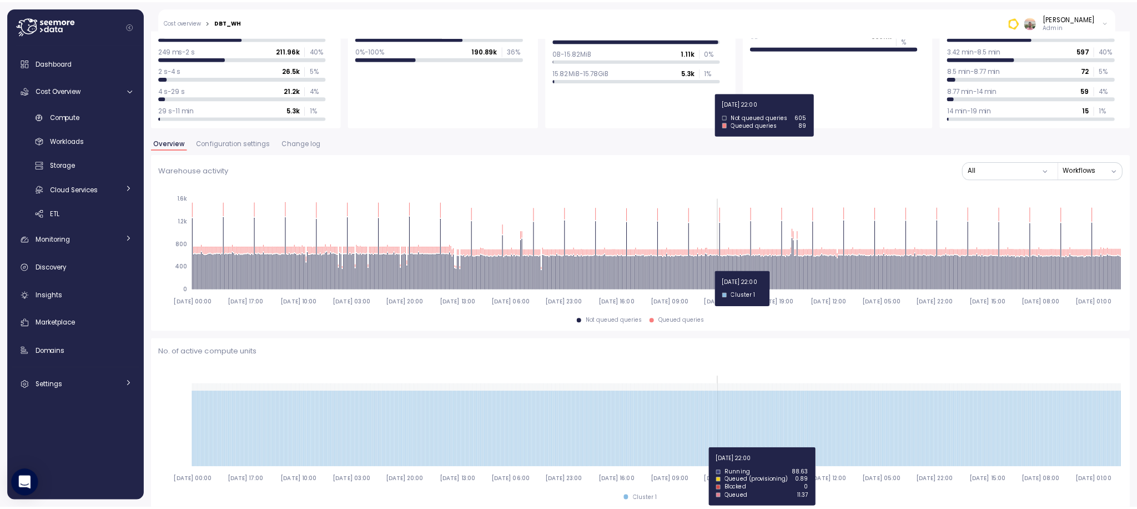
scroll to position [241, 0]
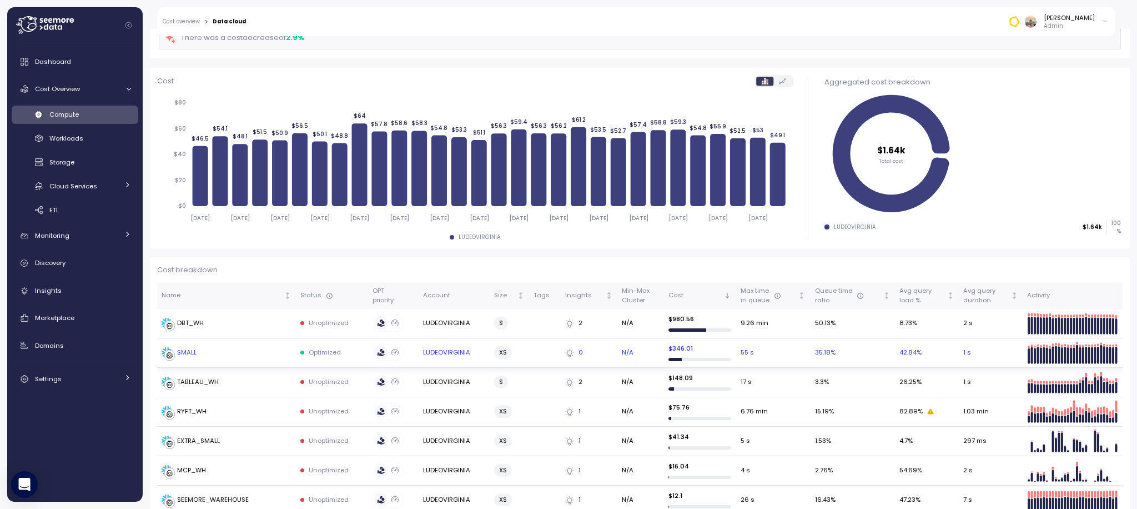
scroll to position [105, 0]
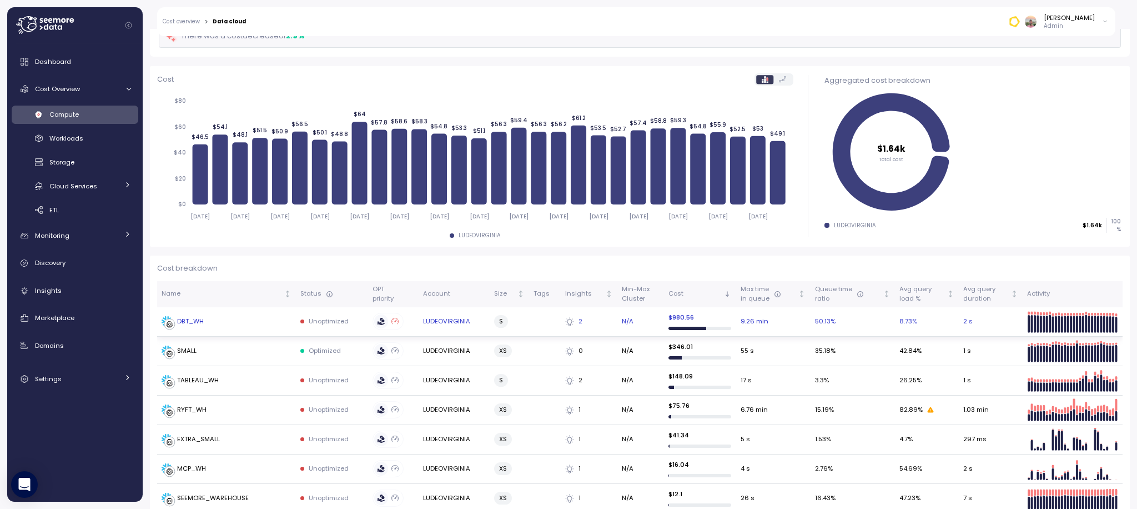
click at [399, 320] on label at bounding box center [395, 321] width 14 height 14
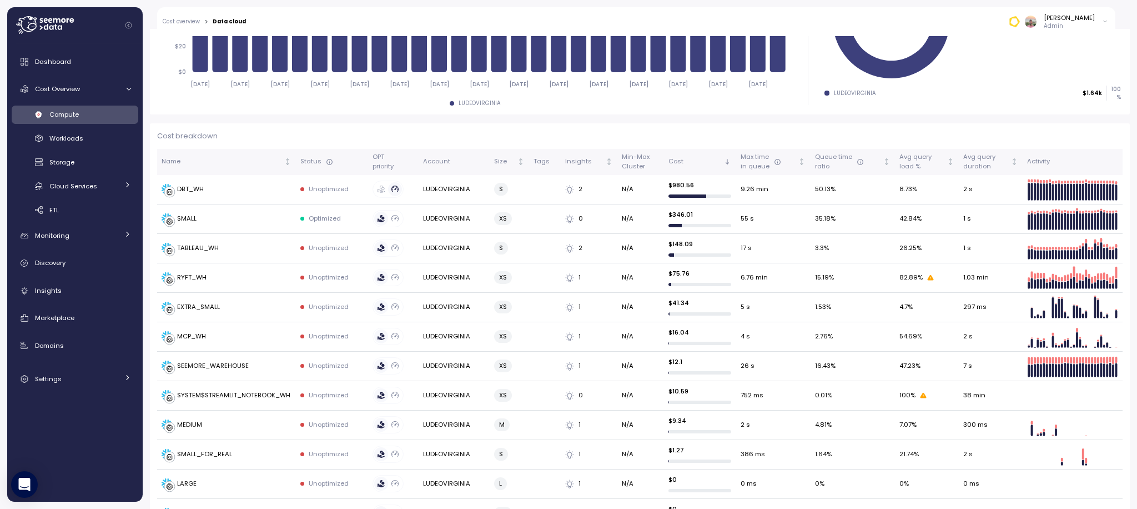
scroll to position [244, 0]
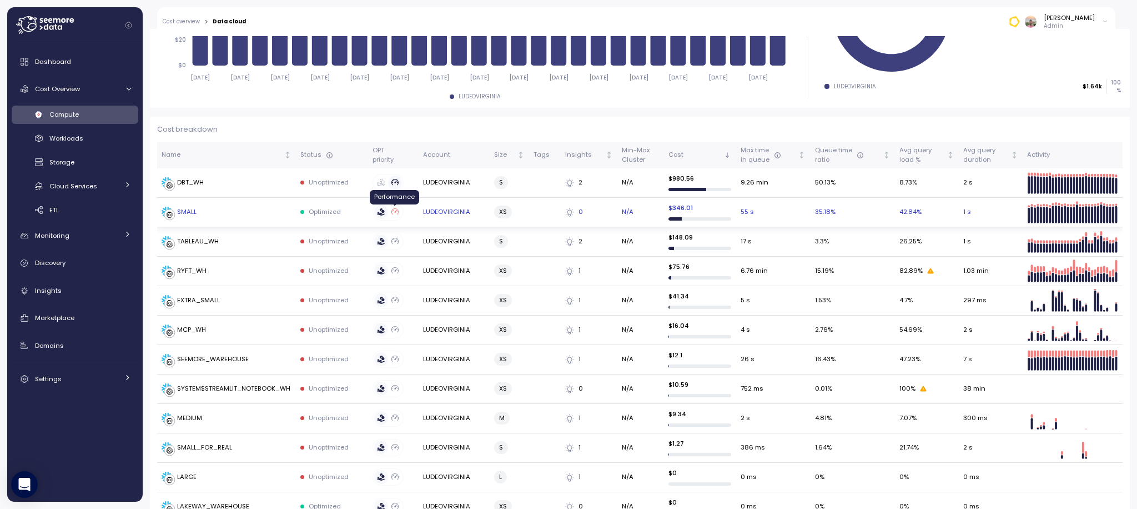
click at [395, 211] on icon at bounding box center [394, 211] width 7 height 6
click at [397, 241] on icon at bounding box center [394, 241] width 7 height 6
drag, startPoint x: 394, startPoint y: 266, endPoint x: 395, endPoint y: 277, distance: 10.6
click at [394, 267] on icon at bounding box center [394, 270] width 7 height 7
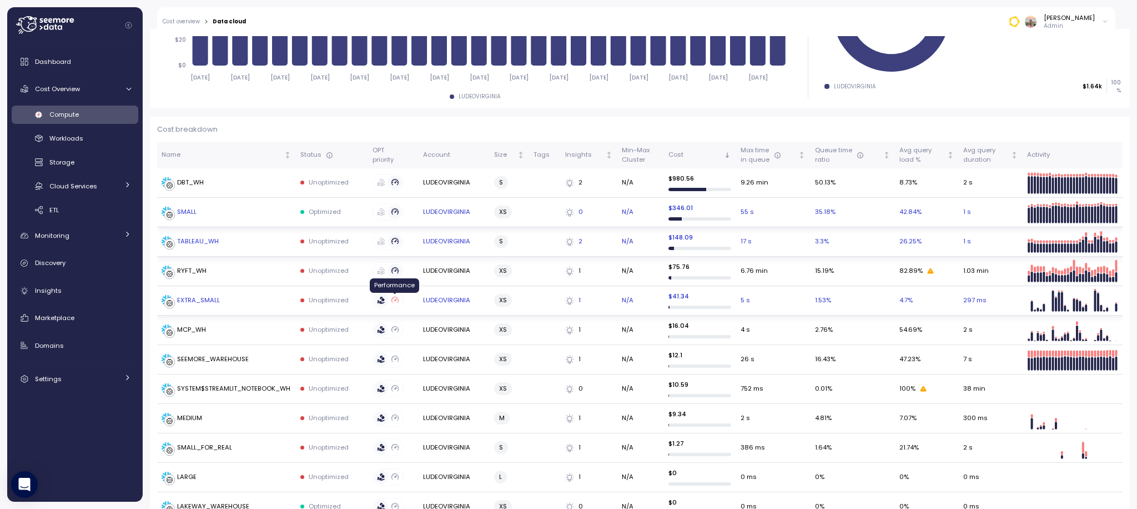
click at [397, 303] on icon at bounding box center [394, 299] width 7 height 7
click at [394, 329] on icon at bounding box center [394, 329] width 7 height 7
click at [394, 356] on icon at bounding box center [394, 358] width 7 height 7
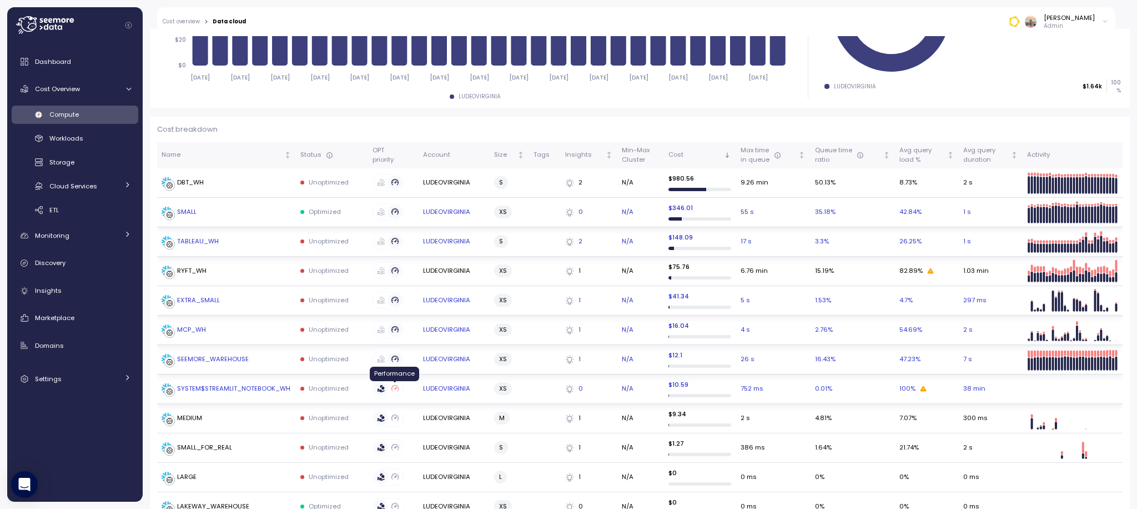
click at [396, 389] on icon at bounding box center [394, 388] width 7 height 7
click at [397, 420] on icon at bounding box center [394, 417] width 7 height 7
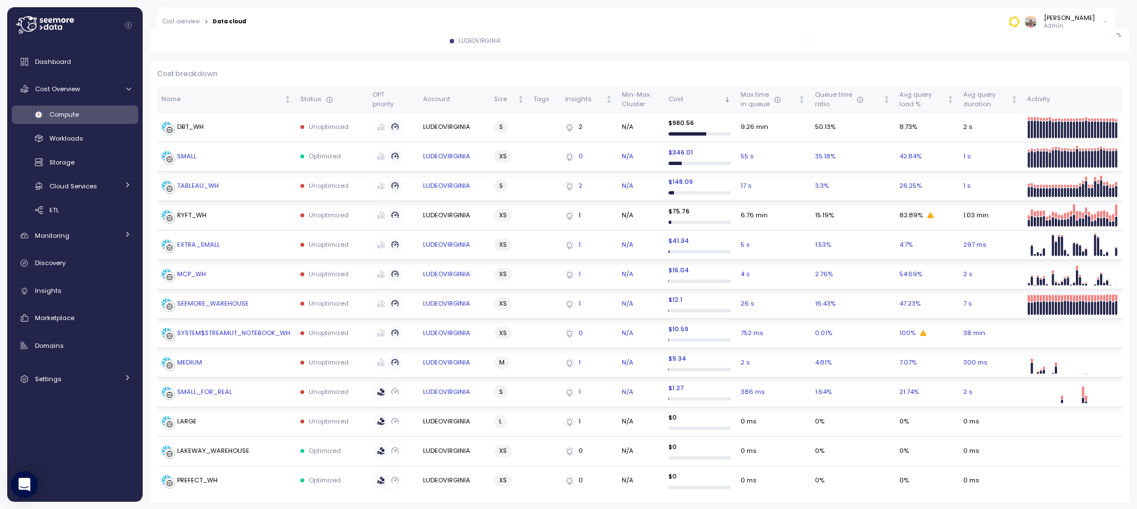
scroll to position [300, 0]
click at [397, 394] on icon at bounding box center [394, 390] width 7 height 7
click at [393, 423] on icon at bounding box center [394, 420] width 7 height 7
click at [397, 451] on icon at bounding box center [394, 449] width 7 height 6
click at [400, 482] on label at bounding box center [395, 479] width 14 height 14
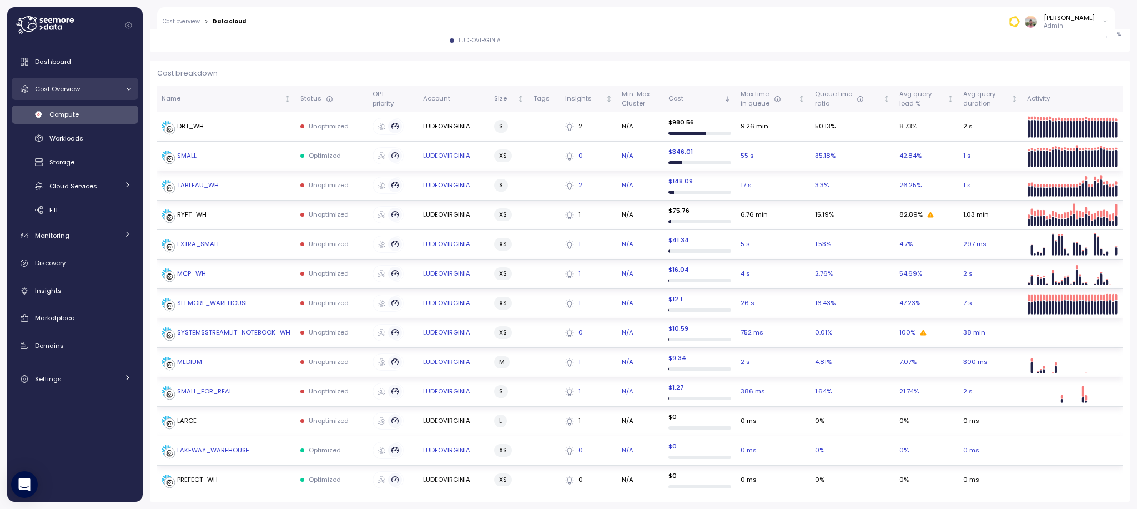
click at [71, 89] on span "Cost Overview" at bounding box center [57, 88] width 45 height 9
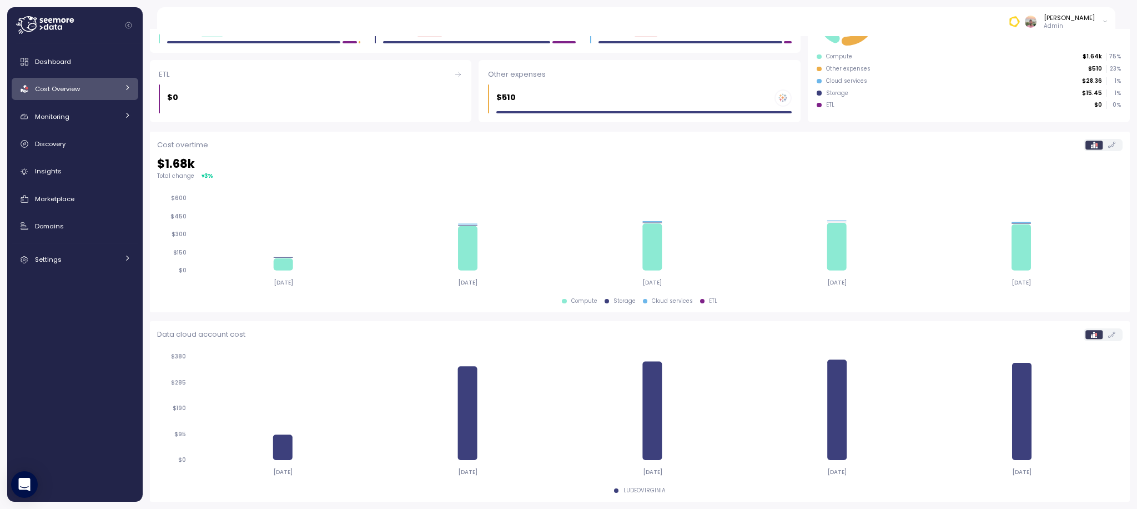
scroll to position [191, 0]
click at [92, 62] on div "Dashboard" at bounding box center [83, 61] width 96 height 11
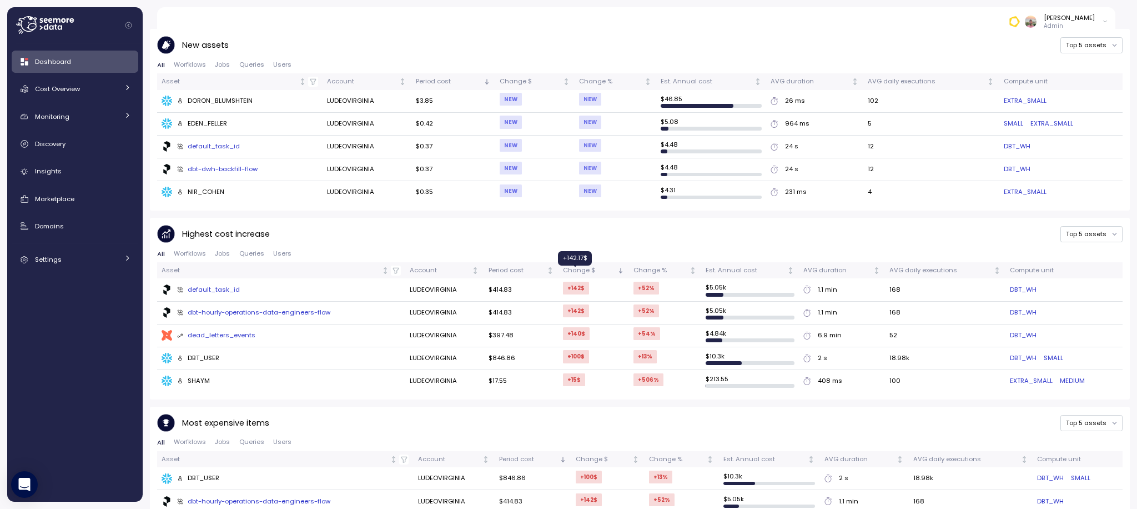
scroll to position [549, 0]
